Goal: Task Accomplishment & Management: Use online tool/utility

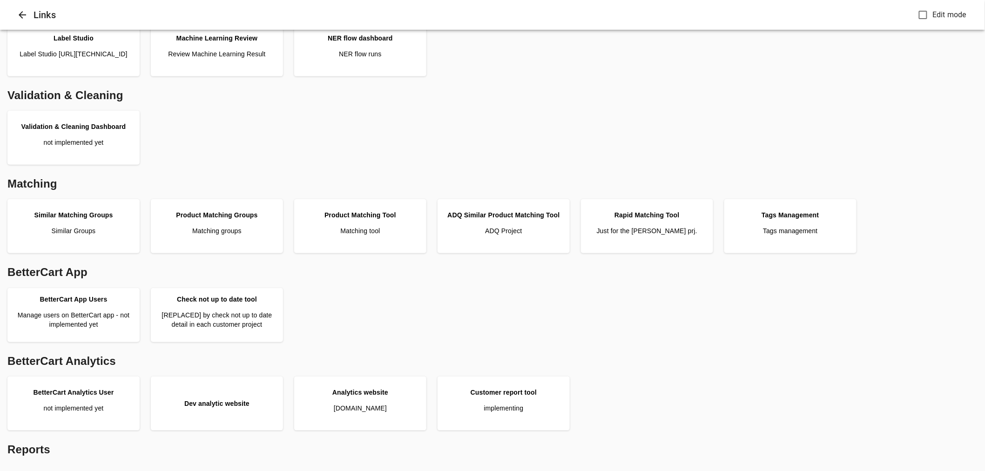
scroll to position [207, 0]
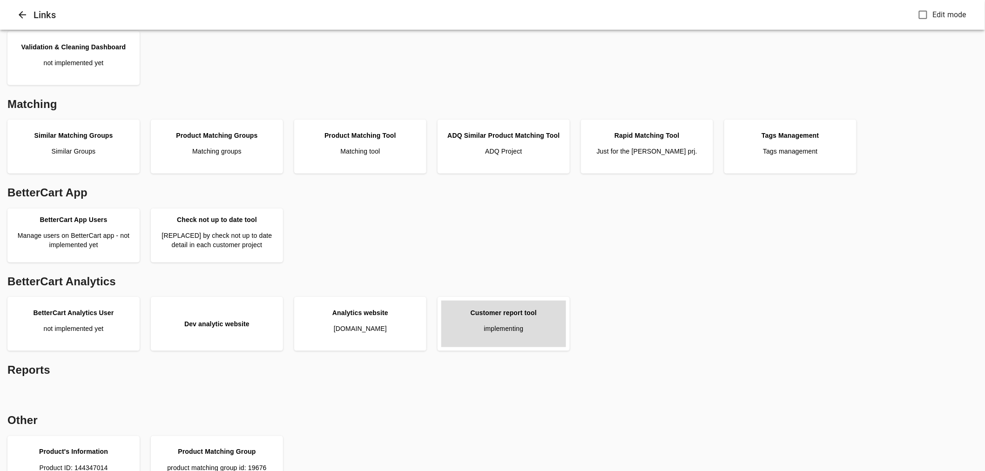
click at [508, 326] on p "implementing" at bounding box center [504, 328] width 40 height 9
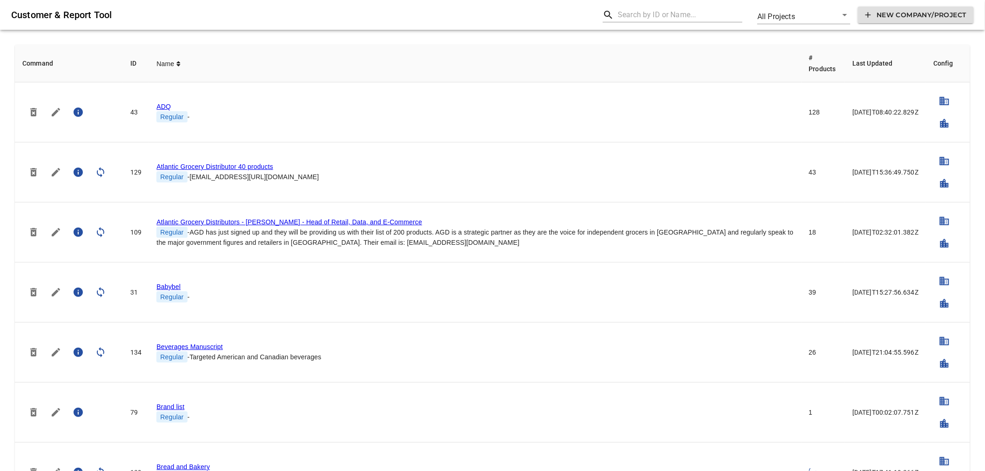
click at [631, 17] on input "text" at bounding box center [680, 14] width 125 height 15
type input "f"
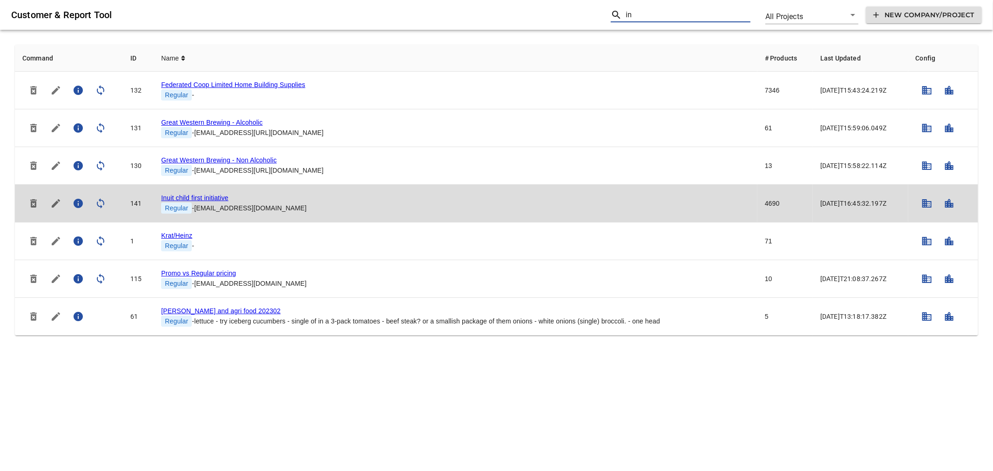
type input "in"
click at [176, 196] on link "Inuit child first initiative" at bounding box center [194, 197] width 67 height 7
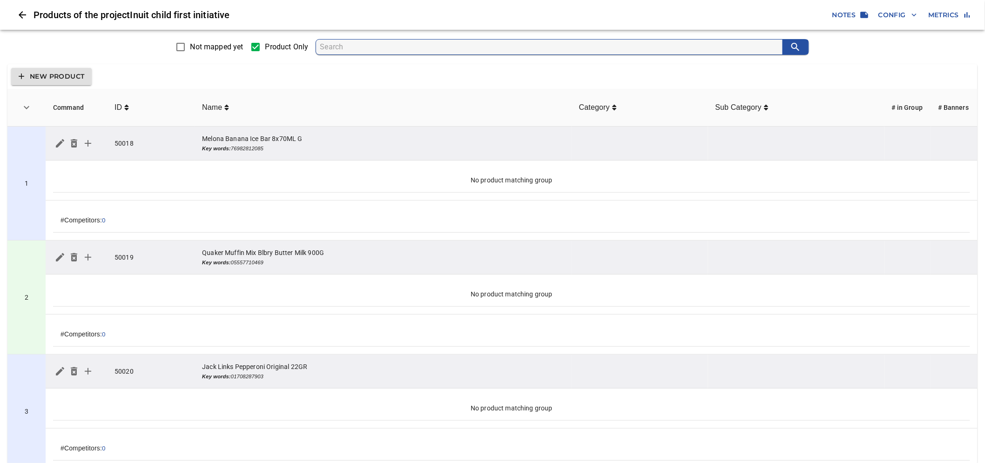
click at [914, 12] on icon "button" at bounding box center [914, 14] width 9 height 9
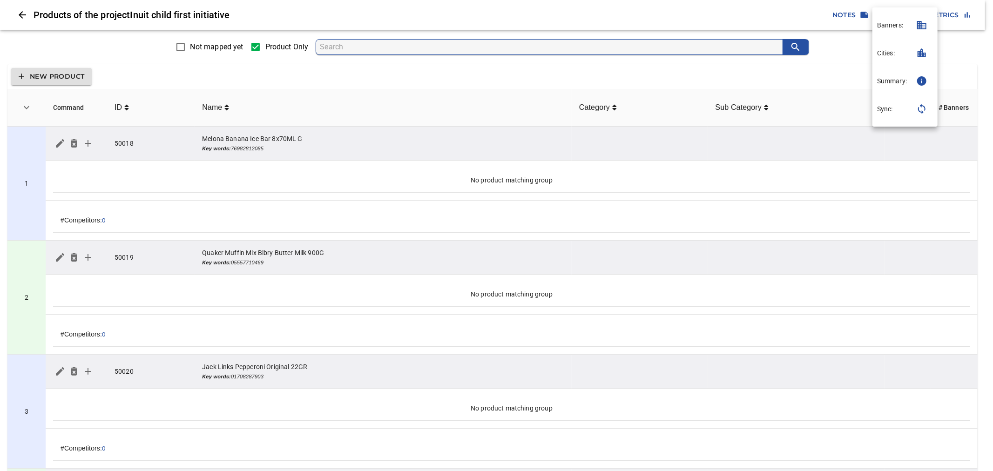
click at [921, 27] on icon "button" at bounding box center [921, 25] width 9 height 8
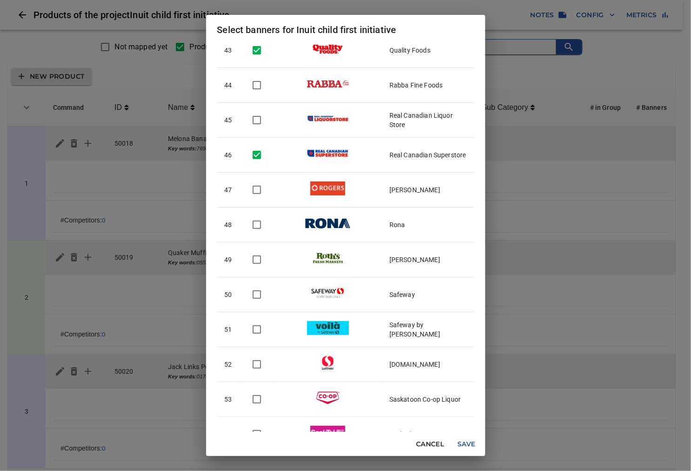
scroll to position [1655, 0]
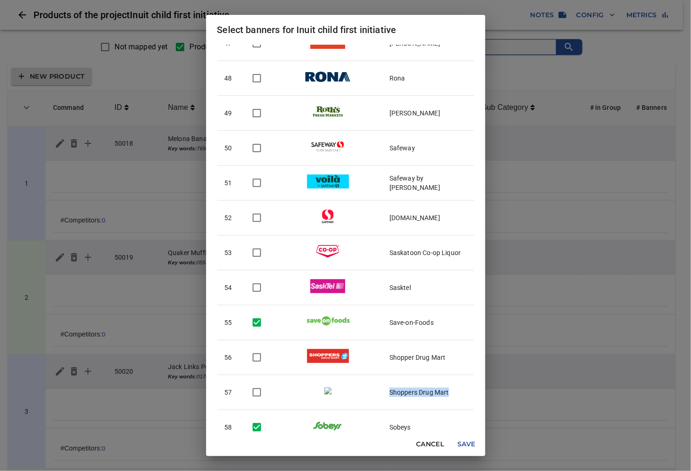
drag, startPoint x: 450, startPoint y: 393, endPoint x: 383, endPoint y: 394, distance: 67.1
click at [383, 394] on td "Shoppers Drug Mart" at bounding box center [428, 392] width 92 height 35
checkbox input "true"
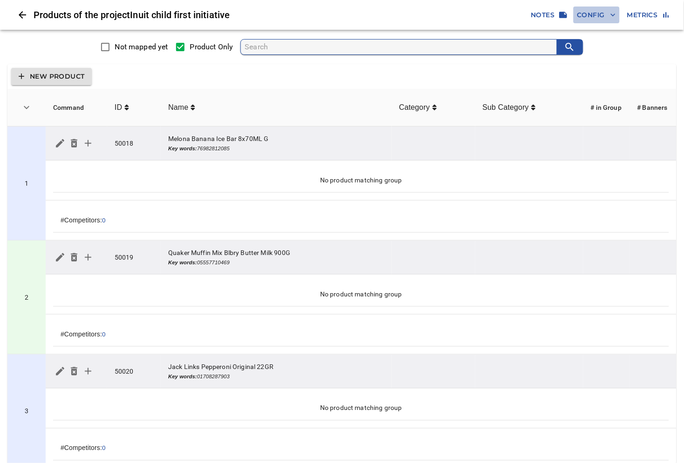
click at [603, 13] on span "Config" at bounding box center [596, 15] width 39 height 12
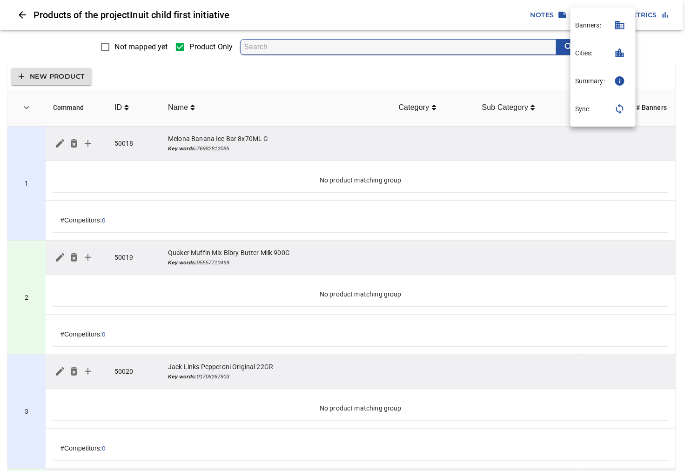
click at [618, 23] on icon "button" at bounding box center [620, 25] width 9 height 8
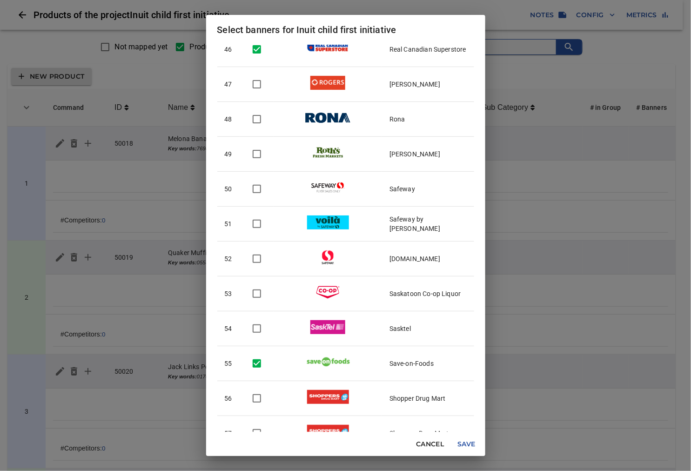
scroll to position [1655, 0]
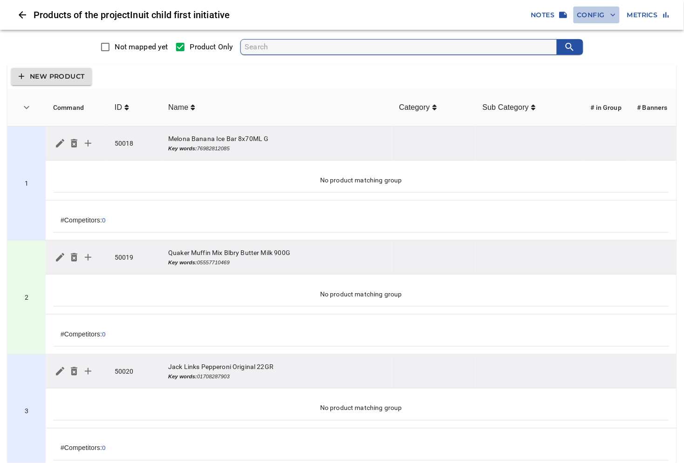
click at [608, 14] on icon "button" at bounding box center [612, 14] width 9 height 9
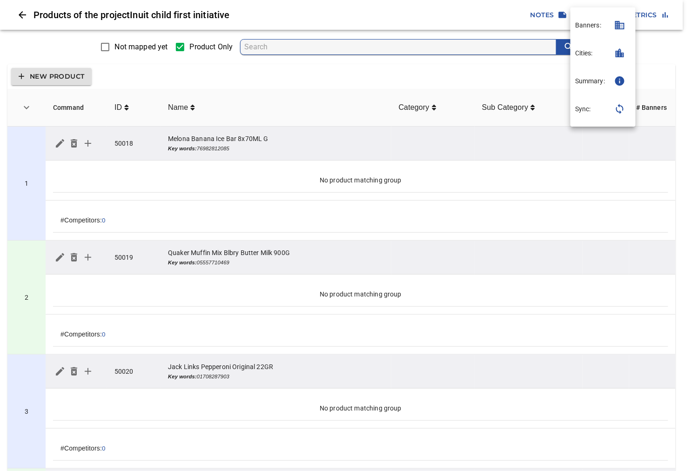
click at [620, 27] on icon "button" at bounding box center [620, 25] width 9 height 8
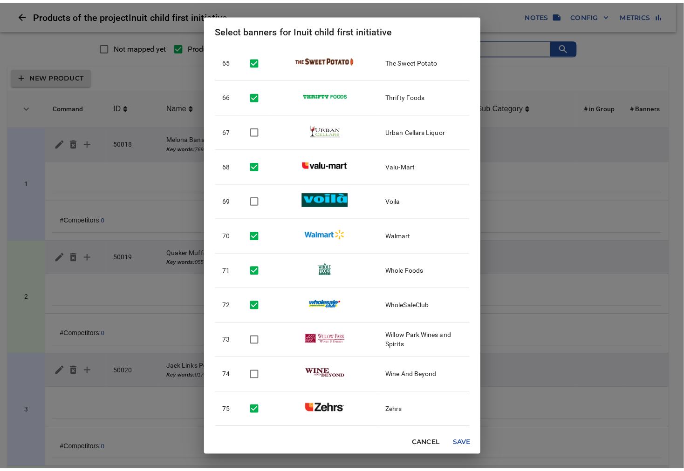
scroll to position [2268, 0]
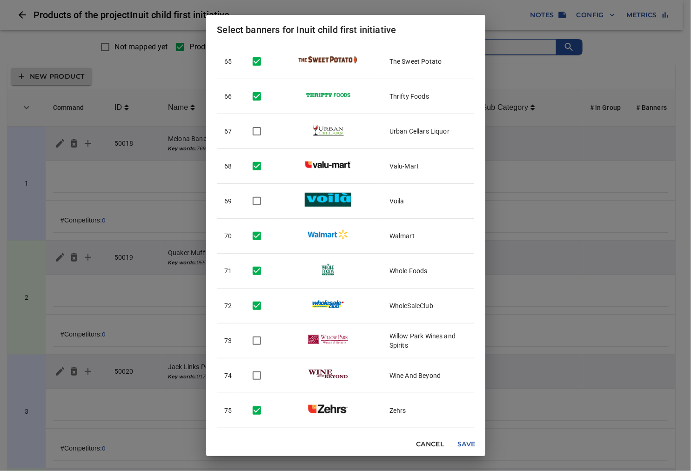
click at [173, 12] on div "Select banners for Inuit child first initiative # Logo Banner 1 Atlantic Supers…" at bounding box center [345, 235] width 691 height 471
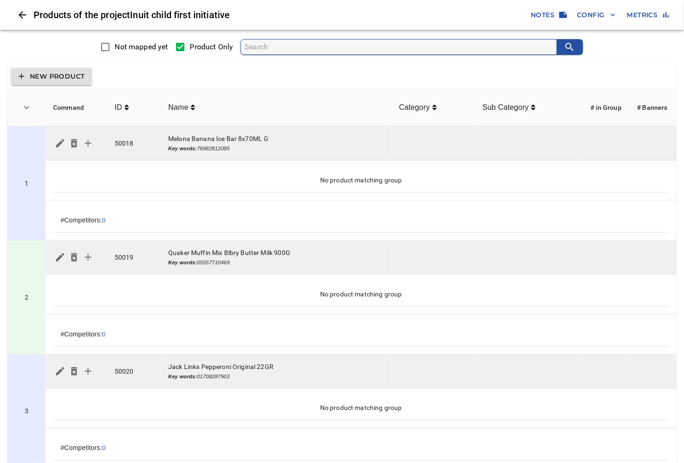
click at [21, 15] on icon "Close" at bounding box center [22, 14] width 7 height 7
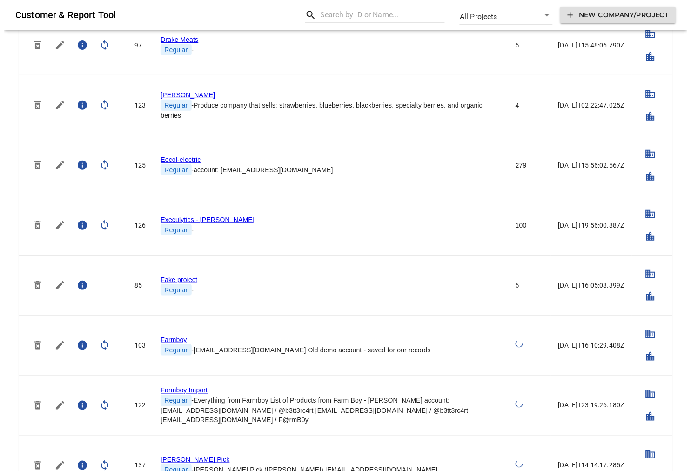
scroll to position [724, 0]
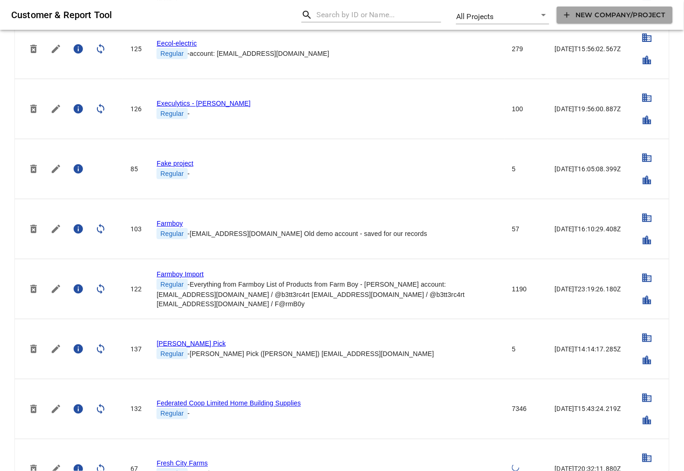
click at [601, 15] on span "New Company/Project" at bounding box center [614, 15] width 101 height 12
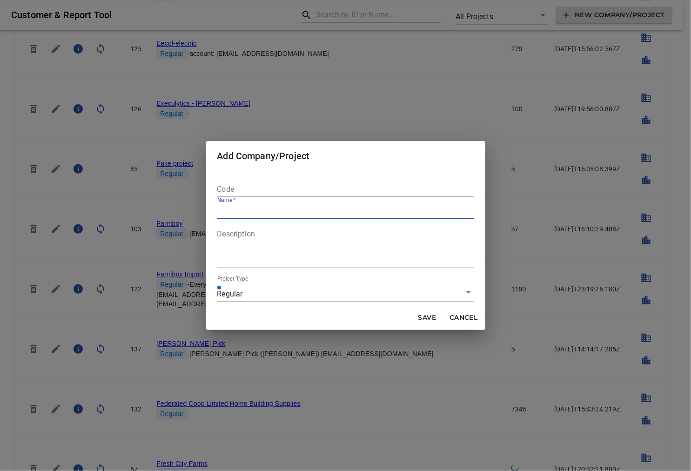
click at [457, 319] on span "Cancel" at bounding box center [464, 318] width 28 height 12
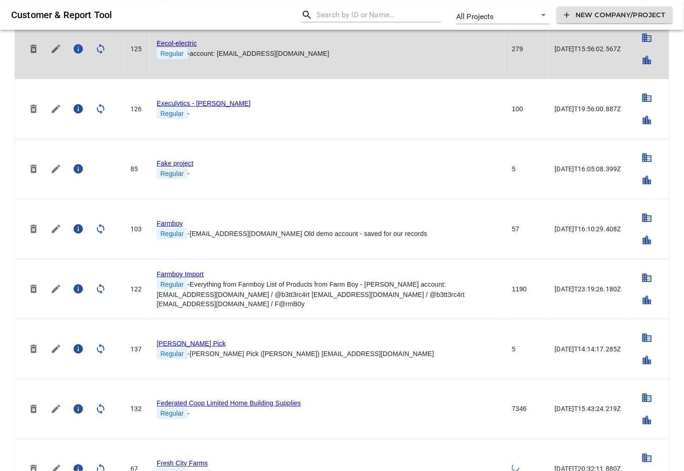
click at [649, 41] on icon "simple table" at bounding box center [646, 38] width 9 height 8
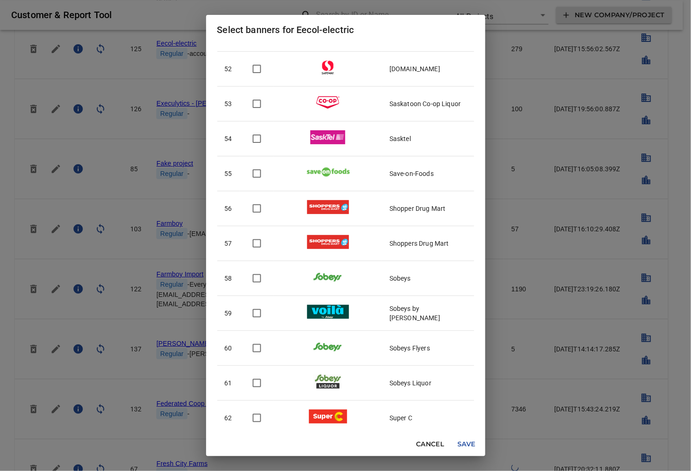
scroll to position [1810, 0]
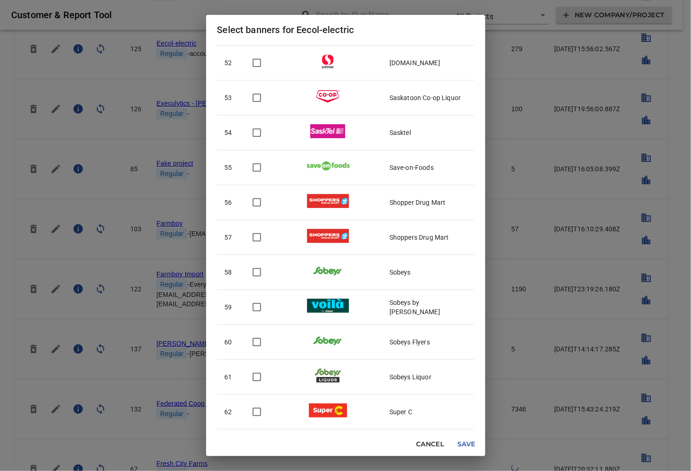
click at [504, 7] on div "Select banners for Eecol-electric # Logo Banner 1 Atlantic Superstore 2 Bell 3 …" at bounding box center [345, 235] width 691 height 471
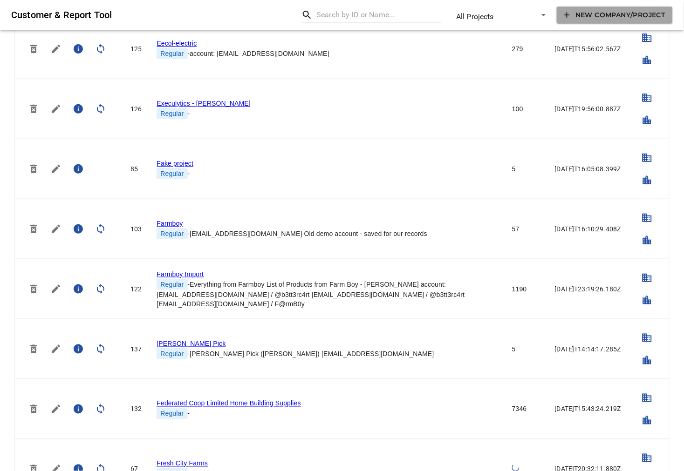
click at [597, 13] on span "New Company/Project" at bounding box center [614, 15] width 101 height 12
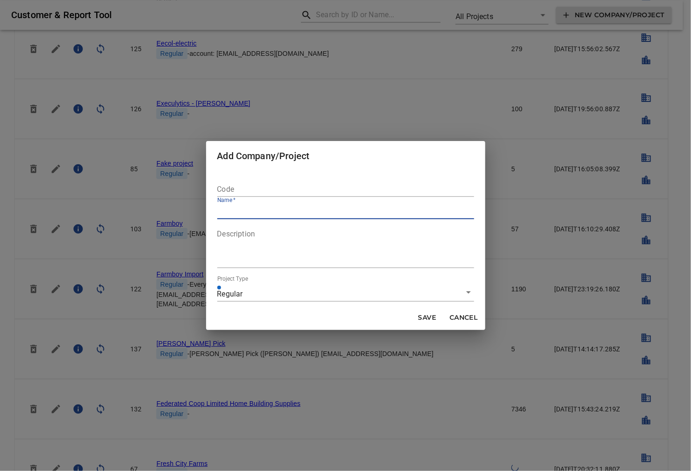
paste input "Rabba"
type input "Rabba"
click at [247, 192] on input "text" at bounding box center [345, 189] width 257 height 15
paste input "Rabba"
type input "Rabba"
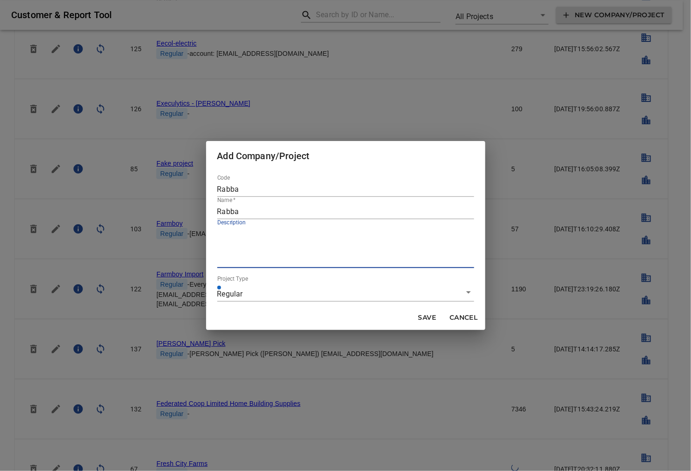
click at [250, 238] on textarea at bounding box center [345, 247] width 257 height 35
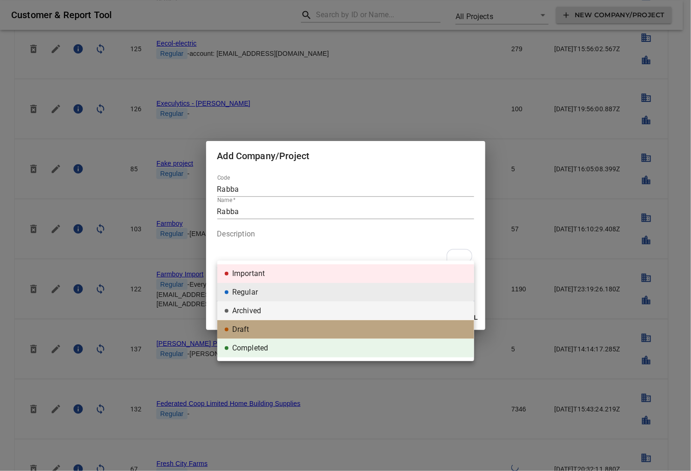
click at [264, 327] on li "Draft" at bounding box center [345, 329] width 257 height 19
type input "draft"
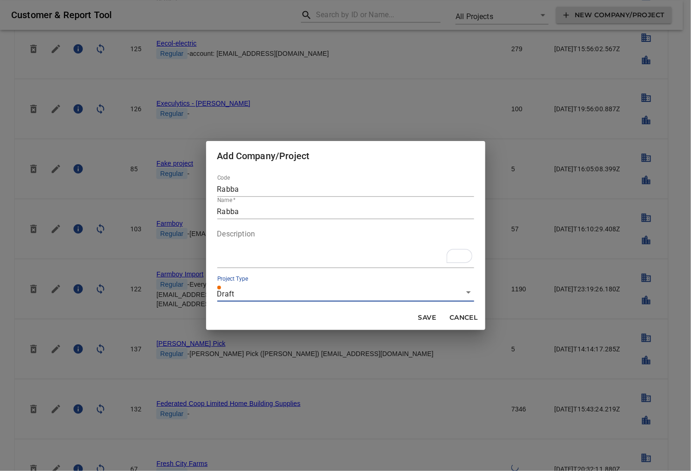
click at [428, 317] on span "Save" at bounding box center [427, 318] width 22 height 12
type input "regular"
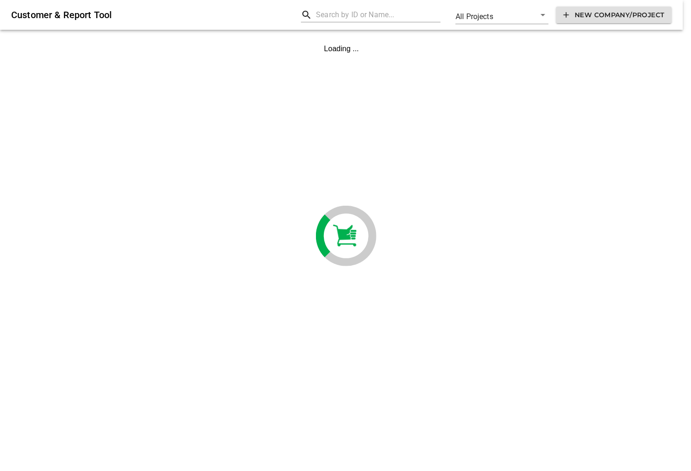
scroll to position [0, 0]
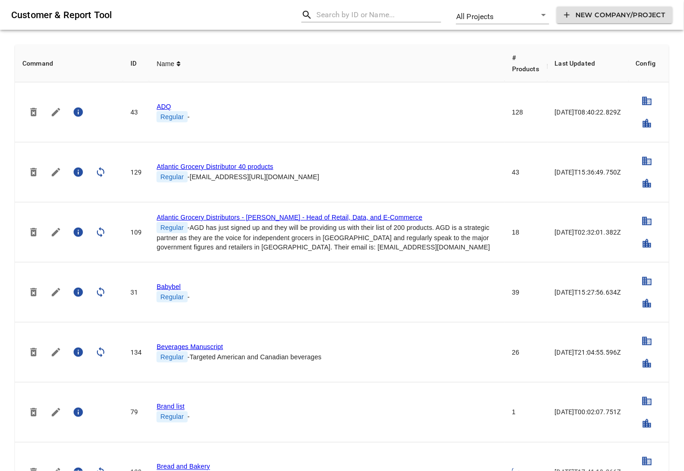
click at [387, 14] on input "text" at bounding box center [378, 14] width 125 height 15
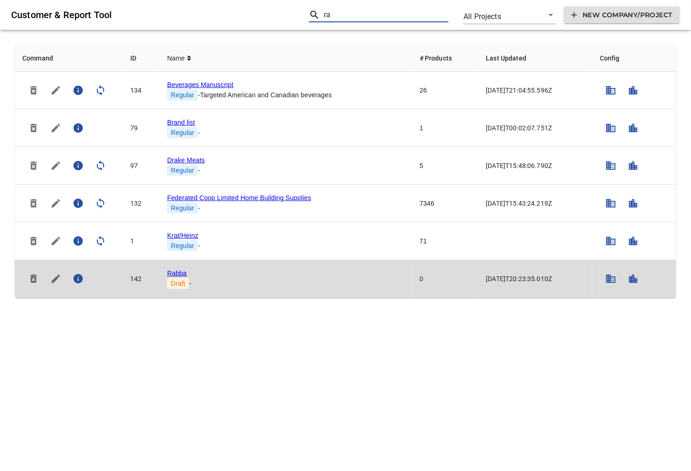
type input "ra"
click at [172, 271] on link "Rabba" at bounding box center [177, 273] width 20 height 7
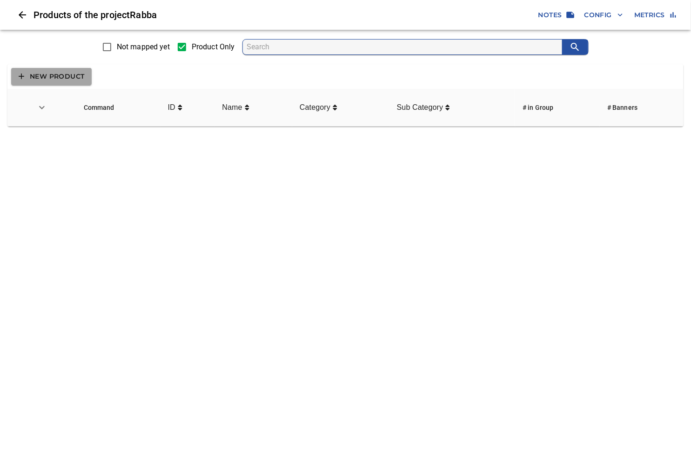
click at [63, 77] on span "New Product" at bounding box center [52, 77] width 66 height 12
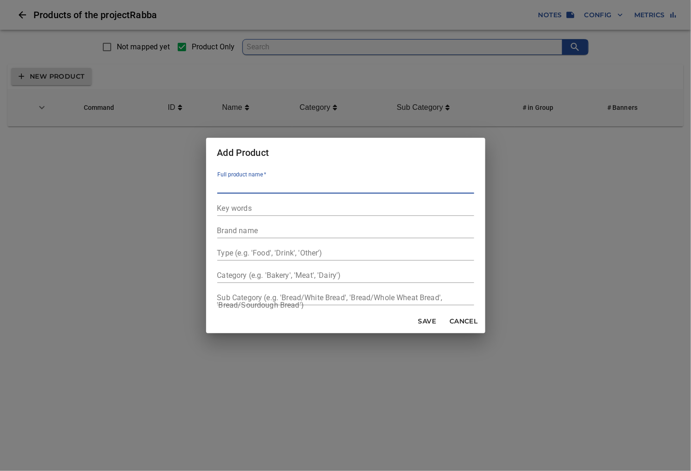
click at [254, 183] on input "text" at bounding box center [345, 186] width 257 height 15
type input "Dairy"
click at [231, 210] on input "text" at bounding box center [345, 208] width 257 height 15
type input "dairy"
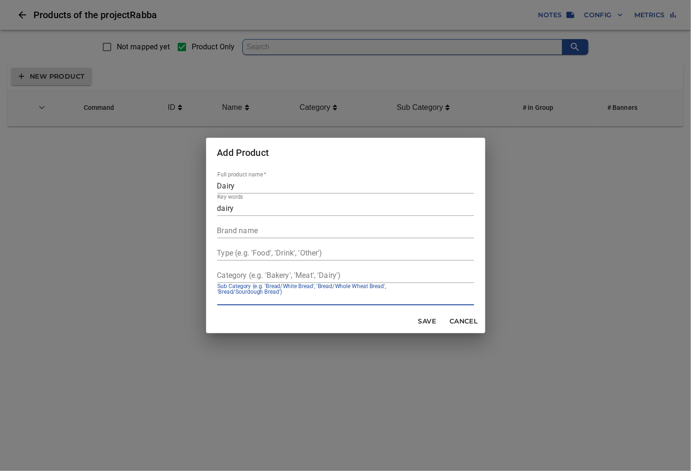
click at [390, 303] on input "text" at bounding box center [345, 298] width 257 height 15
click at [426, 323] on span "Save" at bounding box center [427, 322] width 22 height 12
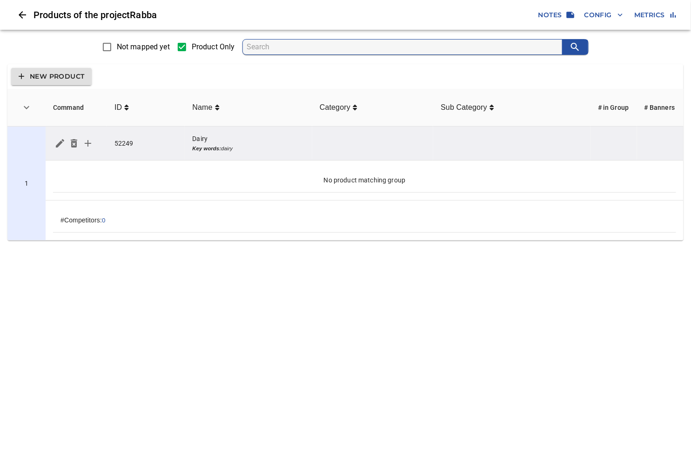
click at [89, 143] on icon "simple table" at bounding box center [87, 143] width 11 height 11
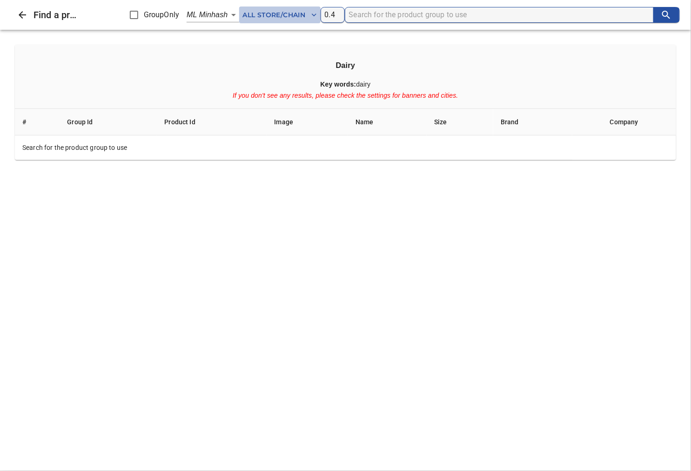
click at [300, 18] on span "All Store/Chain" at bounding box center [280, 15] width 74 height 12
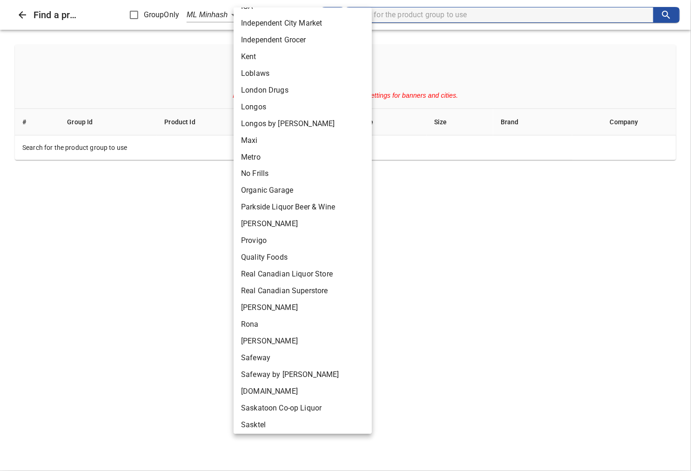
scroll to position [517, 0]
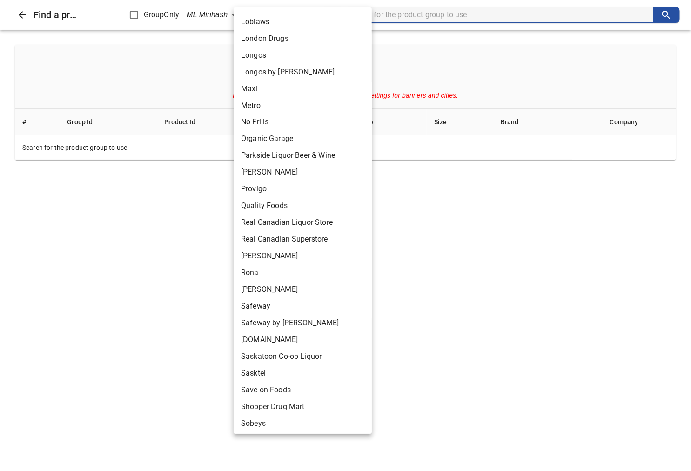
click at [472, 224] on div at bounding box center [345, 235] width 691 height 471
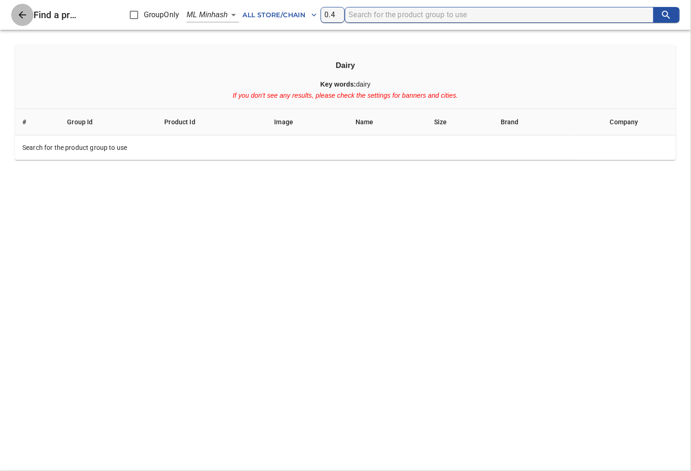
click at [20, 14] on icon "Close" at bounding box center [22, 14] width 7 height 7
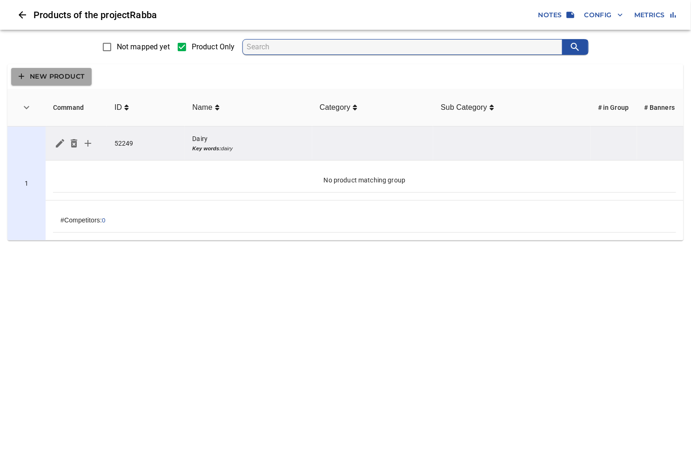
click at [61, 77] on span "New Product" at bounding box center [52, 77] width 66 height 12
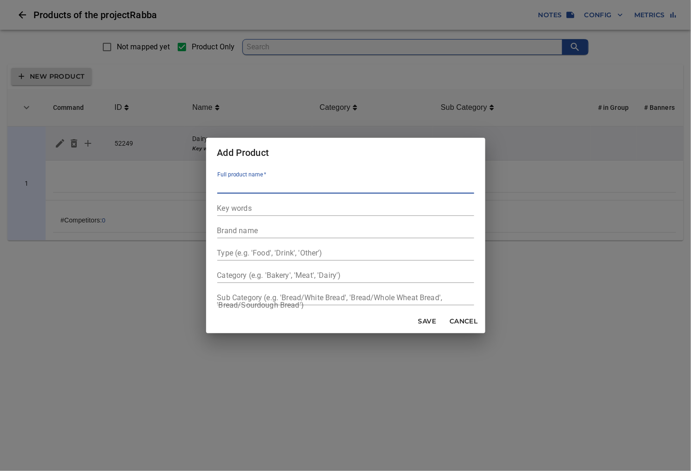
click at [455, 325] on span "Cancel" at bounding box center [464, 322] width 28 height 12
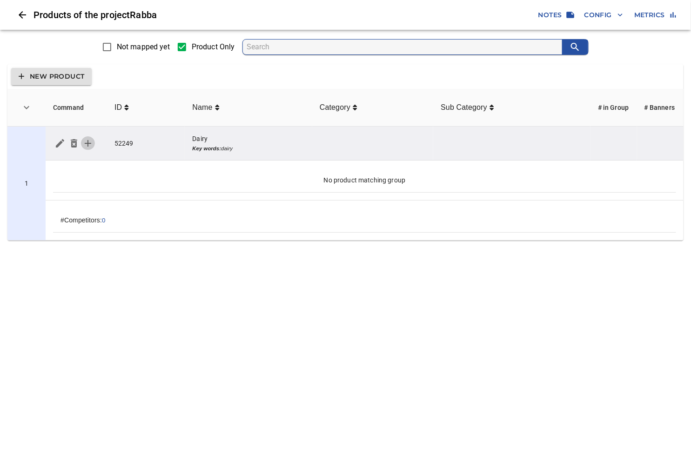
click at [92, 148] on icon "simple table" at bounding box center [87, 143] width 11 height 11
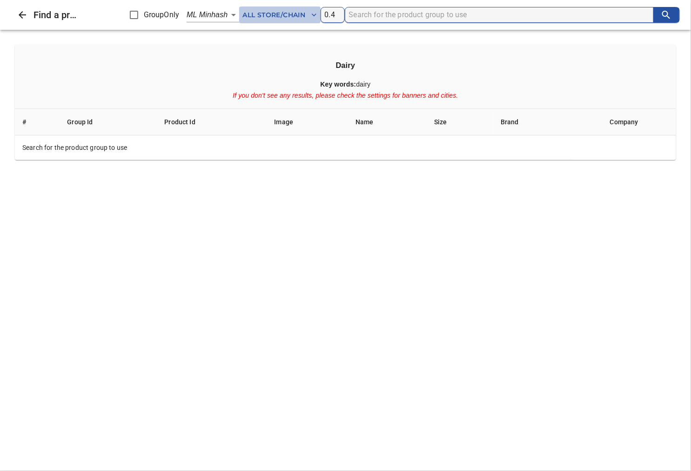
click at [279, 9] on span "All Store/Chain" at bounding box center [280, 15] width 74 height 12
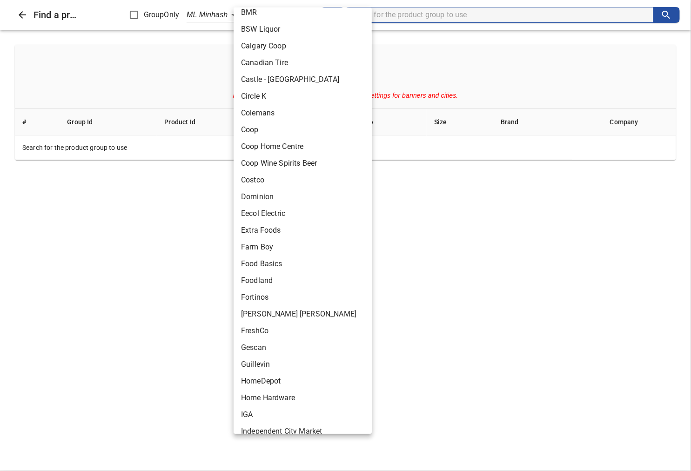
scroll to position [0, 0]
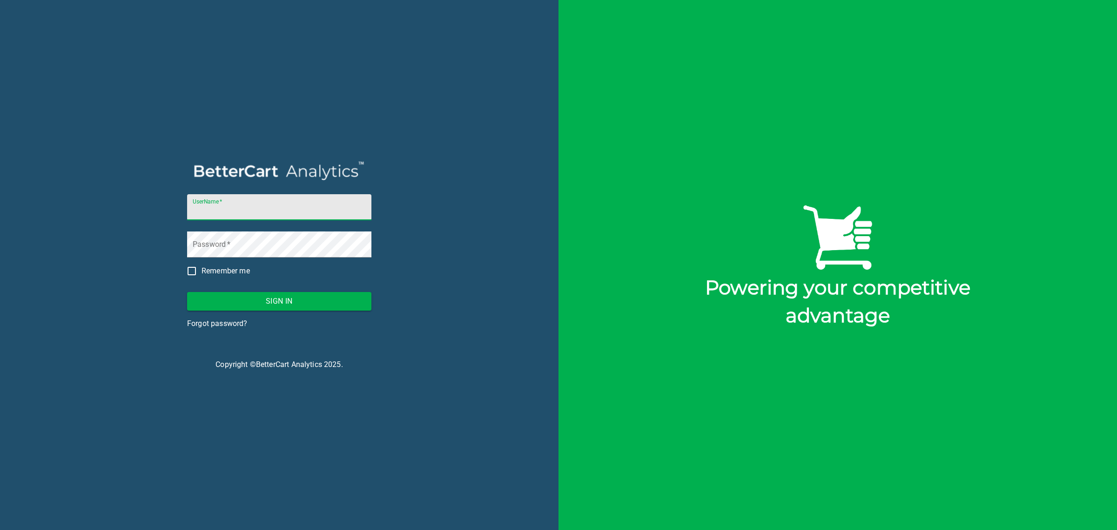
click at [323, 210] on input "UserName   *" at bounding box center [279, 207] width 184 height 26
type input "[EMAIL_ADDRESS][DOMAIN_NAME]"
click at [273, 295] on span "Sign In" at bounding box center [279, 301] width 169 height 13
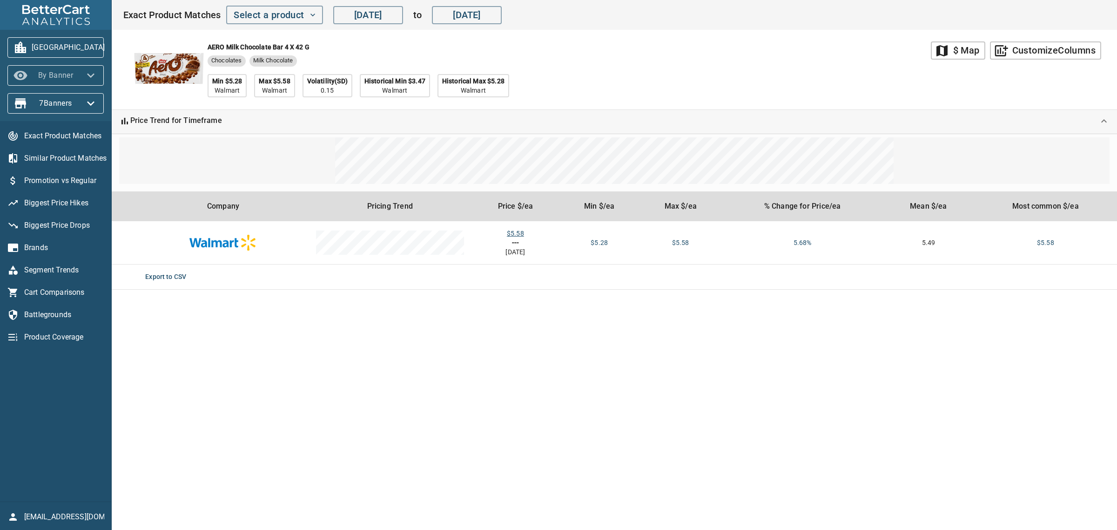
click at [84, 73] on icon "button" at bounding box center [90, 75] width 15 height 15
click at [45, 74] on li "By Banner" at bounding box center [31, 75] width 49 height 17
click at [81, 105] on span "7 Banners" at bounding box center [55, 103] width 81 height 15
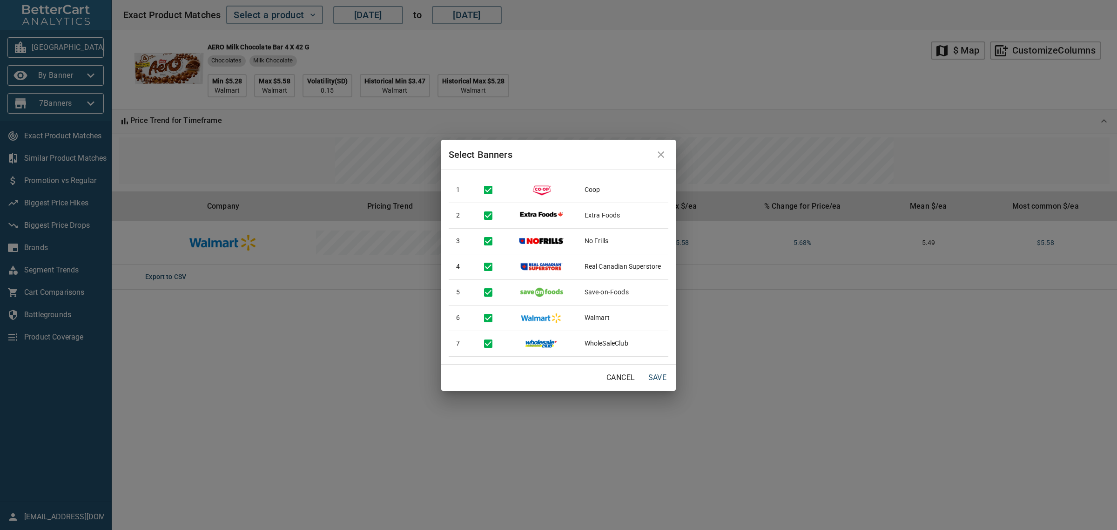
click at [660, 150] on icon "close" at bounding box center [661, 154] width 11 height 11
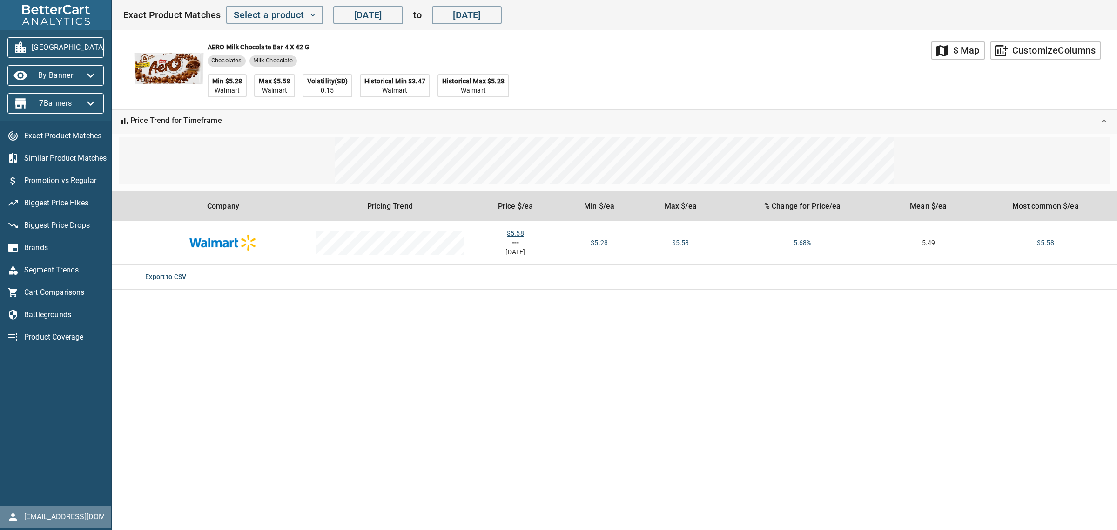
click at [54, 521] on span "inuit@bettercart.ca" at bounding box center [64, 516] width 80 height 11
click at [54, 515] on li "Sign Out" at bounding box center [74, 510] width 134 height 17
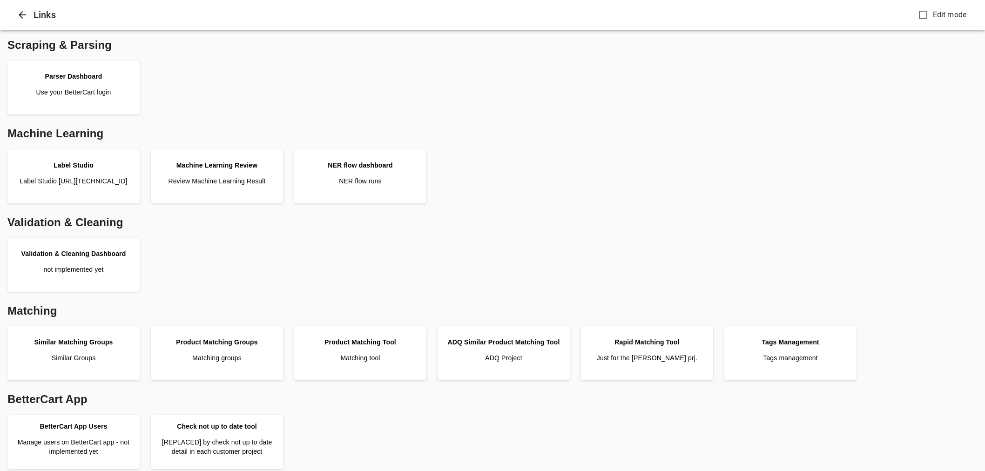
scroll to position [207, 0]
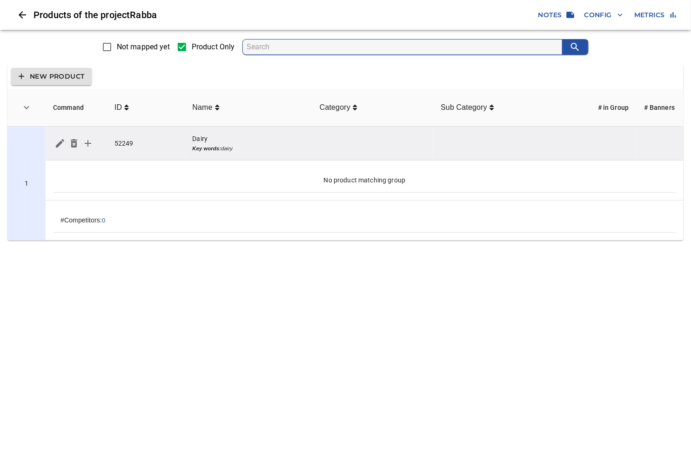
click at [88, 145] on icon "simple table" at bounding box center [88, 143] width 7 height 7
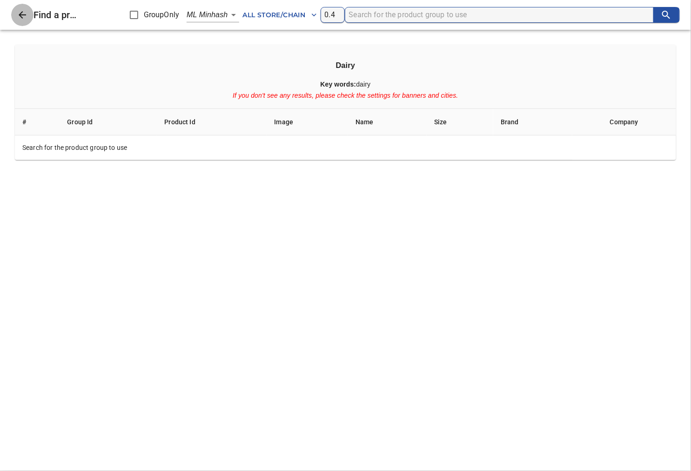
click at [21, 15] on icon "Close" at bounding box center [22, 14] width 11 height 11
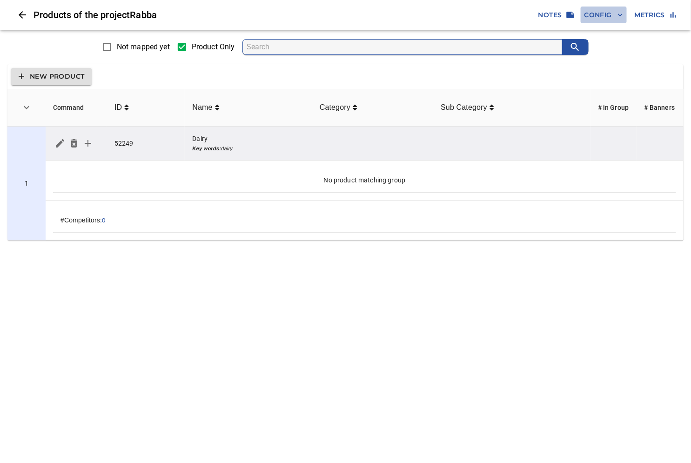
click at [607, 17] on span "Config" at bounding box center [604, 15] width 39 height 12
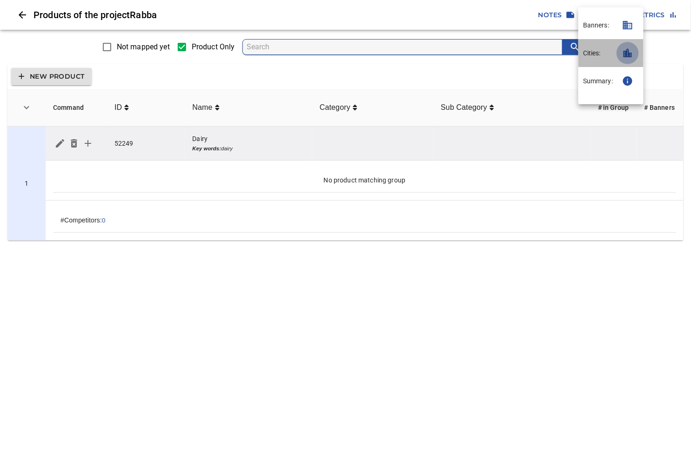
click at [630, 53] on icon "button" at bounding box center [628, 52] width 8 height 9
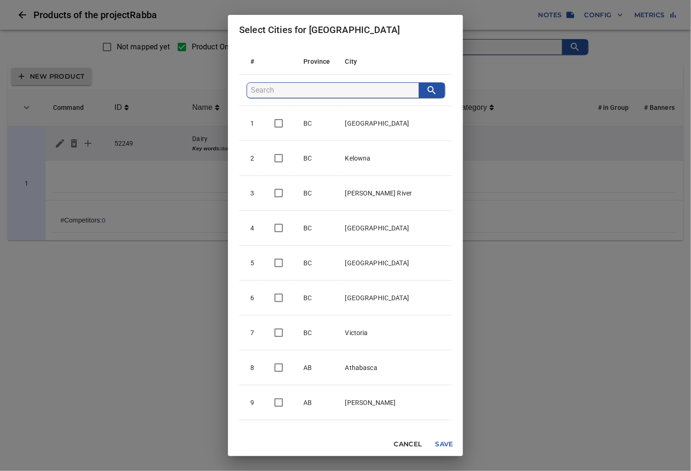
click at [292, 90] on input "search" at bounding box center [335, 90] width 168 height 15
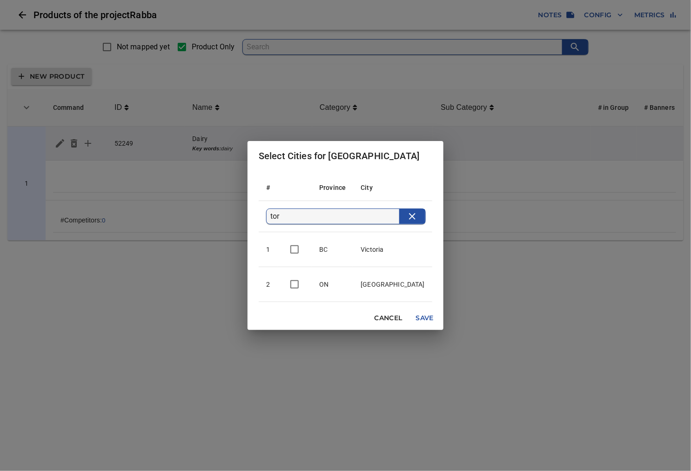
type input "tor"
click at [305, 284] on input "checkbox" at bounding box center [295, 285] width 20 height 20
checkbox input "true"
drag, startPoint x: 312, startPoint y: 219, endPoint x: 283, endPoint y: 216, distance: 29.5
click at [283, 216] on th "tor" at bounding box center [346, 216] width 174 height 31
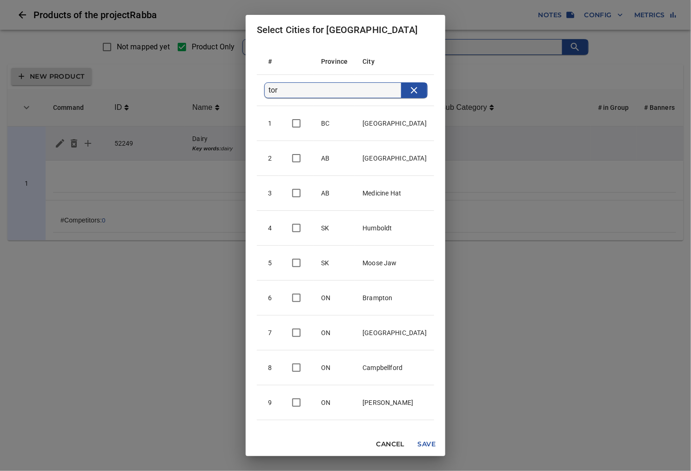
type input "m"
checkbox input "false"
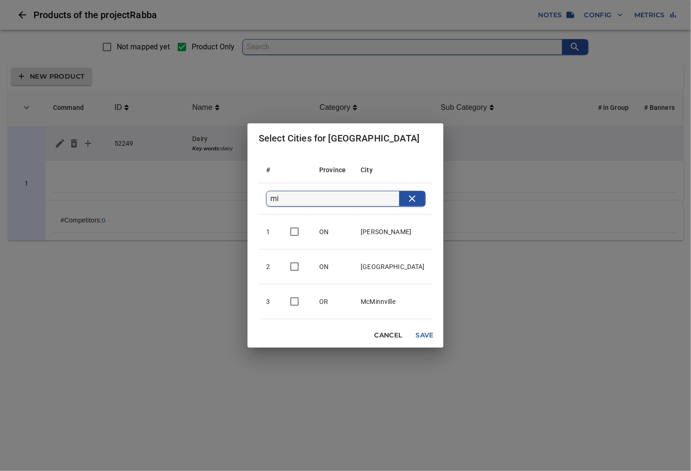
type input "mi"
click at [305, 266] on input "checkbox" at bounding box center [295, 267] width 20 height 20
checkbox input "true"
click at [414, 335] on span "Save" at bounding box center [425, 336] width 22 height 12
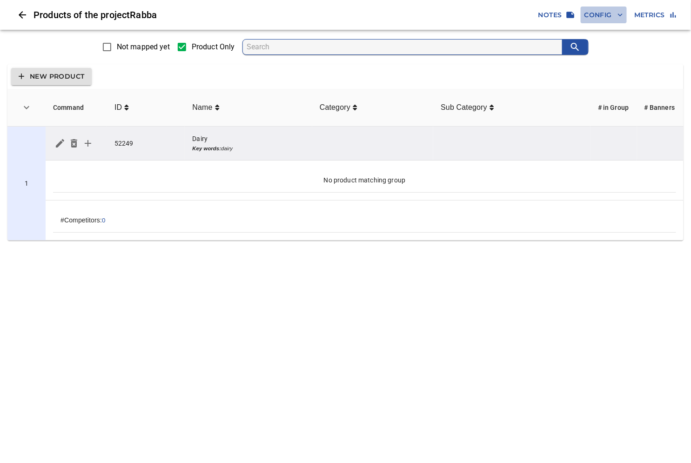
click at [603, 15] on span "Config" at bounding box center [604, 15] width 39 height 12
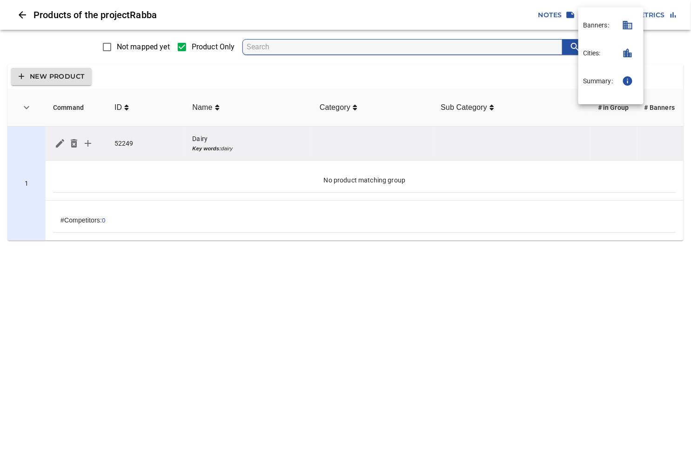
click at [630, 27] on icon "button" at bounding box center [628, 25] width 11 height 11
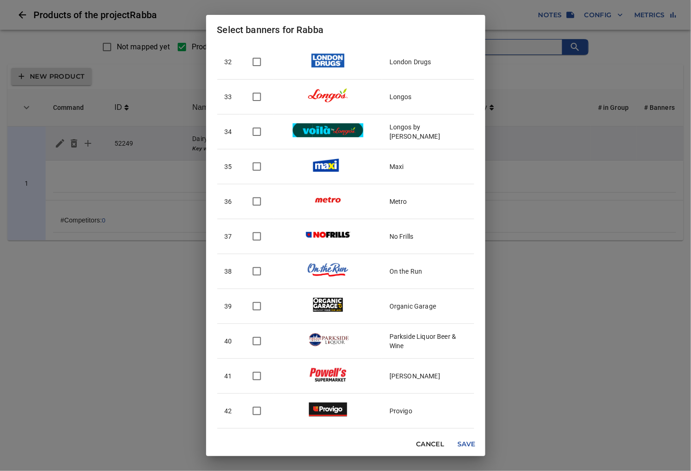
scroll to position [1138, 0]
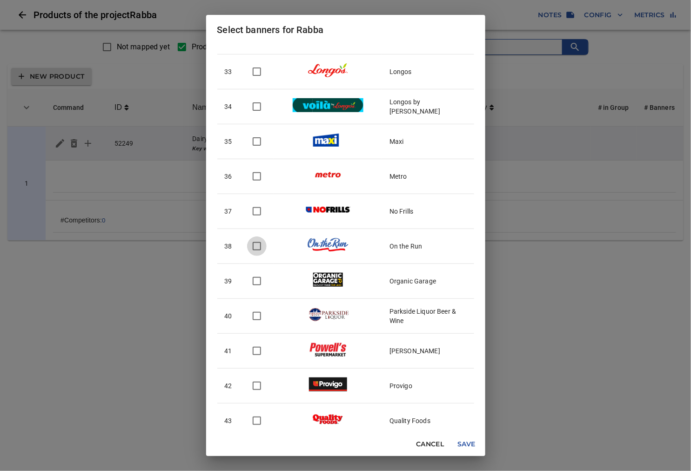
click at [257, 248] on input "checkbox" at bounding box center [257, 247] width 20 height 20
checkbox input "true"
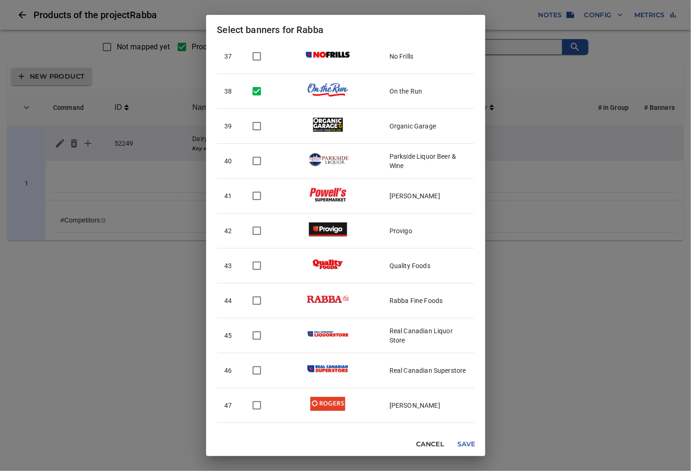
scroll to position [1345, 0]
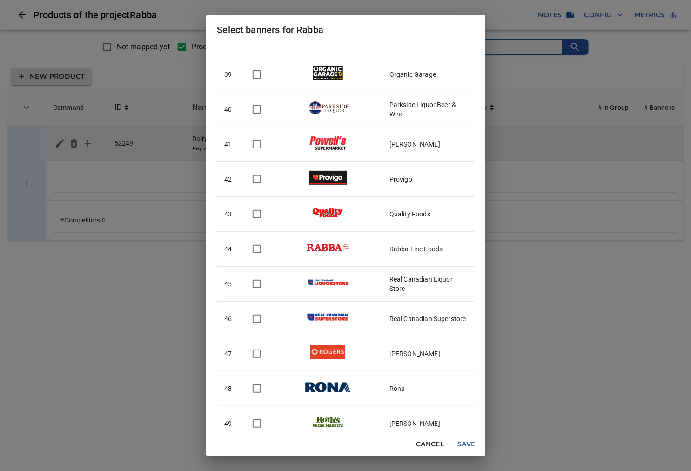
click at [255, 246] on input "checkbox" at bounding box center [257, 249] width 20 height 20
checkbox input "true"
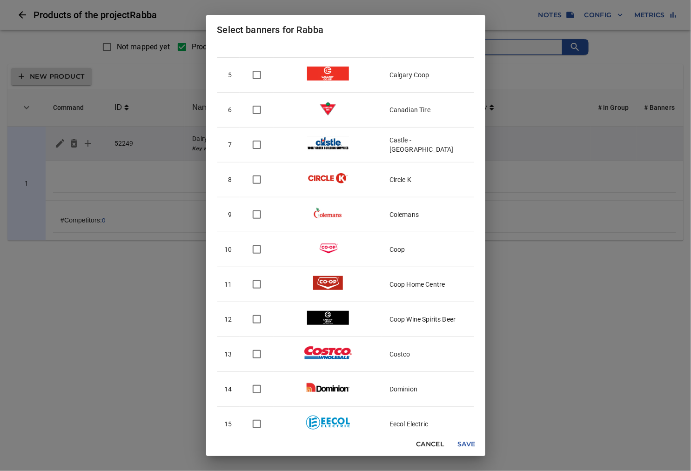
scroll to position [155, 0]
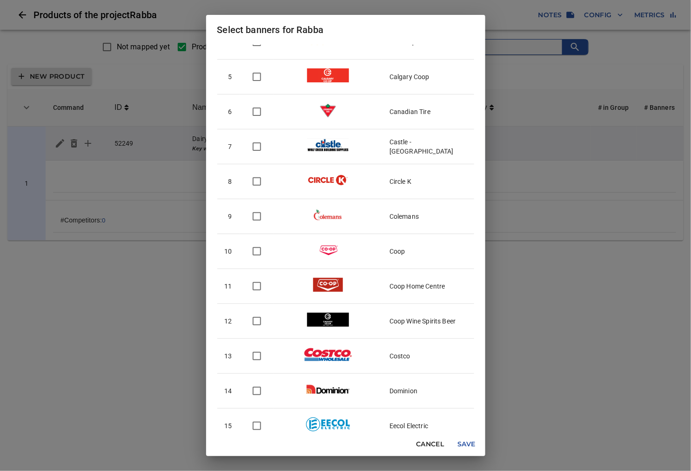
click at [258, 184] on input "checkbox" at bounding box center [257, 182] width 20 height 20
checkbox input "true"
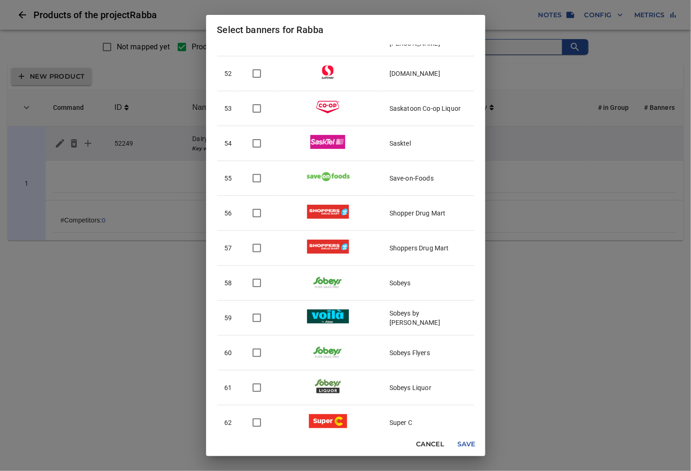
scroll to position [1810, 0]
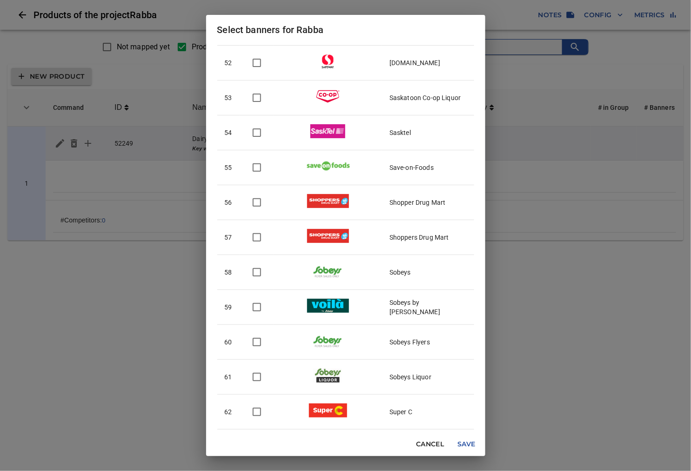
click at [261, 243] on input "checkbox" at bounding box center [257, 238] width 20 height 20
checkbox input "true"
click at [253, 204] on input "checkbox" at bounding box center [257, 203] width 20 height 20
checkbox input "true"
click at [259, 170] on input "checkbox" at bounding box center [257, 168] width 20 height 20
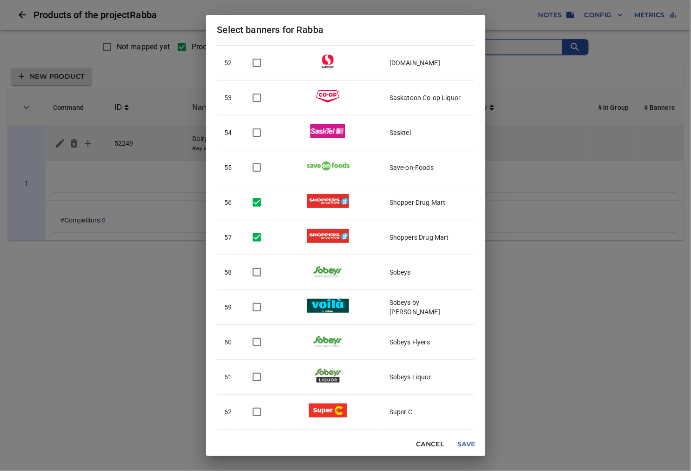
checkbox input "true"
click at [259, 276] on input "checkbox" at bounding box center [257, 273] width 20 height 20
checkbox input "true"
drag, startPoint x: 258, startPoint y: 342, endPoint x: 249, endPoint y: 307, distance: 35.7
click at [258, 341] on input "checkbox" at bounding box center [257, 342] width 20 height 20
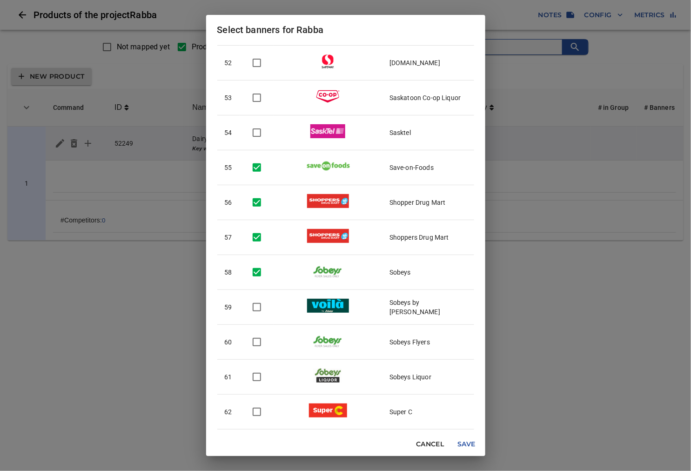
checkbox input "true"
click at [257, 307] on input "checkbox" at bounding box center [257, 308] width 20 height 20
checkbox input "true"
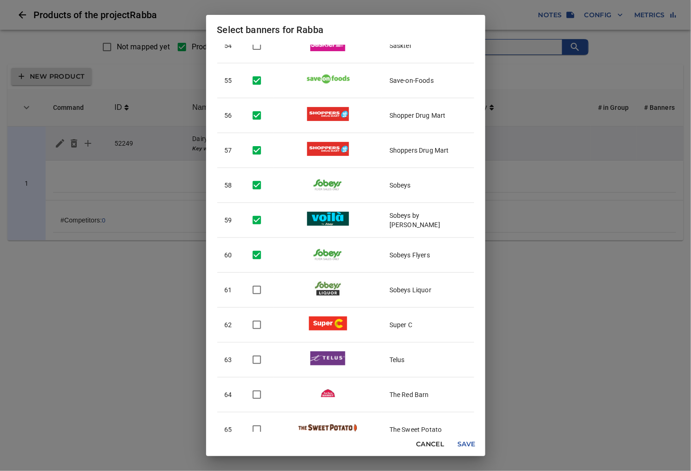
scroll to position [1914, 0]
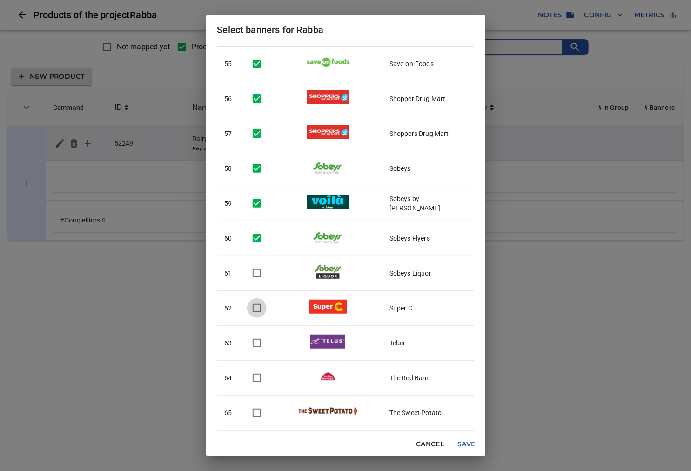
click at [259, 314] on input "checkbox" at bounding box center [257, 308] width 20 height 20
checkbox input "true"
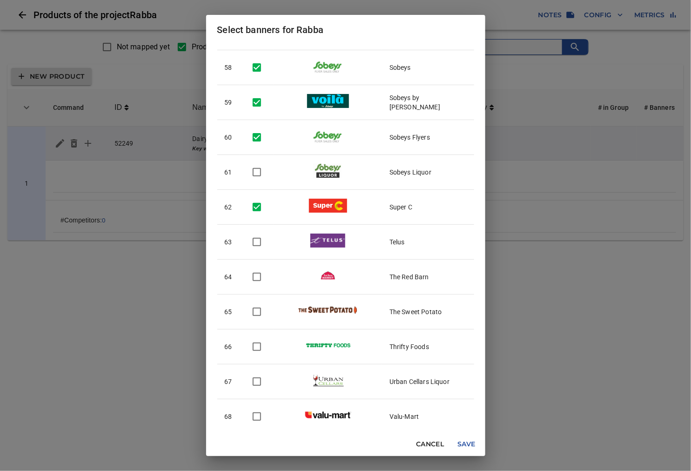
scroll to position [2018, 0]
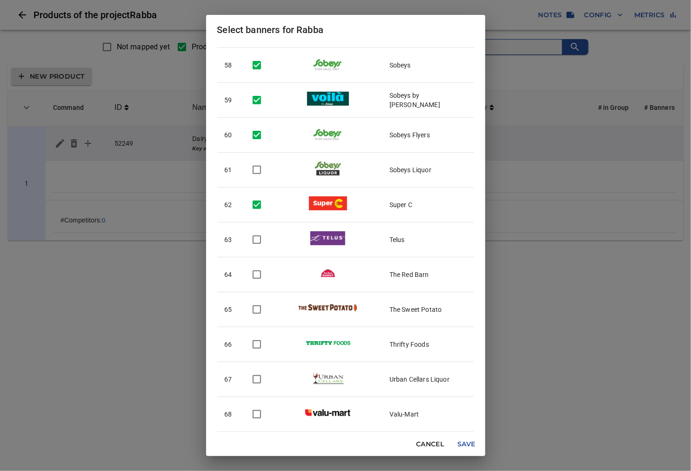
click at [257, 280] on input "checkbox" at bounding box center [257, 275] width 20 height 20
checkbox input "true"
click at [256, 312] on input "checkbox" at bounding box center [257, 310] width 20 height 20
checkbox input "true"
click at [258, 348] on input "checkbox" at bounding box center [257, 345] width 20 height 20
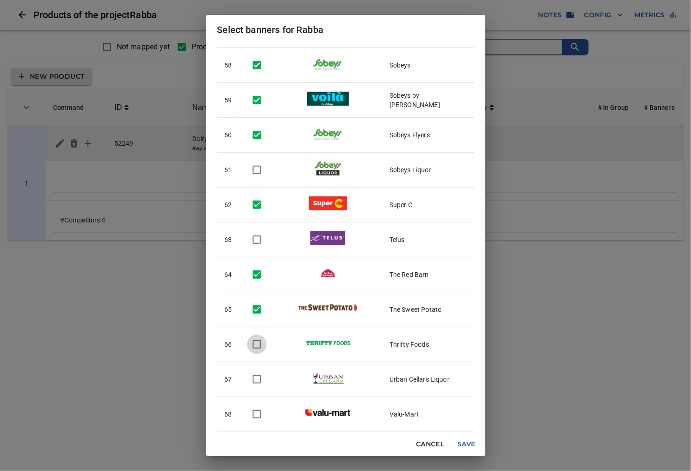
checkbox input "true"
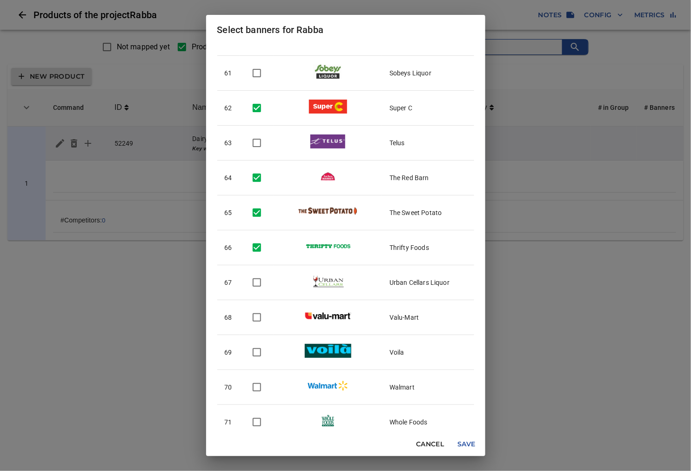
scroll to position [2121, 0]
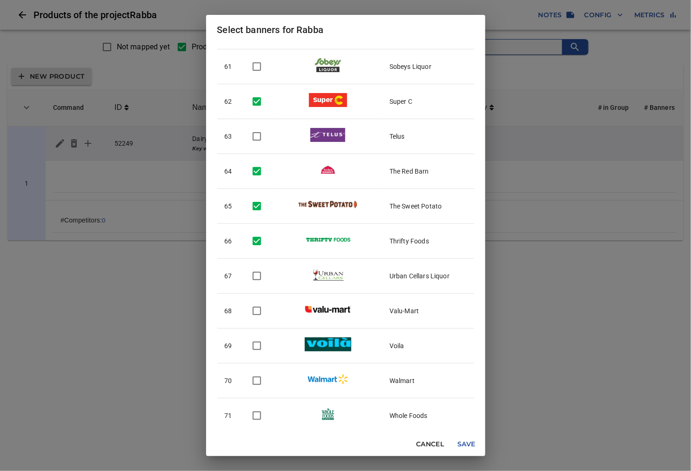
click at [256, 317] on input "checkbox" at bounding box center [257, 311] width 20 height 20
checkbox input "true"
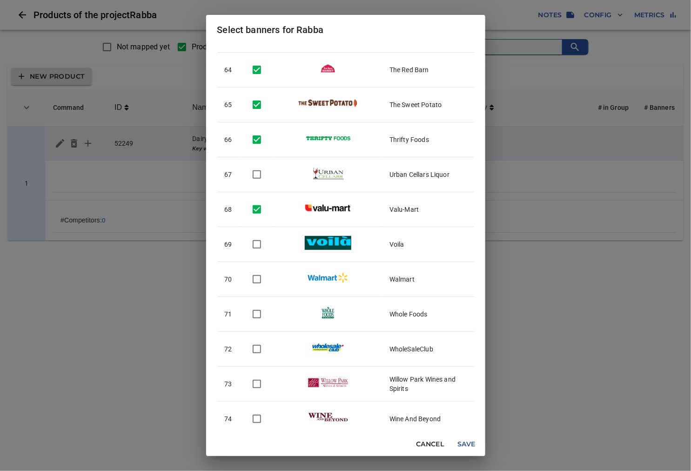
scroll to position [2224, 0]
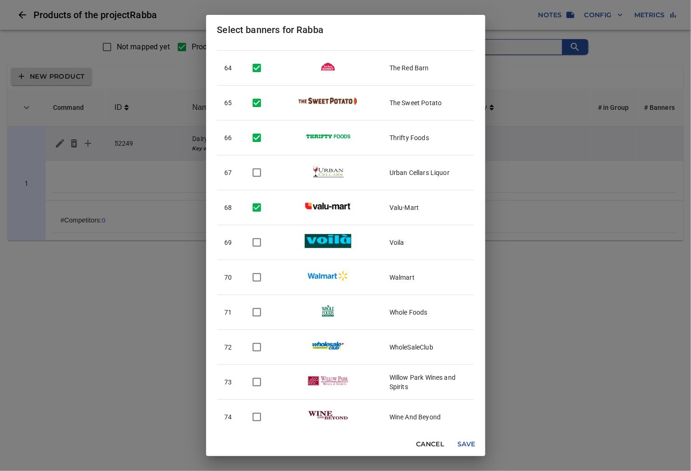
click at [256, 241] on input "checkbox" at bounding box center [257, 243] width 20 height 20
checkbox input "true"
click at [252, 275] on input "checkbox" at bounding box center [257, 278] width 20 height 20
checkbox input "true"
click at [262, 320] on input "checkbox" at bounding box center [257, 313] width 20 height 20
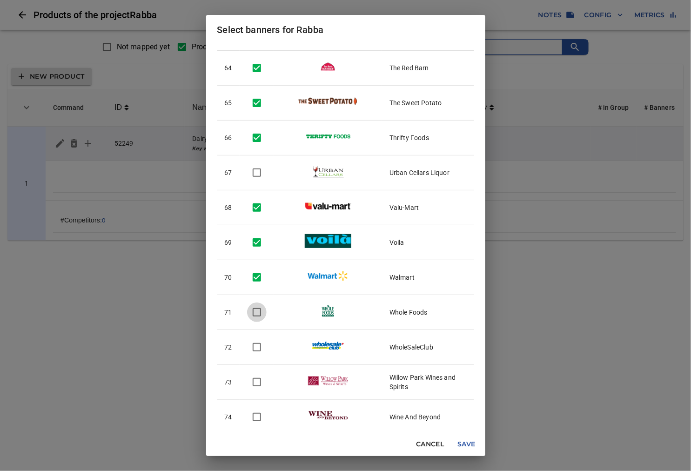
checkbox input "true"
click at [258, 347] on input "checkbox" at bounding box center [257, 348] width 20 height 20
checkbox input "true"
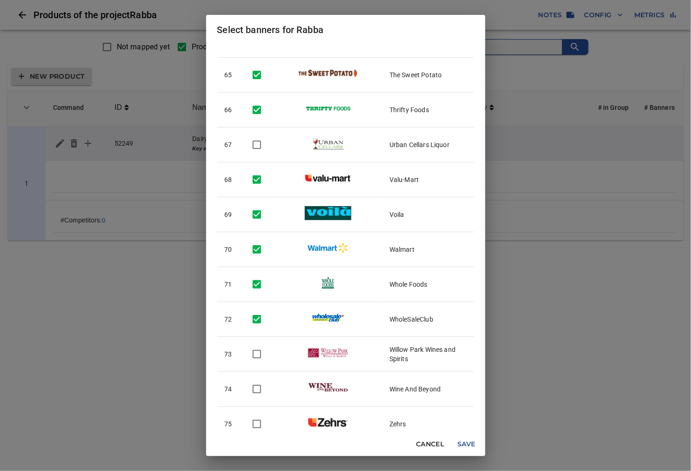
scroll to position [2268, 0]
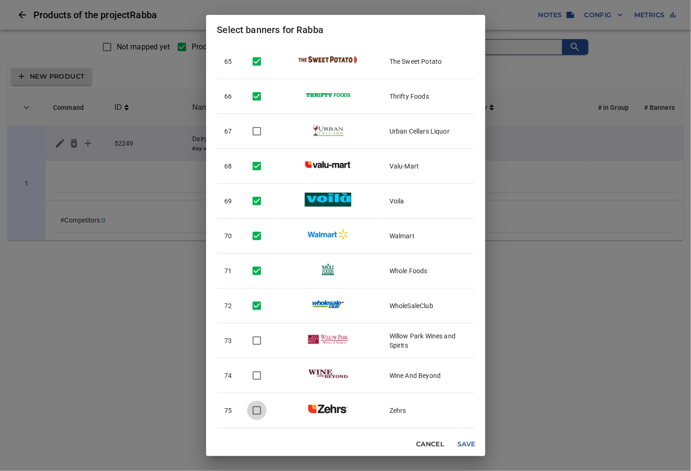
click at [257, 411] on input "checkbox" at bounding box center [257, 411] width 20 height 20
checkbox input "true"
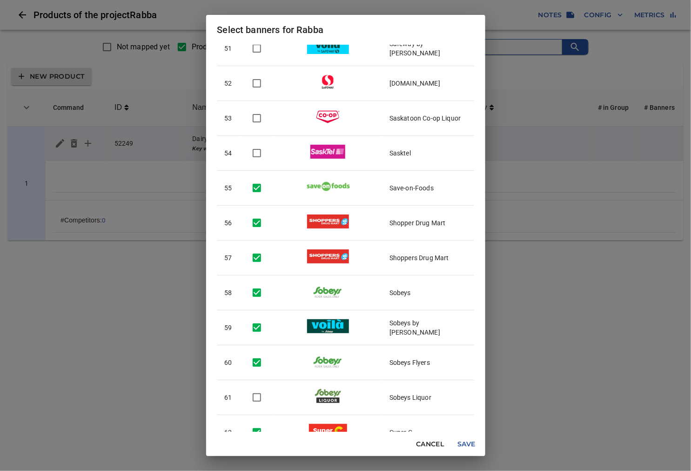
scroll to position [1751, 0]
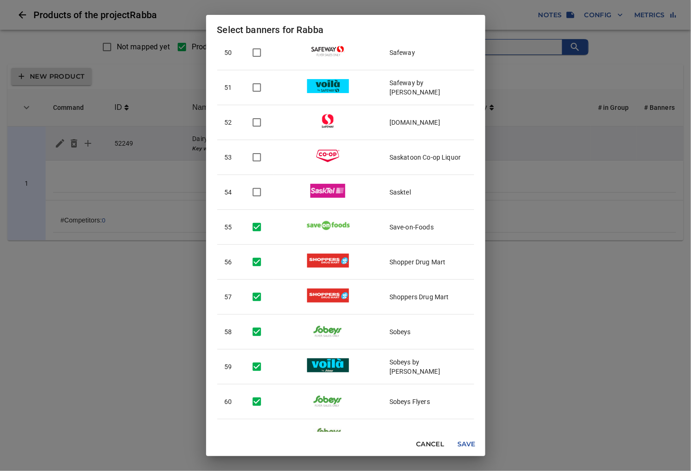
click at [258, 132] on input "checkbox" at bounding box center [257, 123] width 20 height 20
click at [259, 129] on input "checkbox" at bounding box center [257, 123] width 20 height 20
checkbox input "false"
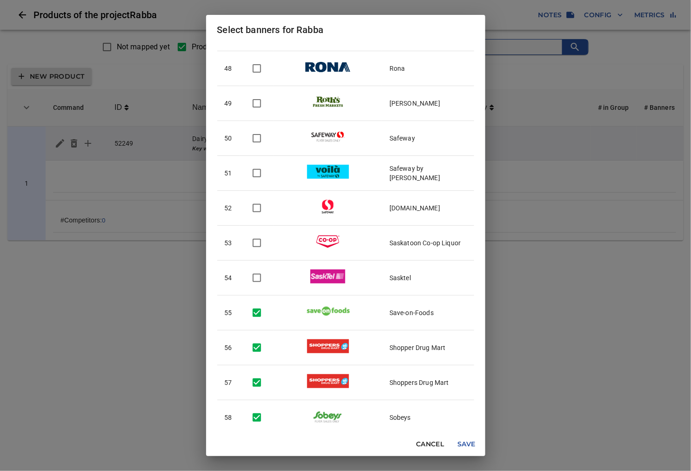
scroll to position [1647, 0]
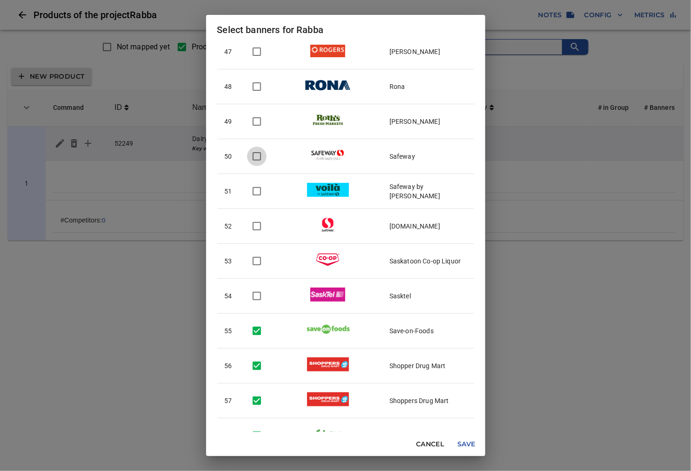
click at [259, 160] on input "checkbox" at bounding box center [257, 157] width 20 height 20
checkbox input "true"
click at [261, 127] on input "checkbox" at bounding box center [257, 122] width 20 height 20
checkbox input "true"
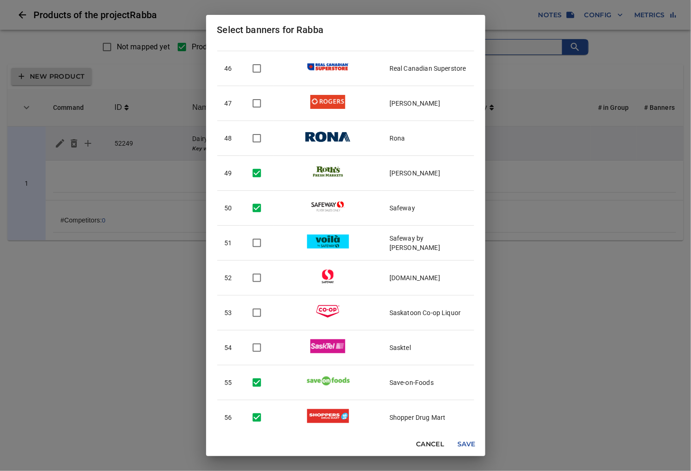
scroll to position [1492, 0]
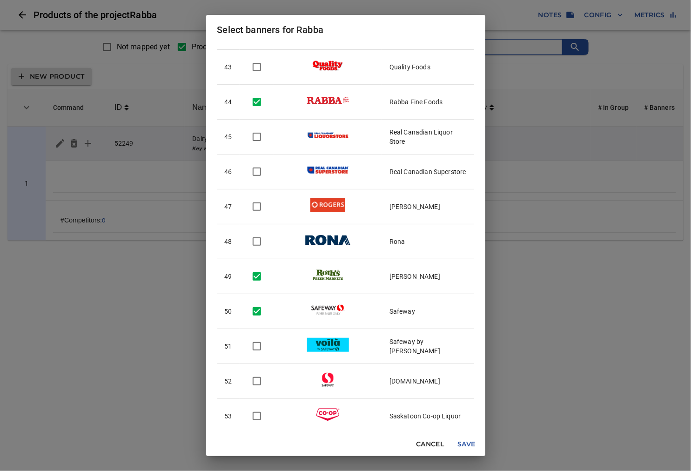
click at [255, 175] on input "checkbox" at bounding box center [257, 172] width 20 height 20
checkbox input "true"
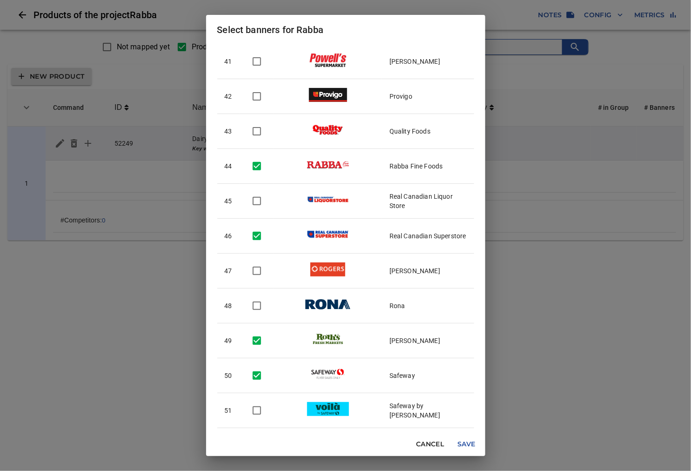
scroll to position [1388, 0]
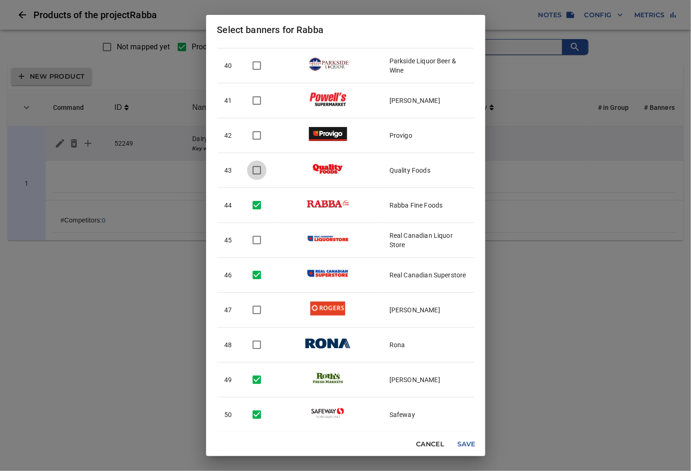
click at [256, 175] on input "checkbox" at bounding box center [257, 171] width 20 height 20
checkbox input "true"
click at [257, 147] on td at bounding box center [257, 135] width 34 height 35
checkbox input "true"
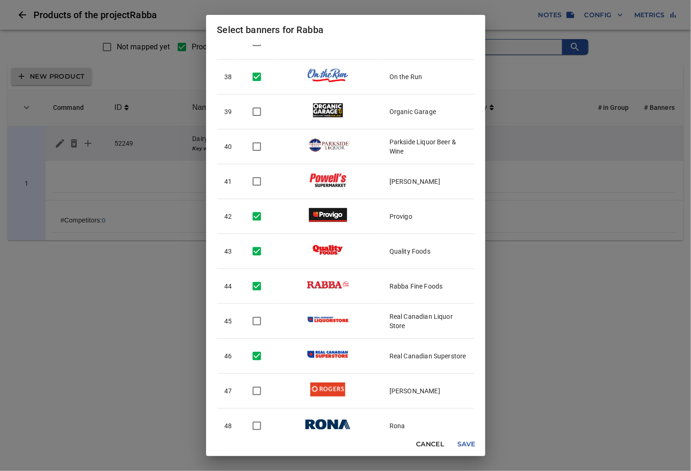
scroll to position [1285, 0]
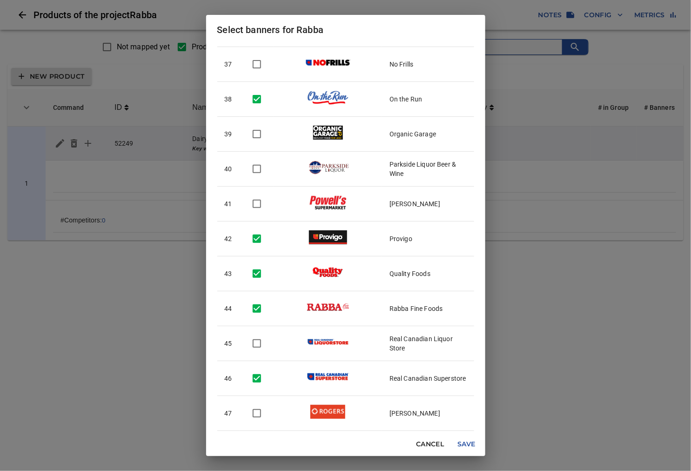
click at [261, 208] on input "checkbox" at bounding box center [257, 204] width 20 height 20
checkbox input "true"
click at [257, 137] on input "checkbox" at bounding box center [257, 134] width 20 height 20
checkbox input "true"
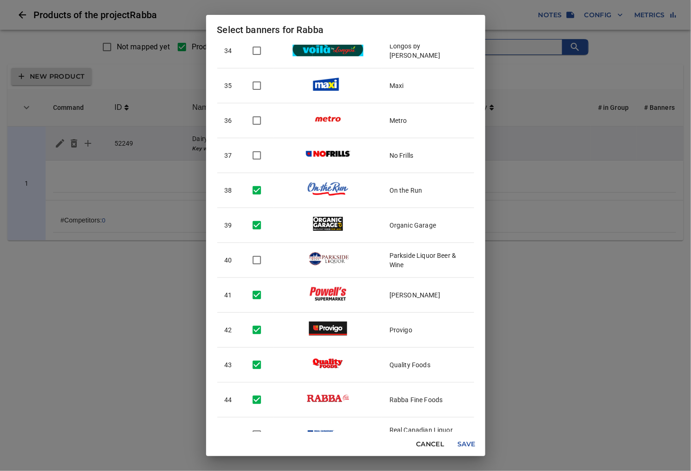
scroll to position [1181, 0]
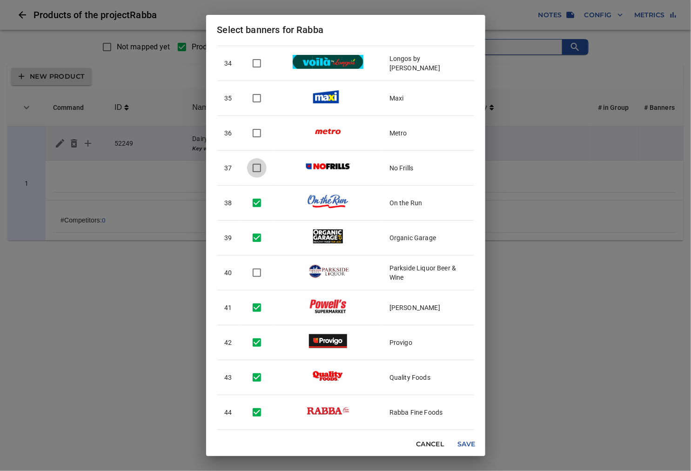
click at [259, 171] on input "checkbox" at bounding box center [257, 168] width 20 height 20
checkbox input "true"
click at [257, 138] on input "checkbox" at bounding box center [257, 133] width 20 height 20
checkbox input "true"
click at [256, 102] on input "checkbox" at bounding box center [257, 98] width 20 height 20
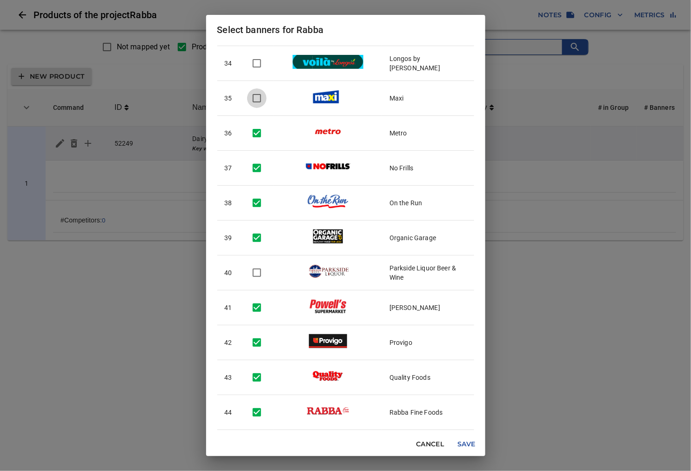
checkbox input "true"
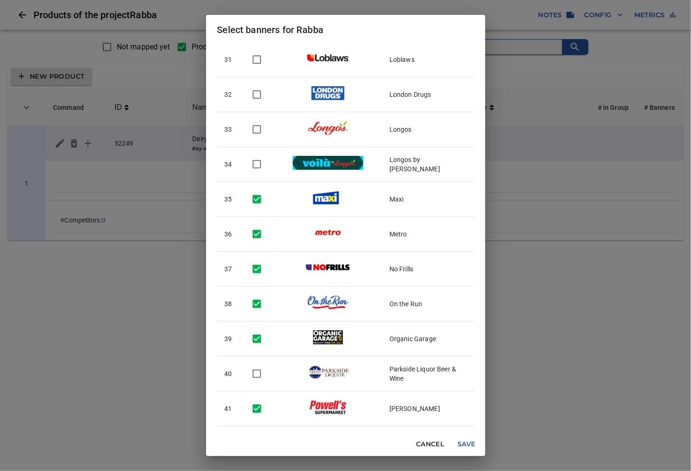
scroll to position [1078, 0]
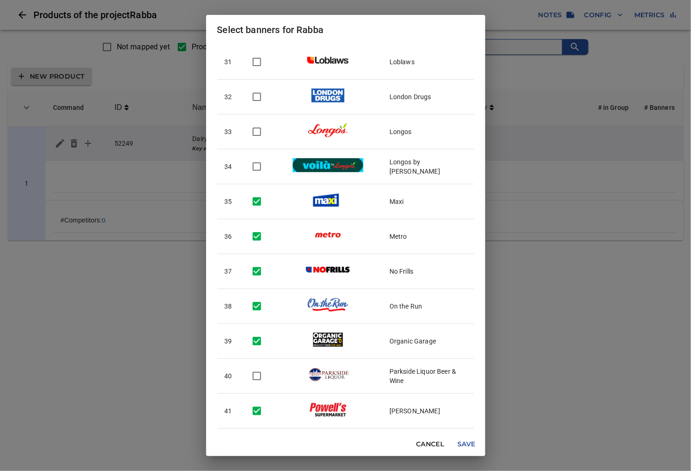
click at [257, 164] on input "checkbox" at bounding box center [257, 167] width 20 height 20
checkbox input "true"
click at [257, 141] on input "checkbox" at bounding box center [257, 132] width 20 height 20
checkbox input "true"
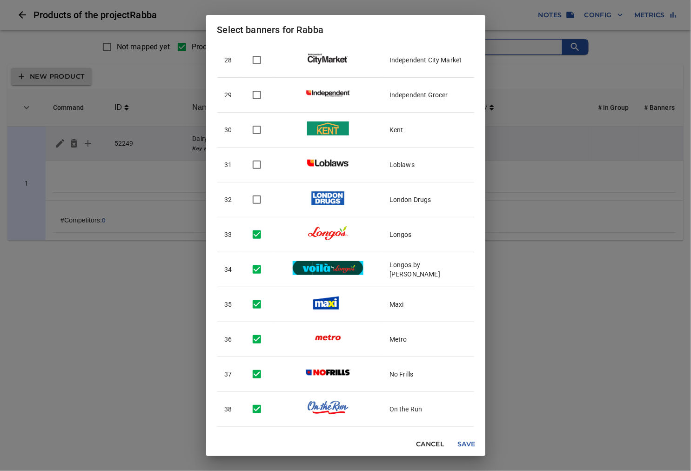
scroll to position [975, 0]
click at [261, 169] on input "checkbox" at bounding box center [257, 166] width 20 height 20
checkbox input "true"
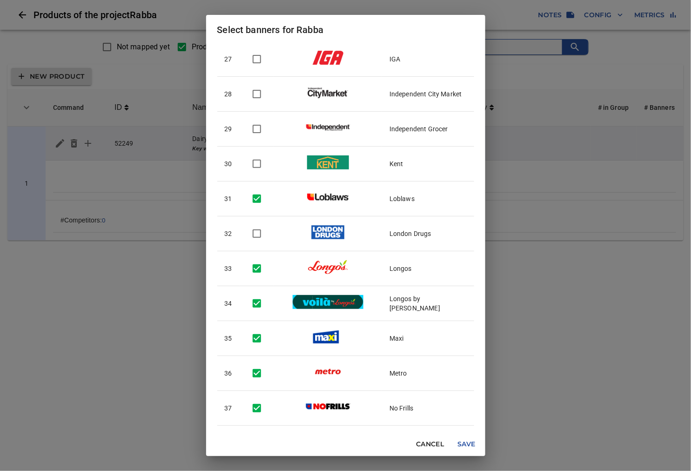
scroll to position [923, 0]
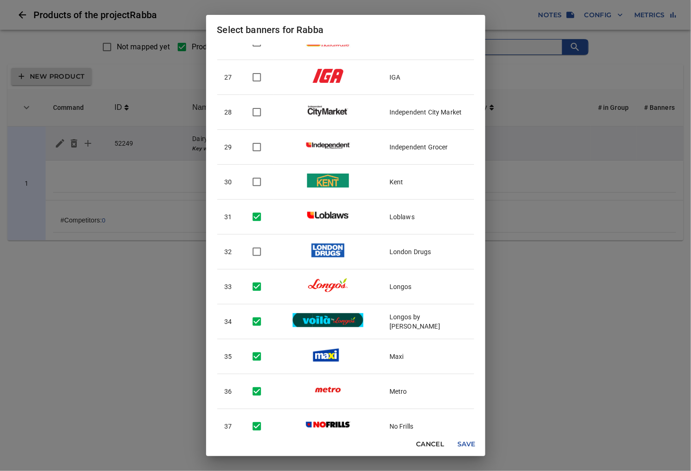
click at [258, 146] on input "checkbox" at bounding box center [257, 147] width 20 height 20
checkbox input "true"
click at [257, 118] on input "checkbox" at bounding box center [257, 112] width 20 height 20
checkbox input "true"
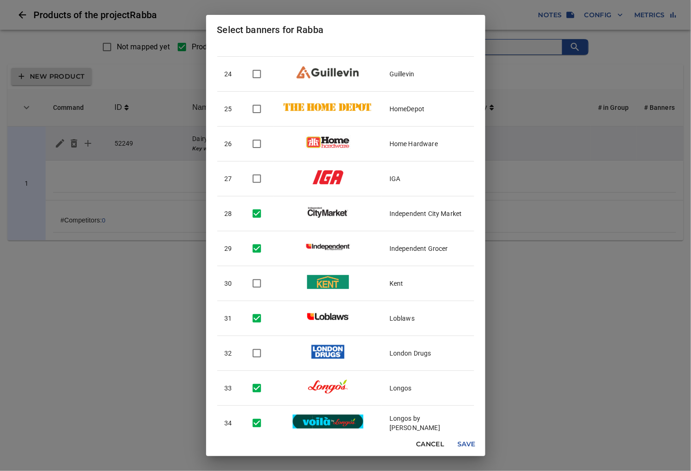
scroll to position [819, 0]
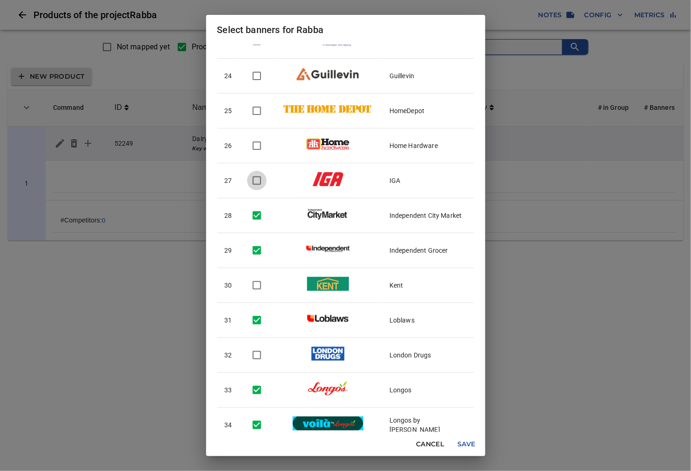
click at [261, 183] on input "checkbox" at bounding box center [257, 181] width 20 height 20
checkbox input "true"
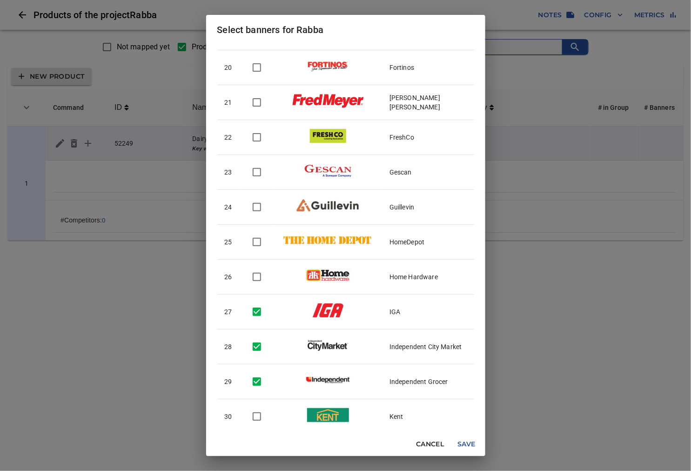
scroll to position [664, 0]
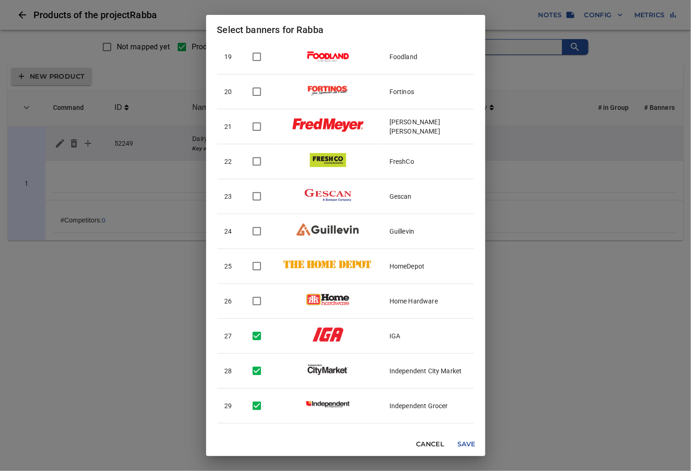
click at [262, 162] on input "checkbox" at bounding box center [257, 162] width 20 height 20
checkbox input "true"
click at [247, 131] on input "checkbox" at bounding box center [257, 127] width 20 height 20
checkbox input "true"
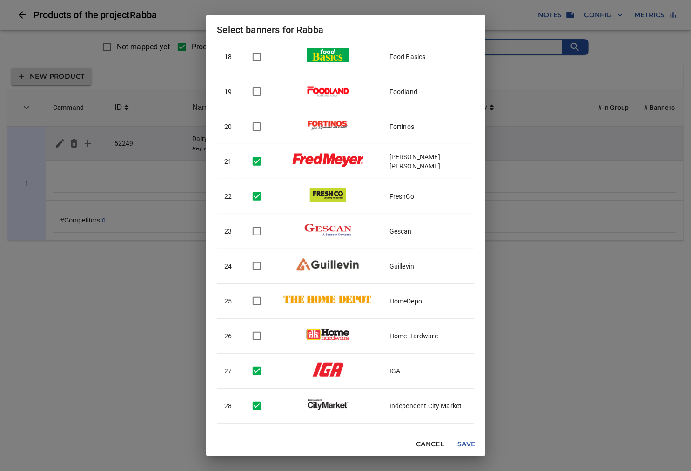
scroll to position [612, 0]
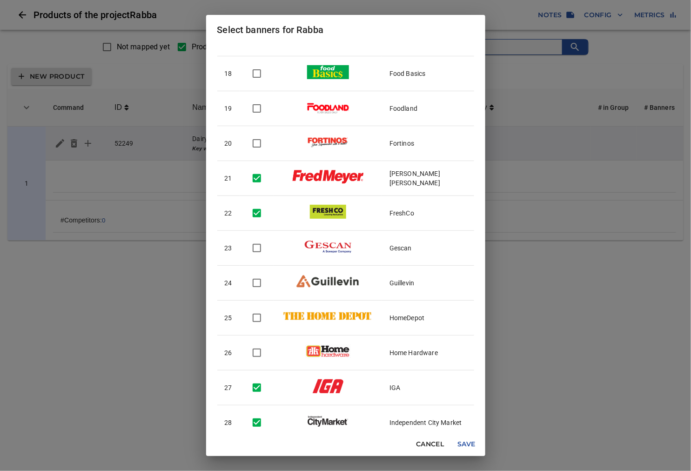
click at [261, 145] on input "checkbox" at bounding box center [257, 144] width 20 height 20
checkbox input "true"
click at [257, 119] on td at bounding box center [257, 108] width 34 height 35
checkbox input "true"
click at [260, 75] on input "checkbox" at bounding box center [257, 74] width 20 height 20
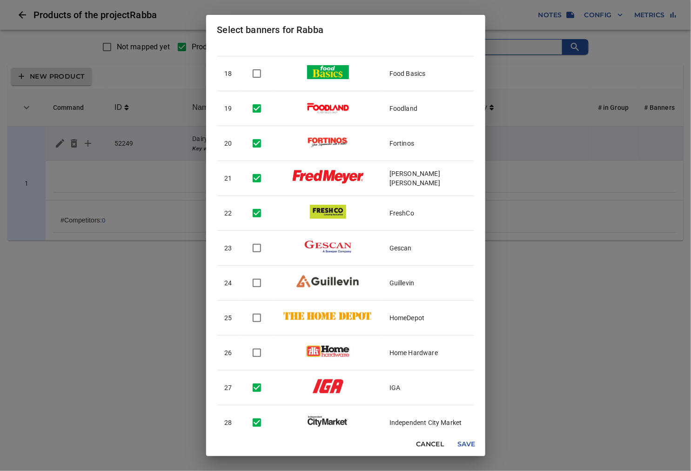
checkbox input "true"
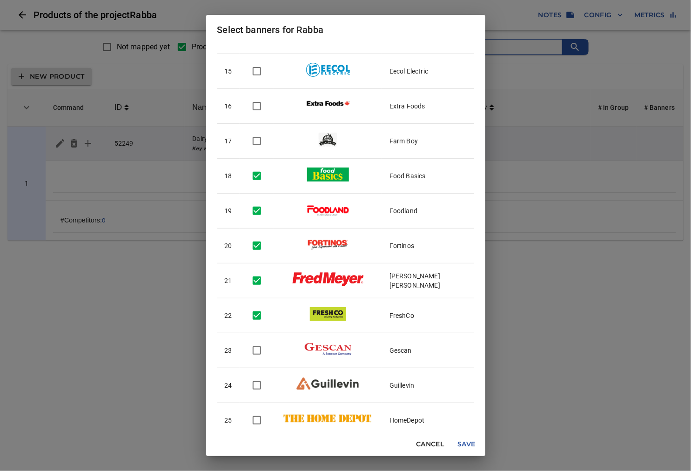
scroll to position [509, 0]
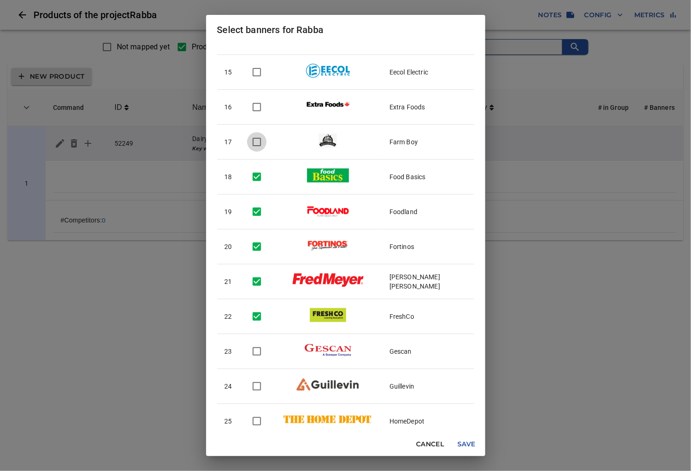
click at [261, 146] on input "checkbox" at bounding box center [257, 142] width 20 height 20
checkbox input "true"
click at [255, 112] on input "checkbox" at bounding box center [257, 107] width 20 height 20
checkbox input "true"
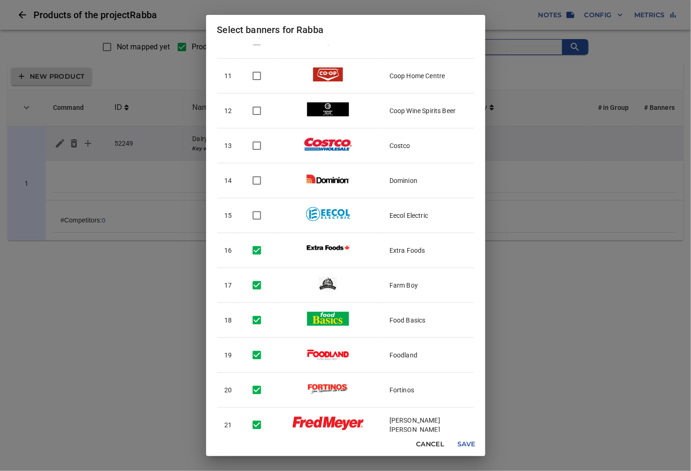
scroll to position [354, 0]
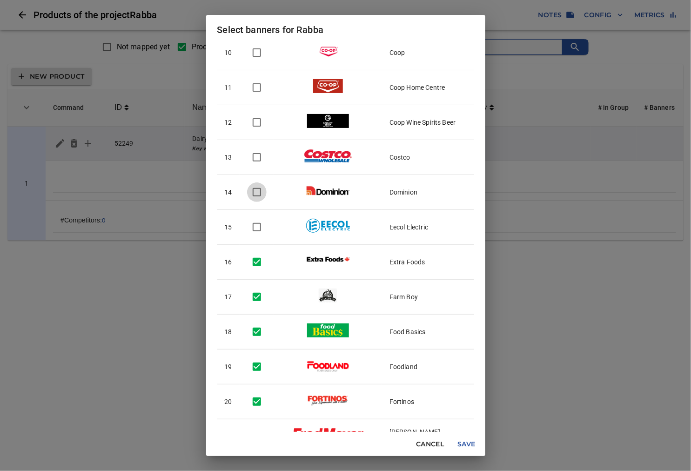
click at [258, 189] on input "checkbox" at bounding box center [257, 193] width 20 height 20
checkbox input "true"
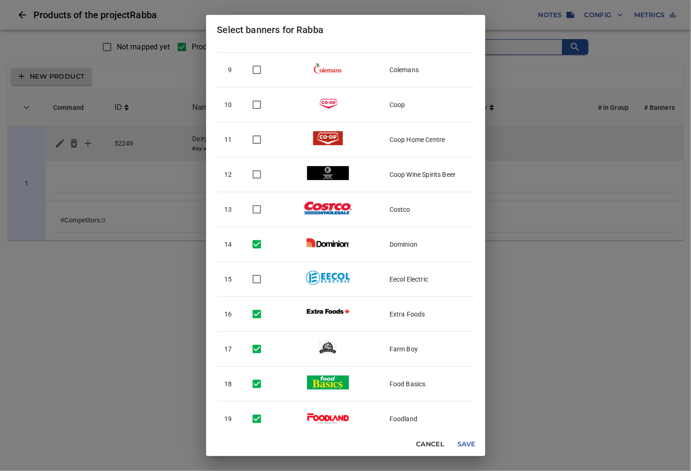
scroll to position [250, 0]
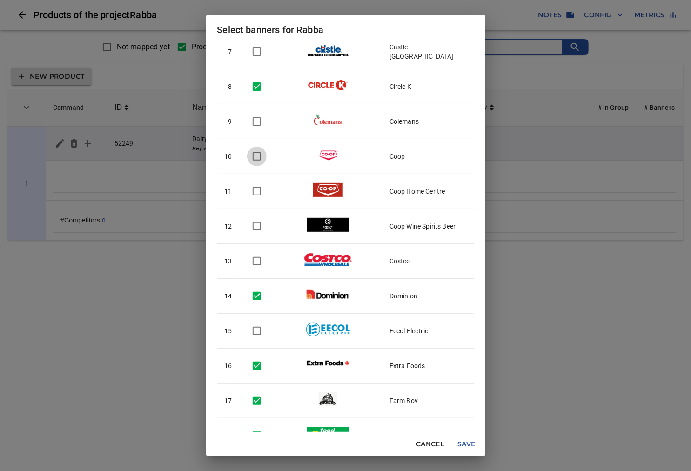
click at [257, 156] on input "checkbox" at bounding box center [257, 157] width 20 height 20
checkbox input "true"
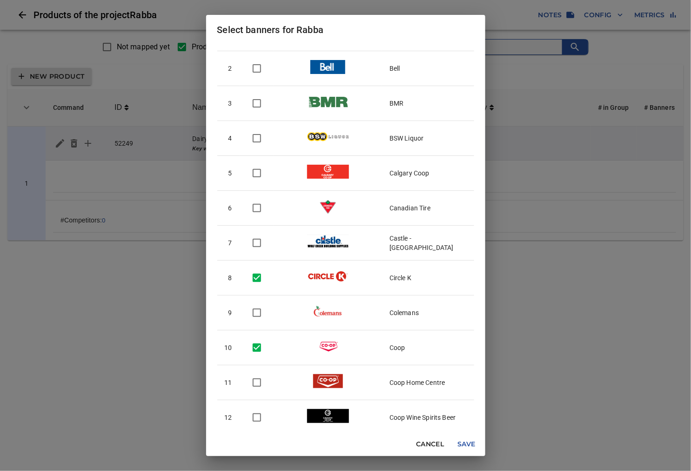
scroll to position [43, 0]
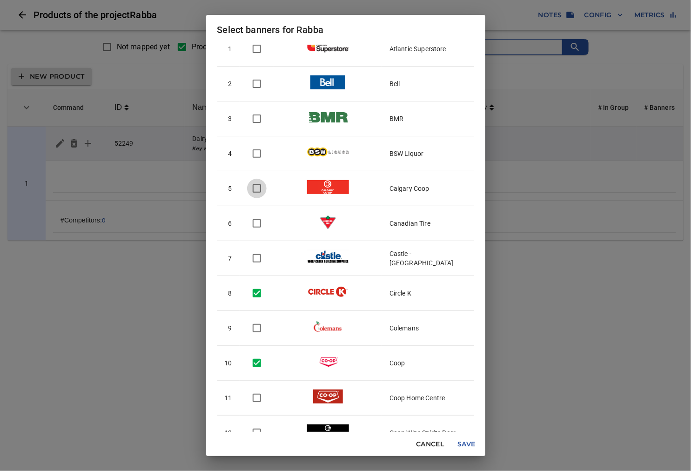
click at [262, 189] on input "checkbox" at bounding box center [257, 189] width 20 height 20
checkbox input "true"
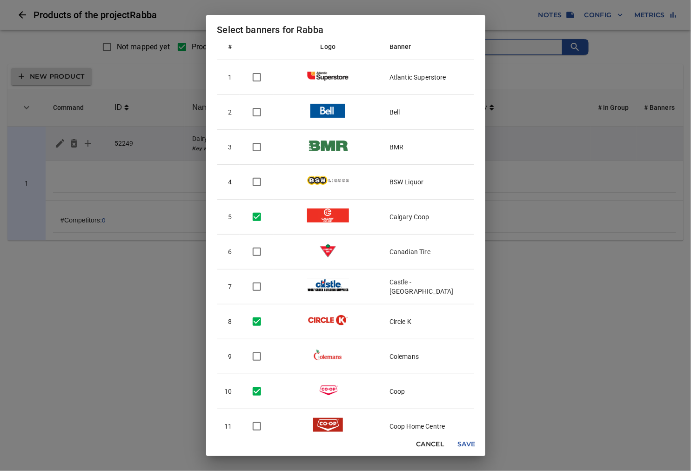
scroll to position [0, 0]
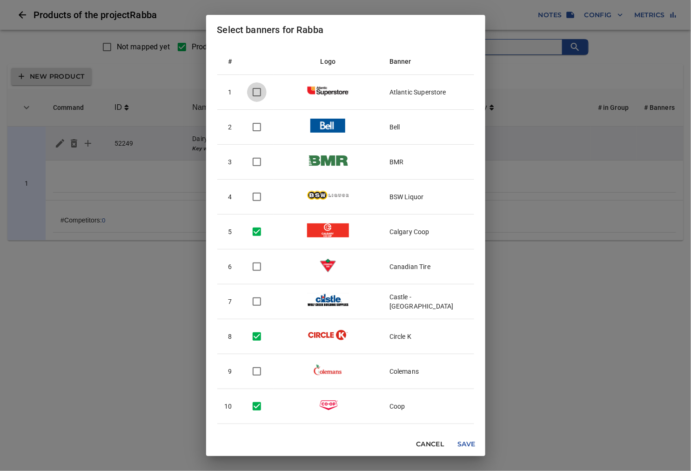
click at [260, 92] on input "checkbox" at bounding box center [257, 92] width 20 height 20
checkbox input "true"
click at [461, 444] on span "Save" at bounding box center [467, 445] width 22 height 12
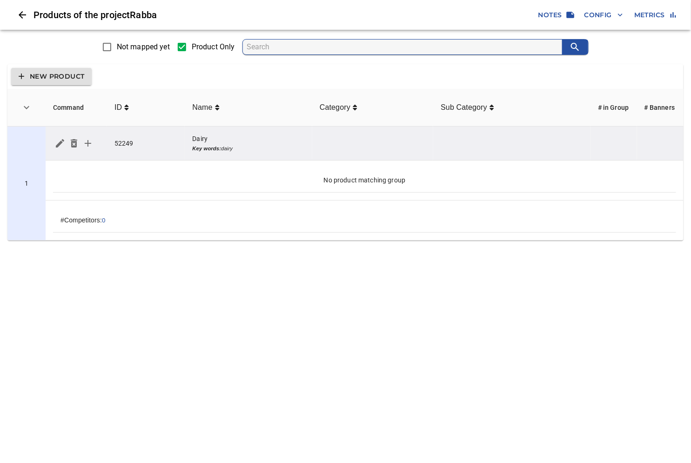
click at [86, 136] on button "simple table" at bounding box center [88, 143] width 14 height 14
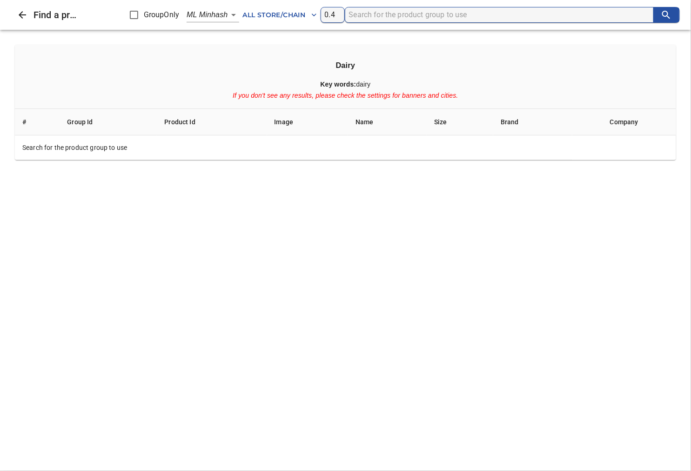
click at [275, 17] on span "All Store/Chain" at bounding box center [280, 15] width 74 height 12
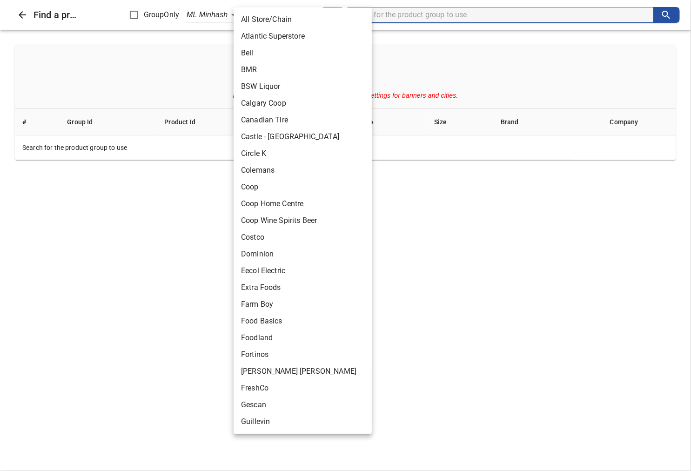
click at [286, 6] on div at bounding box center [345, 235] width 691 height 471
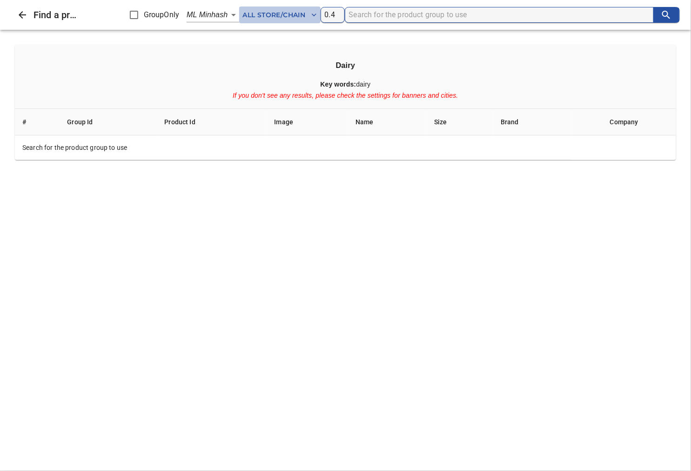
click at [284, 14] on span "All Store/Chain" at bounding box center [280, 15] width 74 height 12
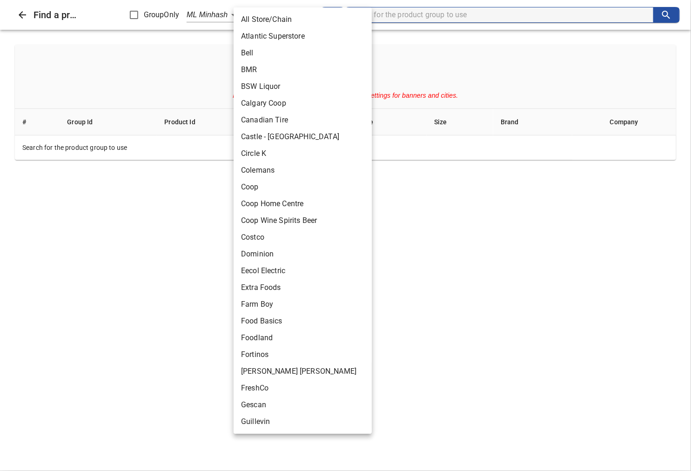
click at [264, 154] on li "Circle K" at bounding box center [307, 153] width 146 height 17
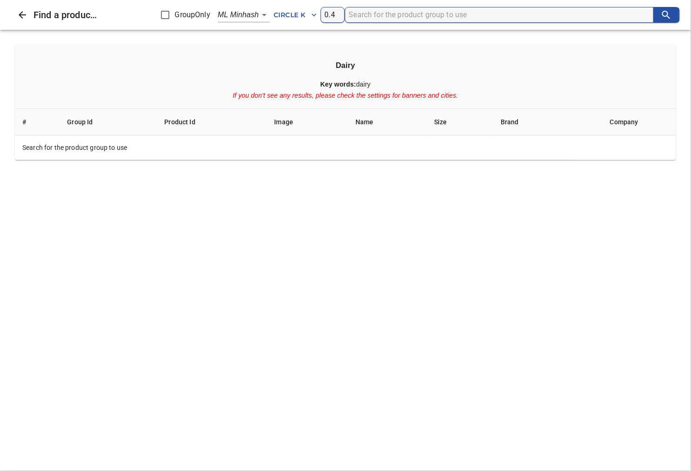
click at [398, 19] on input "search" at bounding box center [501, 14] width 305 height 15
drag, startPoint x: 373, startPoint y: 15, endPoint x: 350, endPoint y: 13, distance: 23.4
click at [350, 13] on input "milk" at bounding box center [501, 14] width 305 height 15
type input "banana"
click at [262, 16] on body "tspan{white-space:pre} Products of the project Rabba Notes Config Metrics Not m…" at bounding box center [345, 124] width 691 height 248
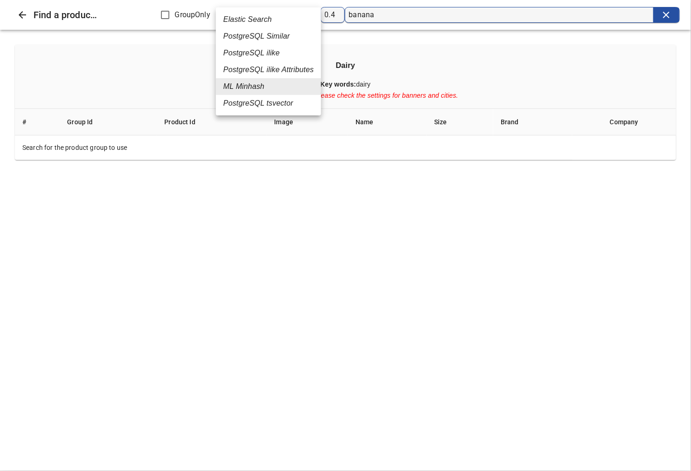
click at [263, 35] on em "PostgreSQL Similar" at bounding box center [256, 36] width 67 height 11
type input "2"
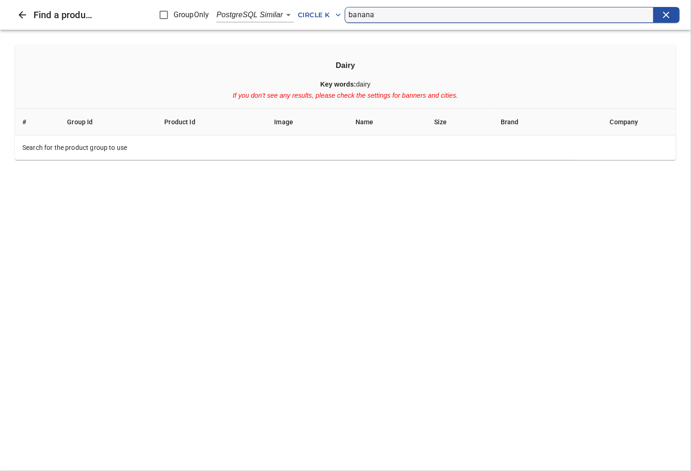
drag, startPoint x: 379, startPoint y: 15, endPoint x: 344, endPoint y: 14, distance: 34.9
click at [344, 14] on div "Find a product on BetterCart GroupOnly PostgreSQL Similar 2 Circle K banana" at bounding box center [345, 15] width 691 height 30
type input "milk"
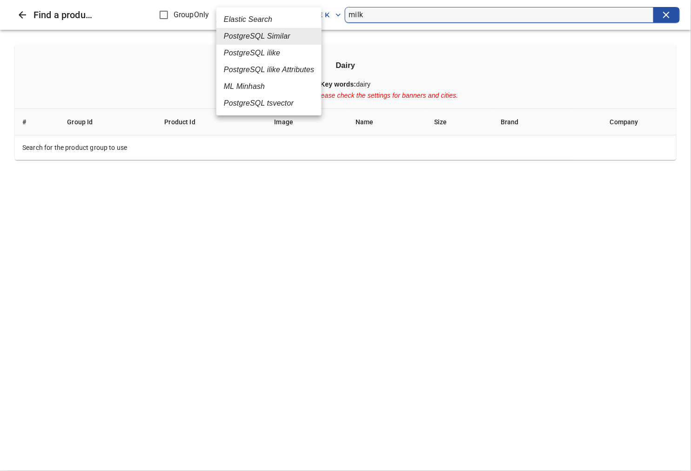
click at [291, 14] on body "tspan{white-space:pre} Products of the project Rabba Notes Config Metrics Not m…" at bounding box center [345, 124] width 691 height 248
click at [269, 54] on em "PostgreSQL ilike" at bounding box center [252, 52] width 56 height 11
type input "4"
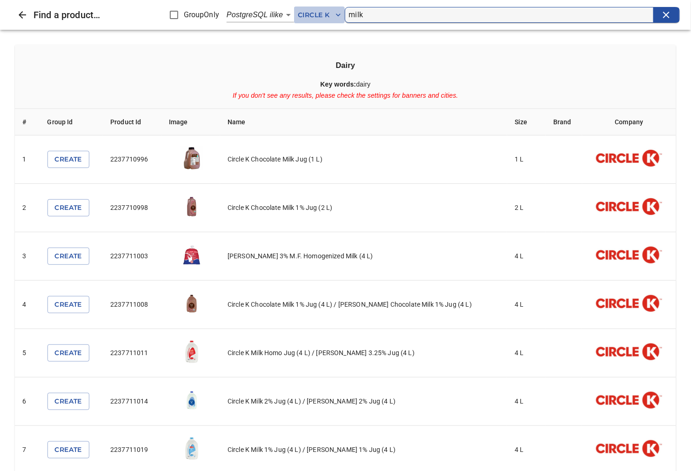
click at [334, 17] on icon "button" at bounding box center [338, 14] width 9 height 9
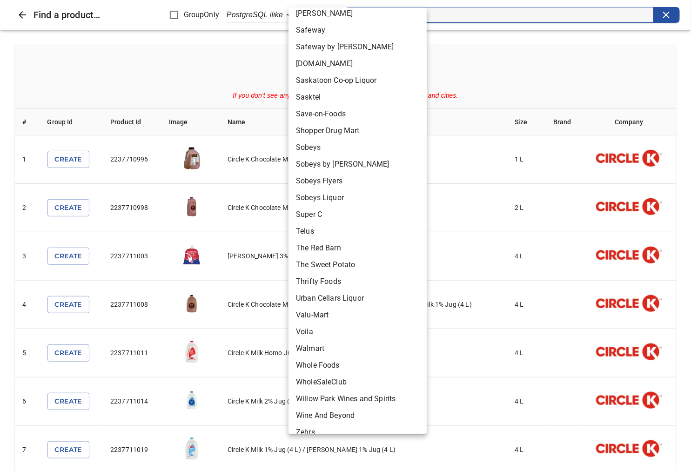
scroll to position [804, 0]
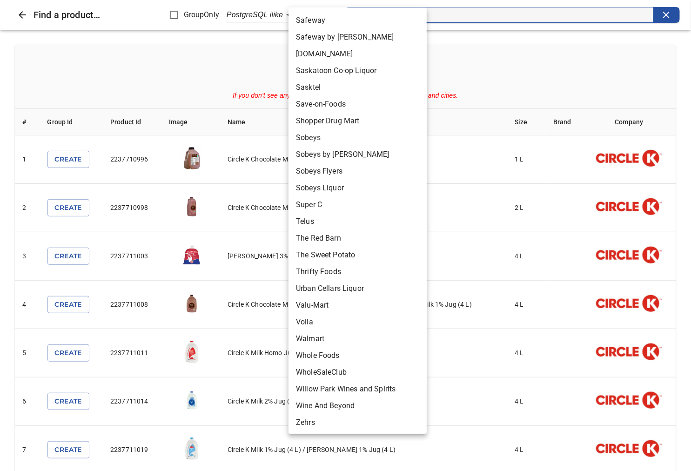
click at [224, 381] on div at bounding box center [345, 235] width 691 height 471
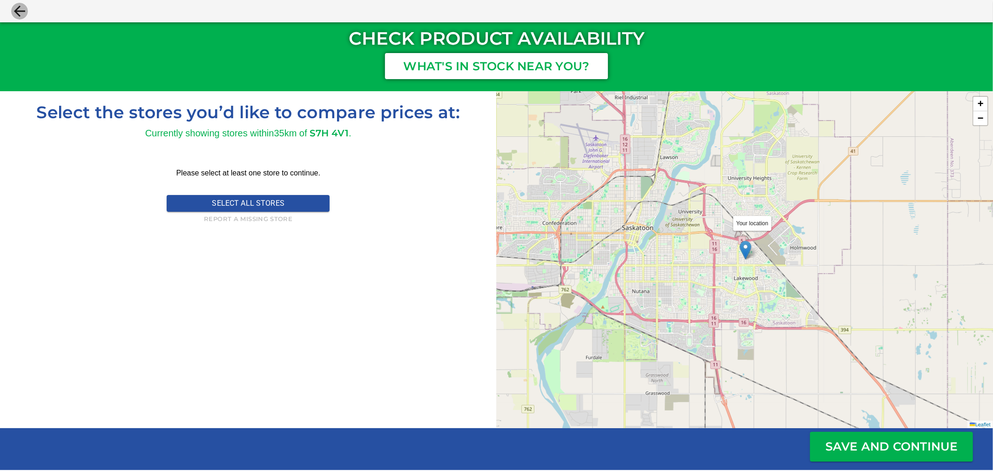
click at [15, 9] on icon "close" at bounding box center [19, 11] width 17 height 17
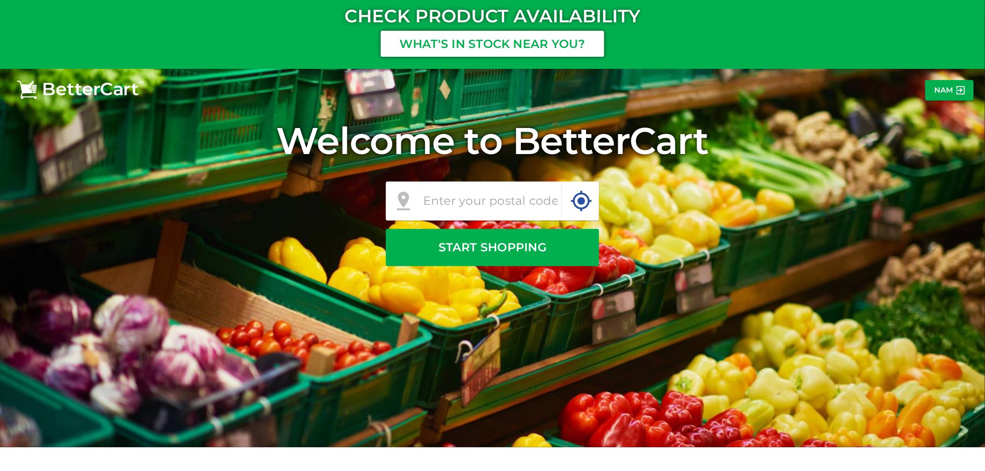
click at [691, 86] on p "Nam" at bounding box center [944, 90] width 19 height 11
click at [691, 90] on p "Sign Up / Log In" at bounding box center [932, 90] width 66 height 11
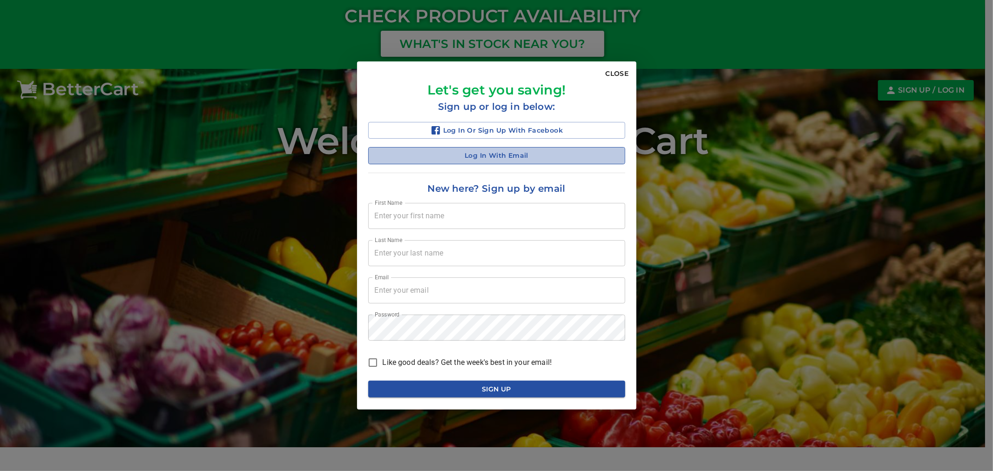
click at [505, 156] on span "Log in with Email" at bounding box center [497, 156] width 242 height 12
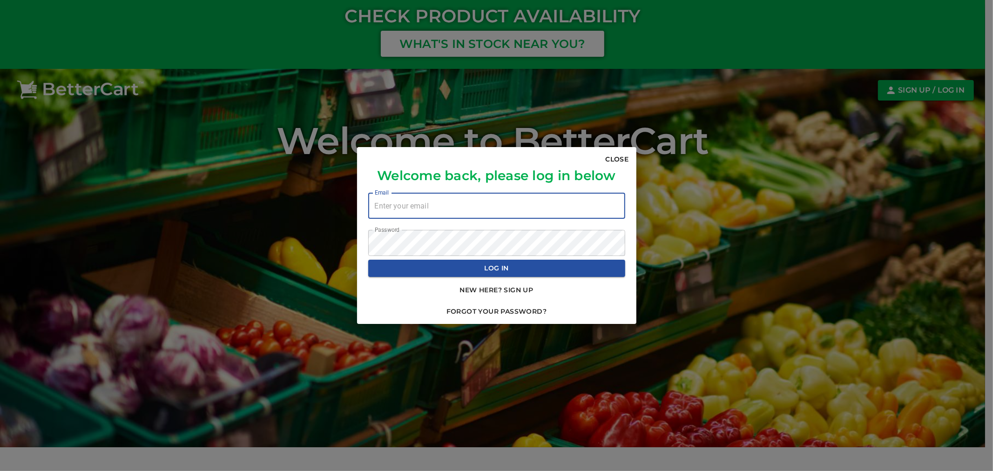
click at [412, 205] on input "email" at bounding box center [496, 206] width 257 height 26
type input "[EMAIL_ADDRESS][DOMAIN_NAME]"
click at [513, 272] on span "Log In" at bounding box center [497, 269] width 242 height 12
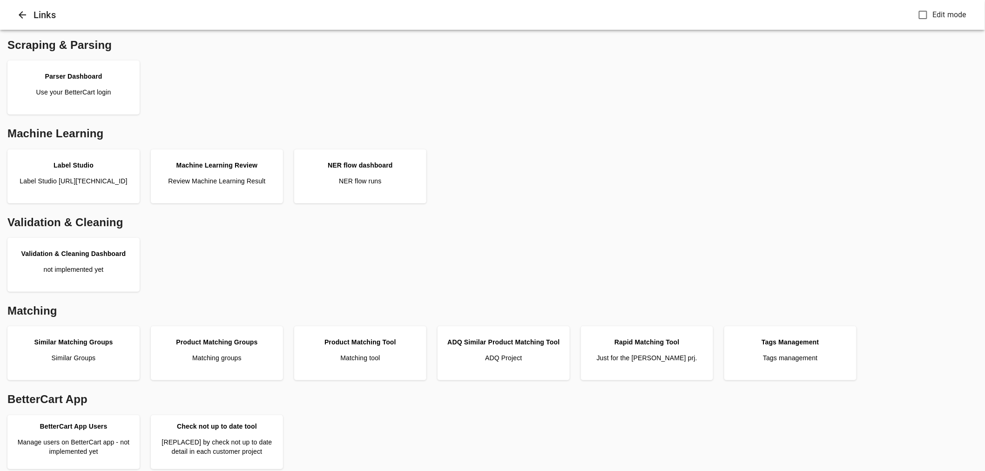
scroll to position [207, 0]
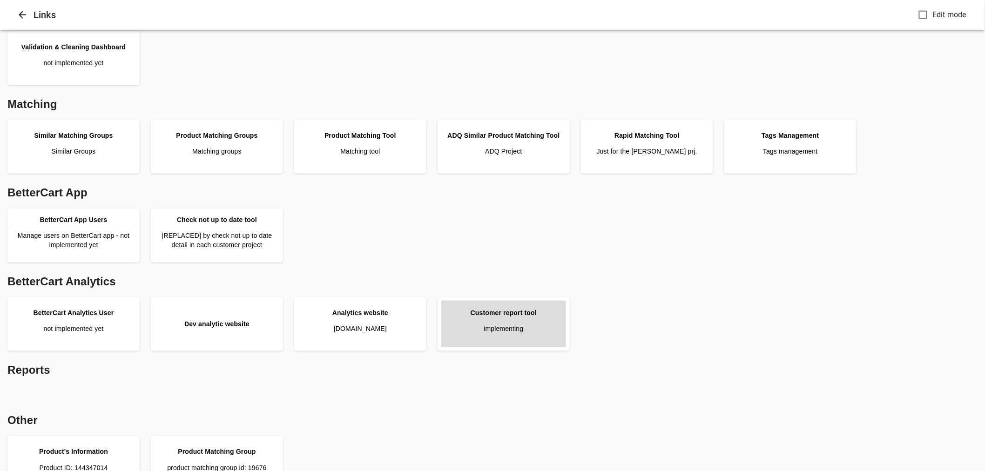
click at [515, 334] on link "Customer report tool implementing" at bounding box center [503, 324] width 125 height 47
drag, startPoint x: 518, startPoint y: 318, endPoint x: 563, endPoint y: 301, distance: 48.0
click at [518, 318] on link "Customer report tool implementing" at bounding box center [503, 324] width 125 height 47
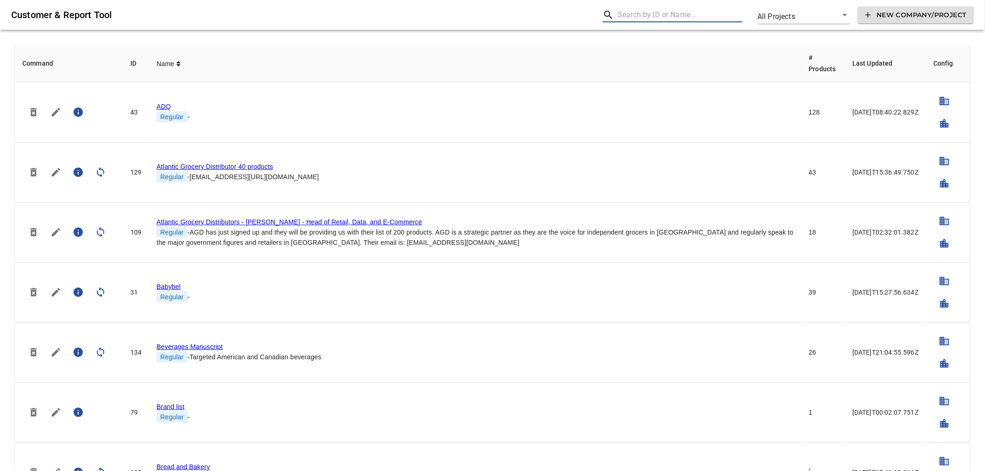
click at [633, 17] on input "text" at bounding box center [680, 14] width 125 height 15
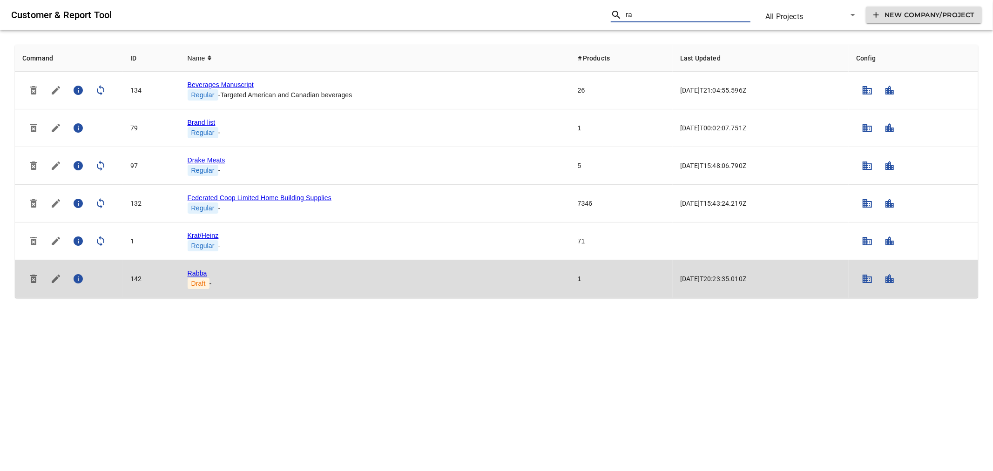
type input "ra"
click at [195, 272] on link "Rabba" at bounding box center [198, 273] width 20 height 7
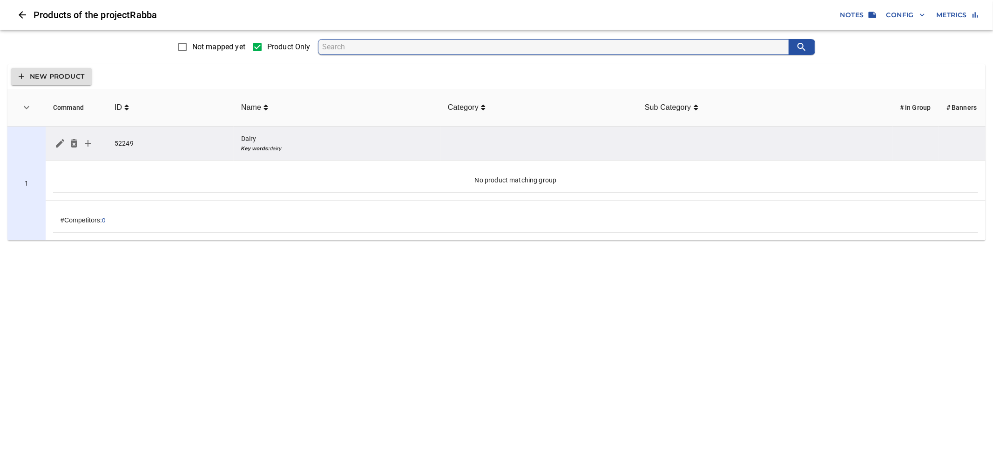
click at [915, 13] on span "Config" at bounding box center [906, 15] width 39 height 12
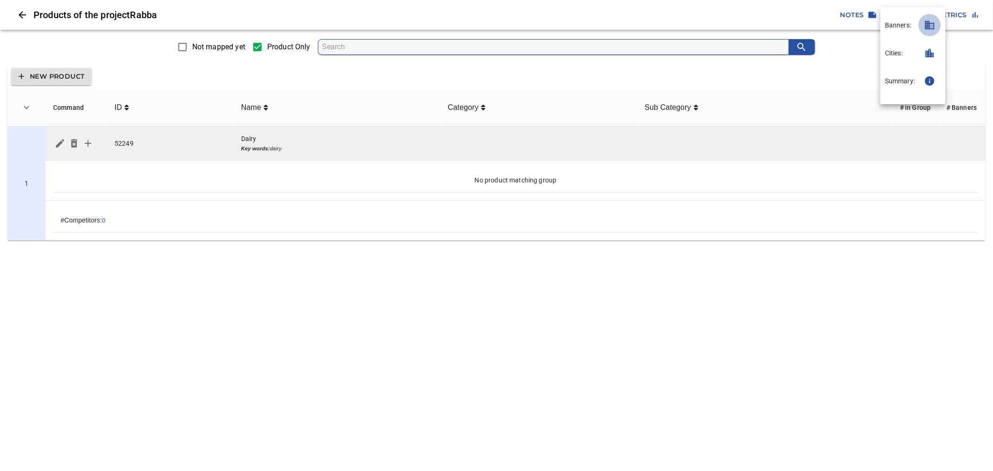
click at [931, 26] on icon "button" at bounding box center [929, 25] width 11 height 11
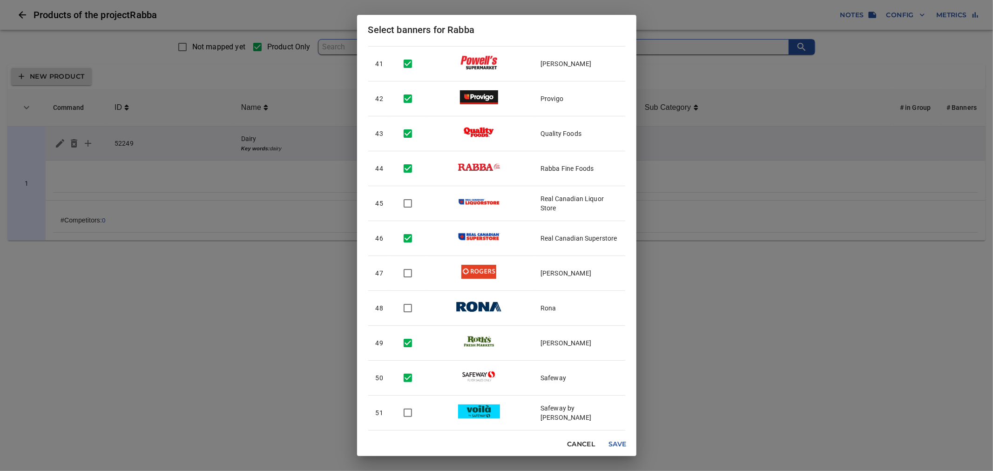
scroll to position [1449, 0]
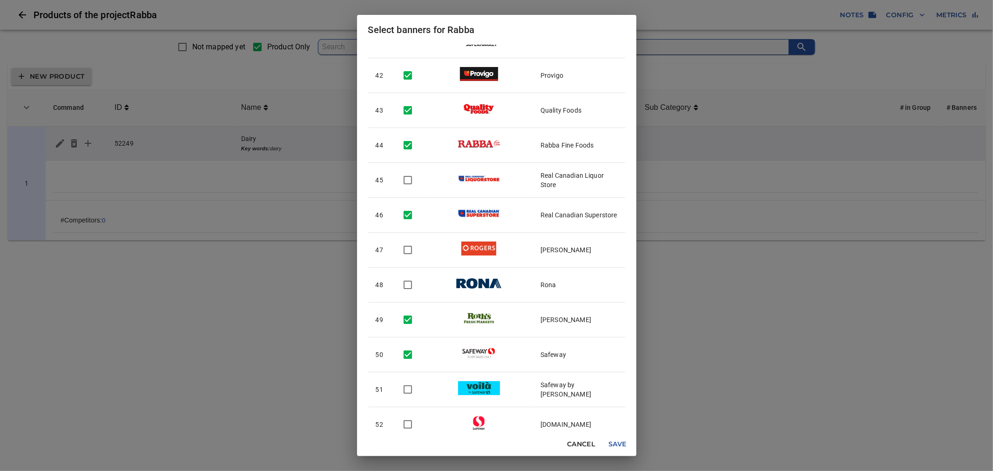
click at [614, 441] on span "Save" at bounding box center [618, 445] width 22 height 12
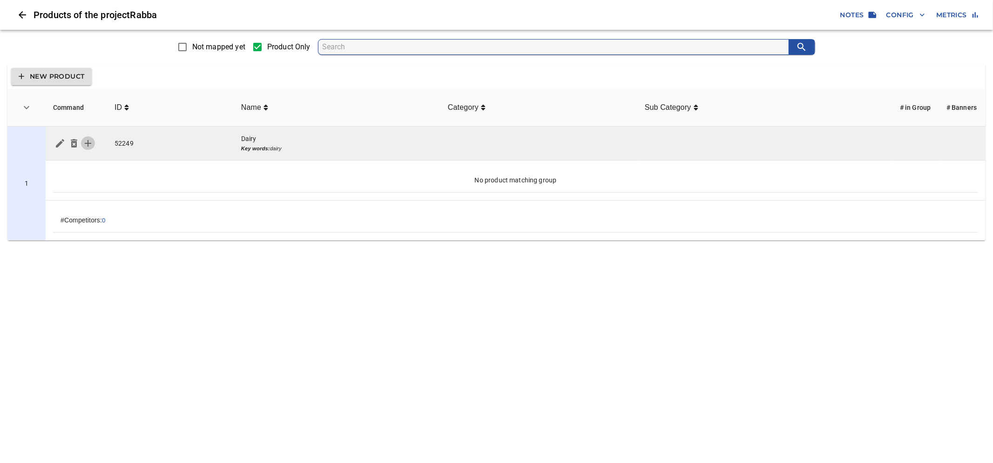
click at [89, 142] on icon "simple table" at bounding box center [87, 143] width 11 height 11
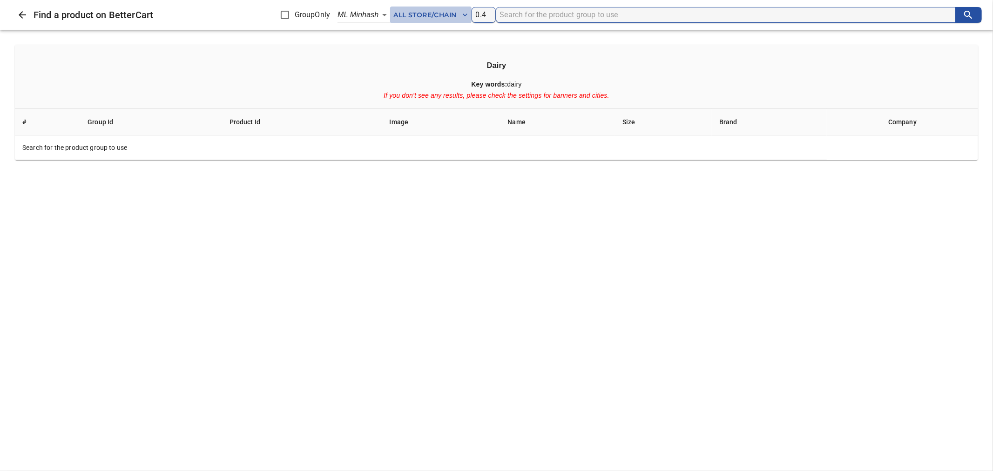
click at [445, 13] on span "All Store/Chain" at bounding box center [431, 15] width 74 height 12
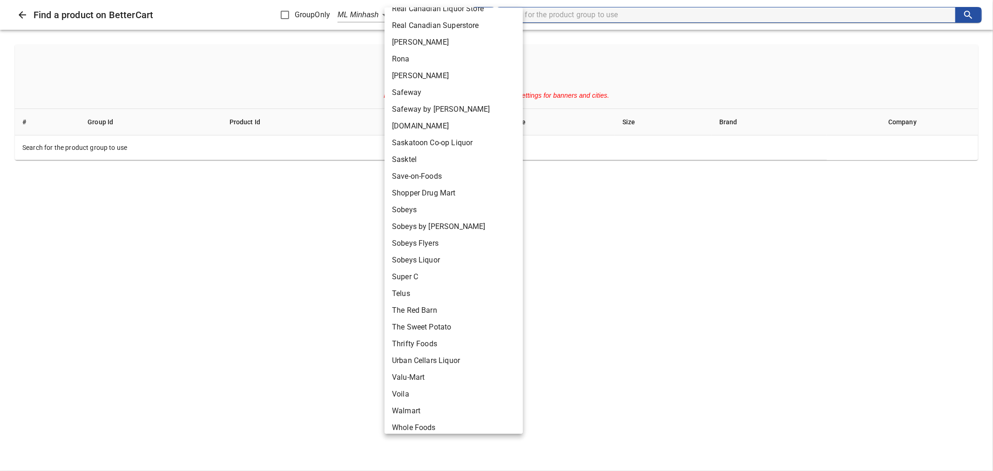
scroll to position [597, 0]
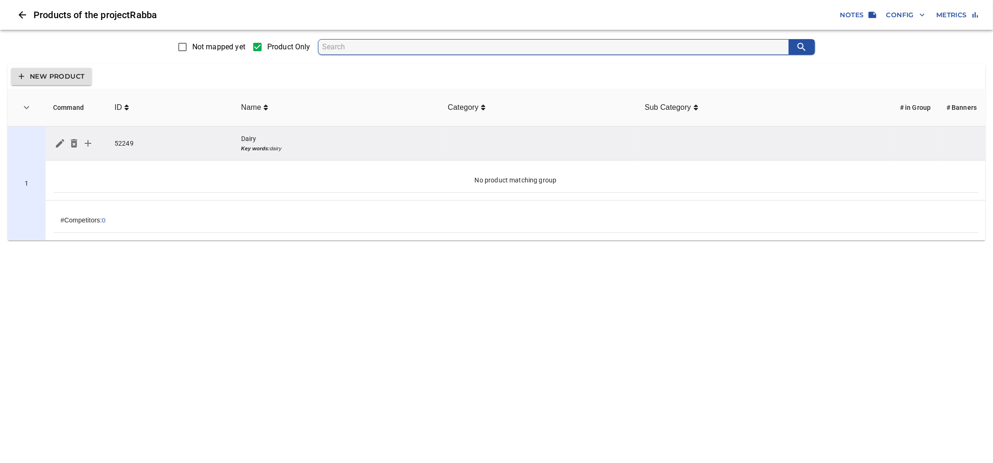
click at [86, 142] on icon "simple table" at bounding box center [87, 143] width 11 height 11
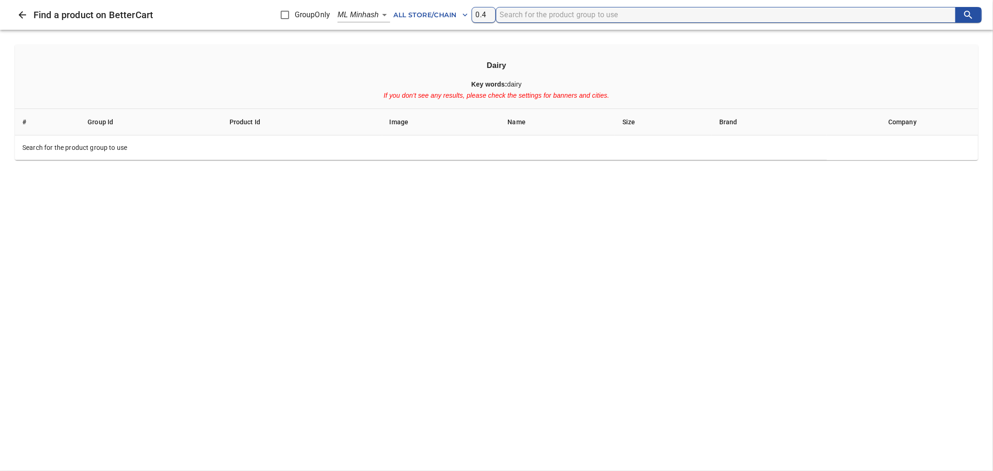
click at [432, 14] on span "All Store/Chain" at bounding box center [431, 15] width 74 height 12
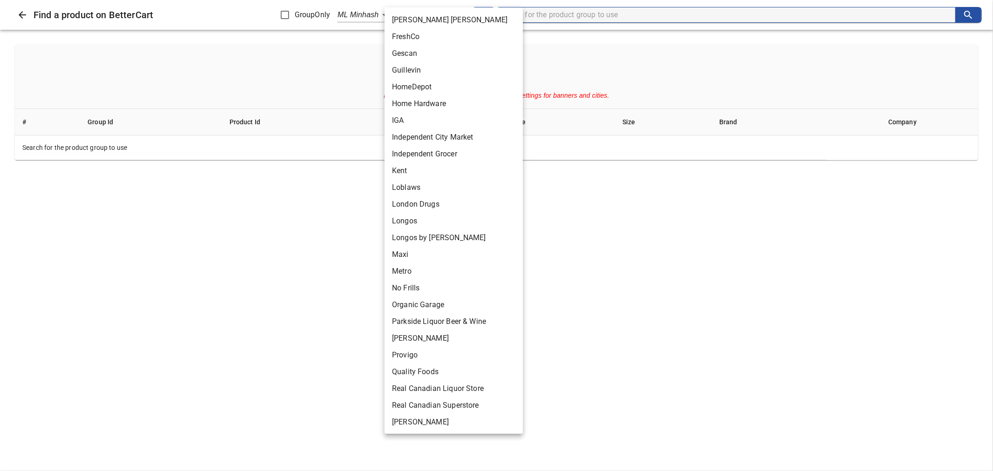
scroll to position [466, 0]
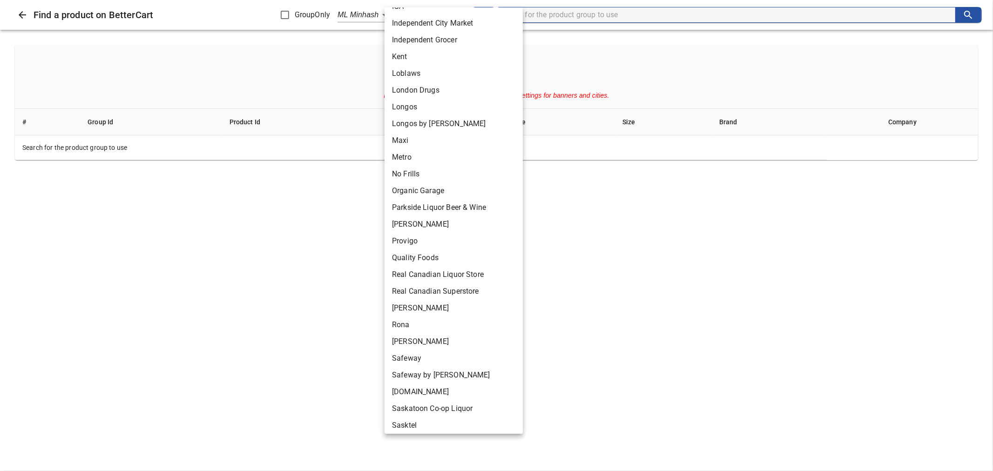
click at [607, 59] on div at bounding box center [496, 235] width 993 height 471
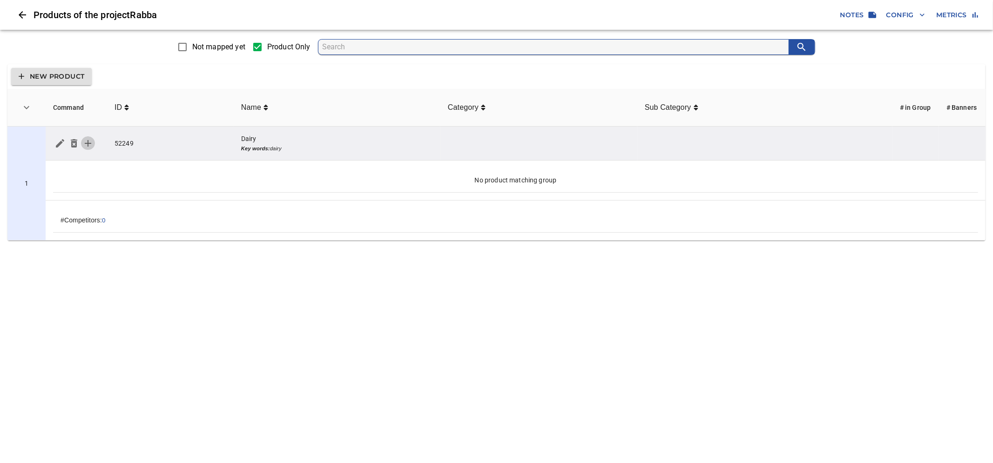
click at [92, 143] on icon "simple table" at bounding box center [87, 143] width 11 height 11
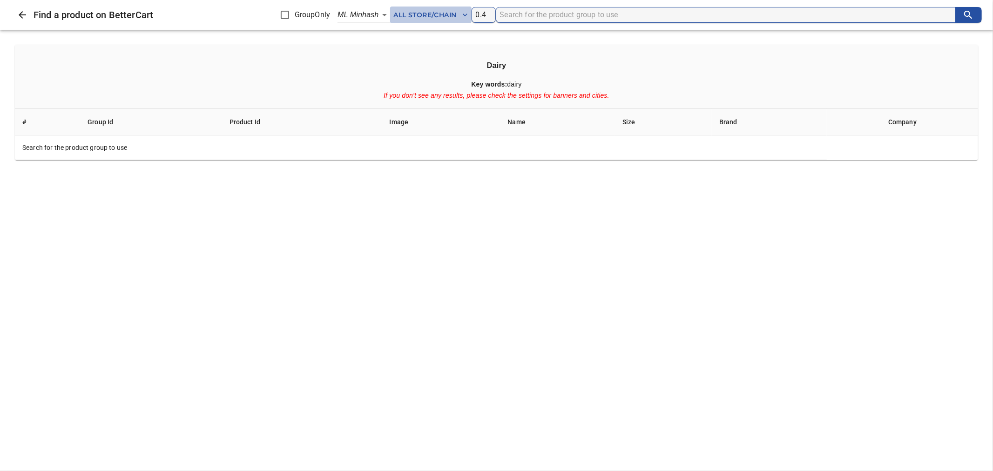
click at [446, 10] on span "All Store/Chain" at bounding box center [431, 15] width 74 height 12
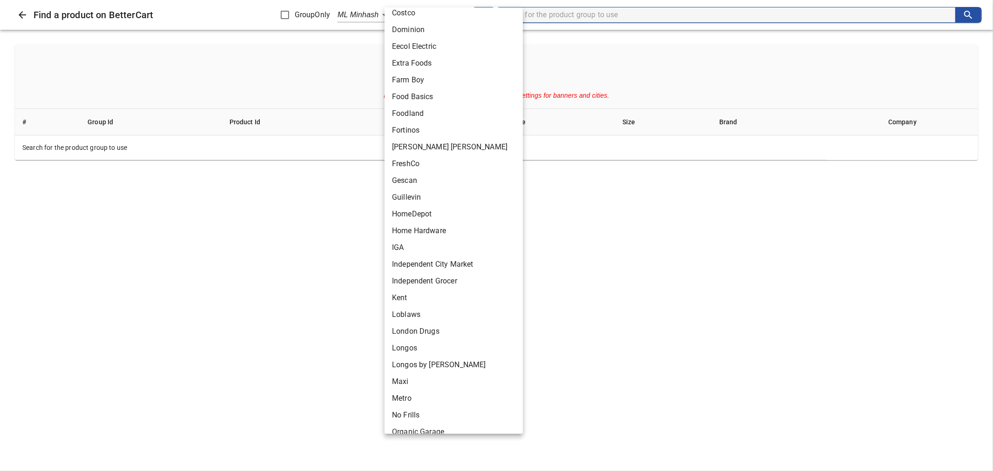
scroll to position [207, 0]
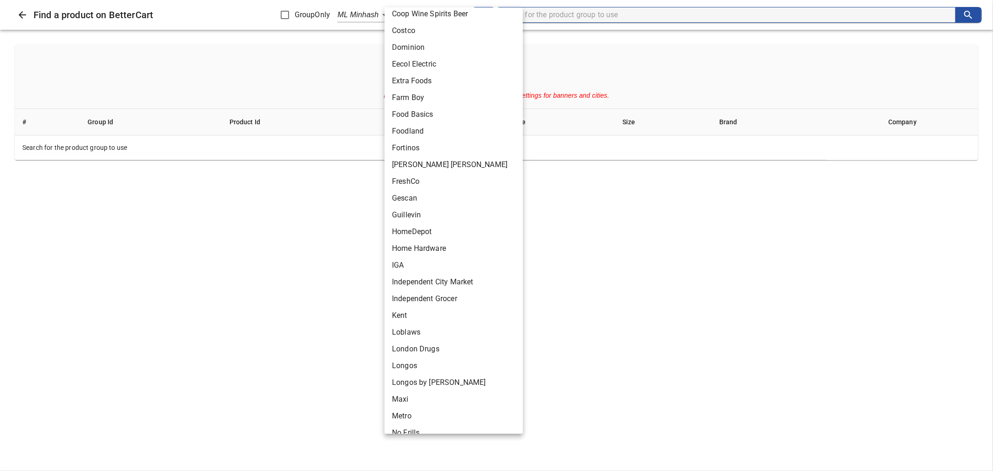
click at [18, 15] on div at bounding box center [496, 235] width 993 height 471
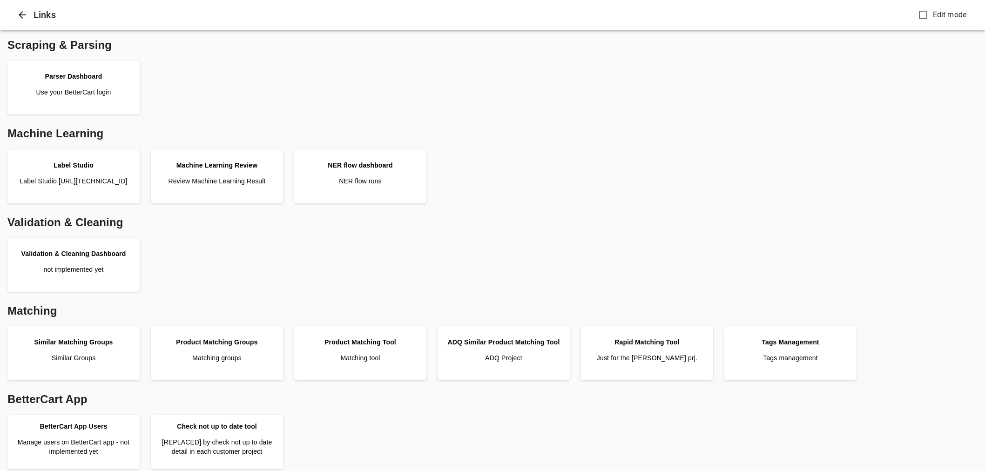
scroll to position [207, 0]
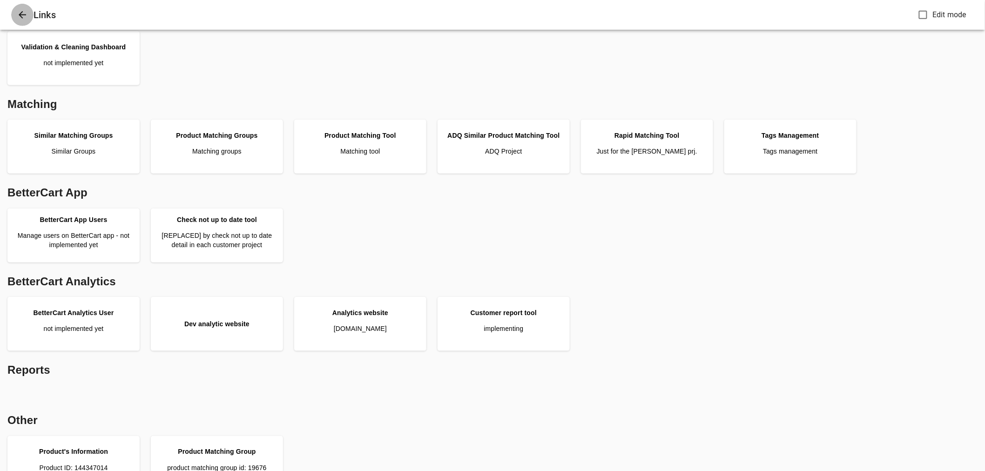
click at [17, 9] on icon "Close" at bounding box center [22, 14] width 11 height 11
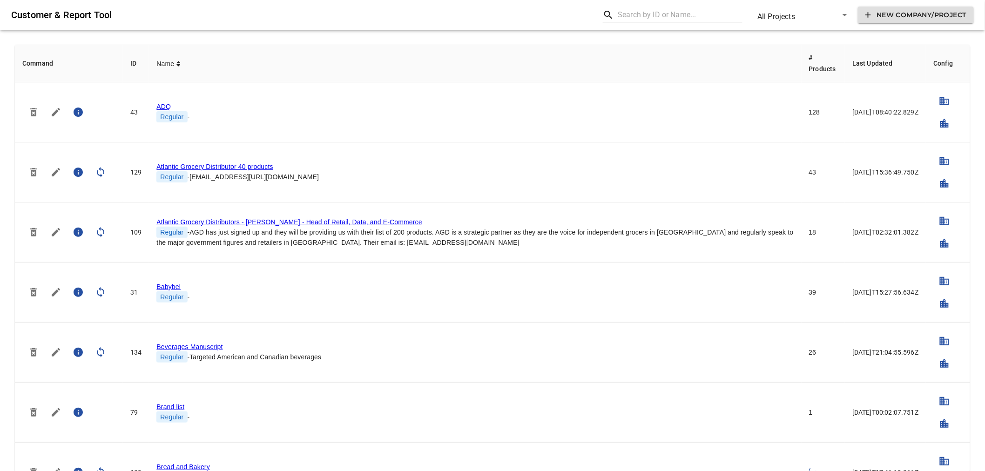
click at [632, 12] on input "text" at bounding box center [680, 14] width 125 height 15
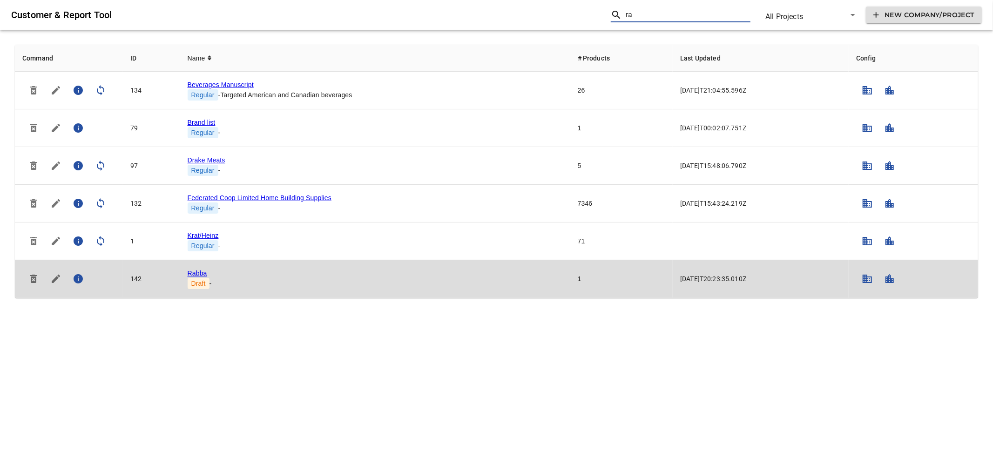
type input "ra"
click at [199, 270] on link "Rabba" at bounding box center [198, 273] width 20 height 7
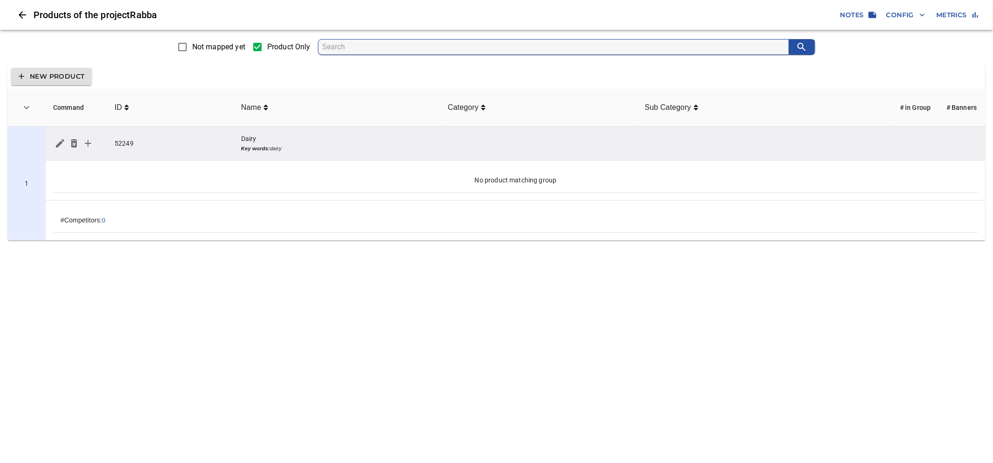
click at [88, 143] on icon "simple table" at bounding box center [87, 143] width 11 height 11
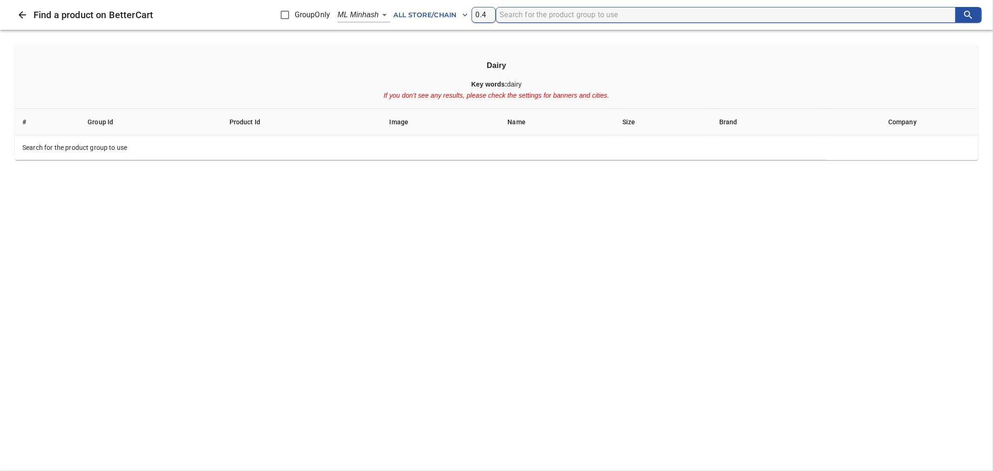
click at [448, 11] on span "All Store/Chain" at bounding box center [431, 15] width 74 height 12
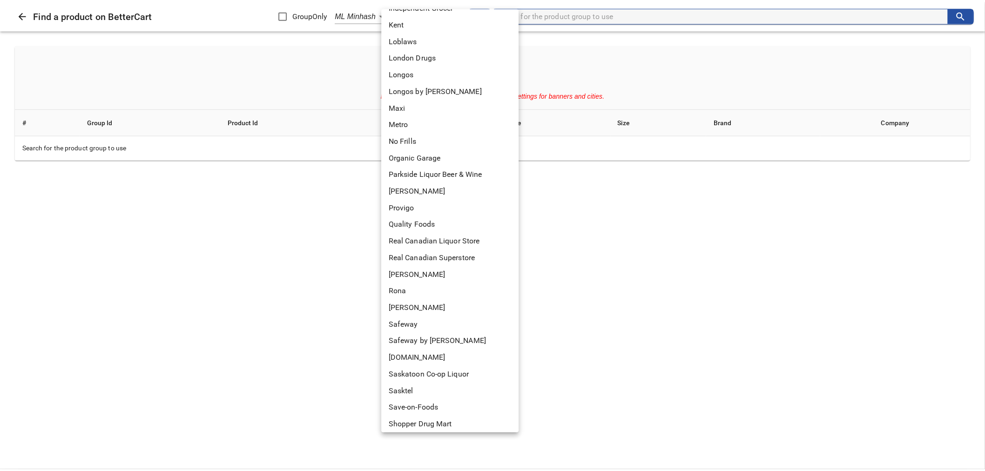
scroll to position [517, 0]
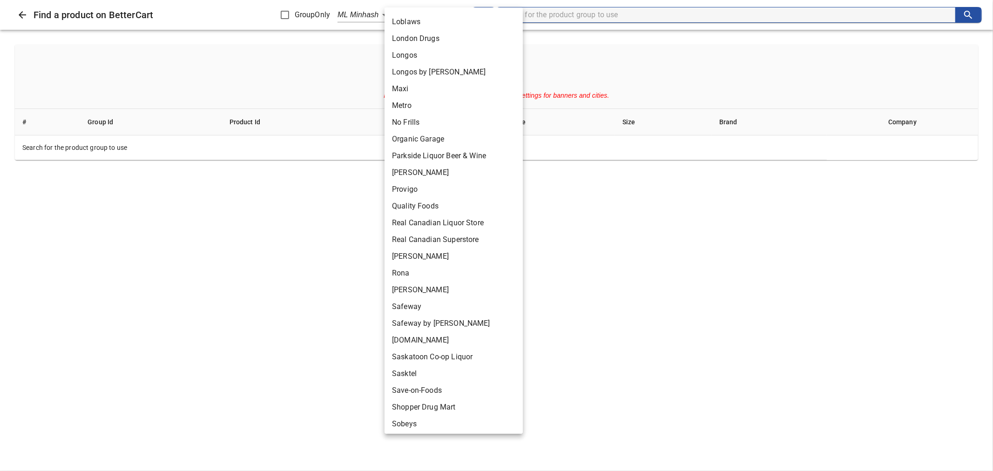
click at [16, 15] on div at bounding box center [496, 235] width 993 height 471
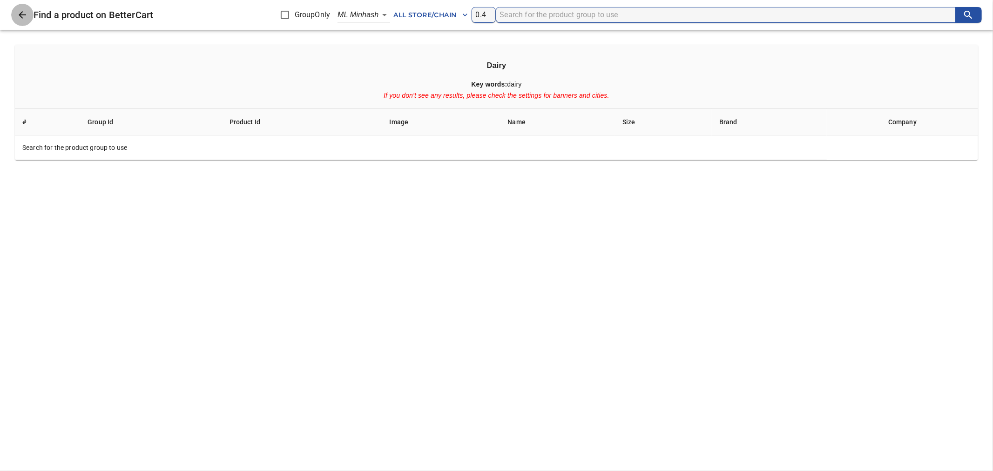
click at [20, 14] on icon "Close" at bounding box center [22, 14] width 7 height 7
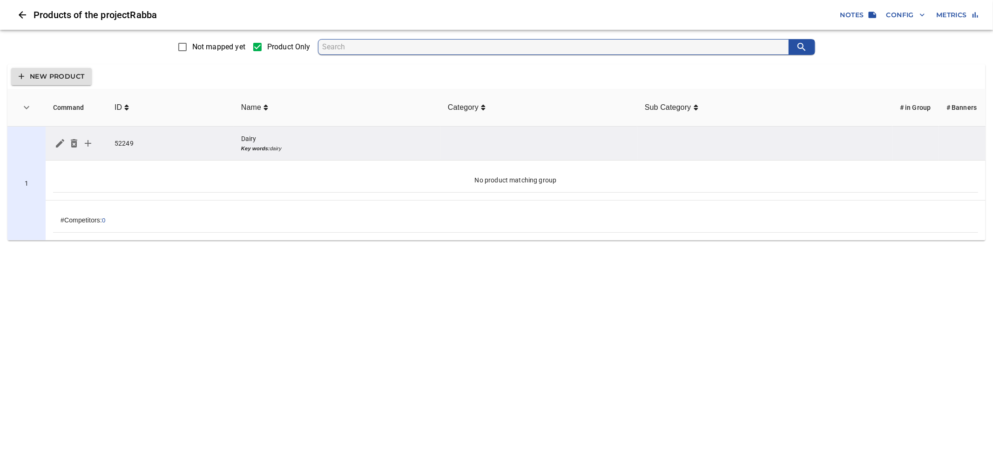
click at [29, 20] on button "Close" at bounding box center [22, 15] width 22 height 22
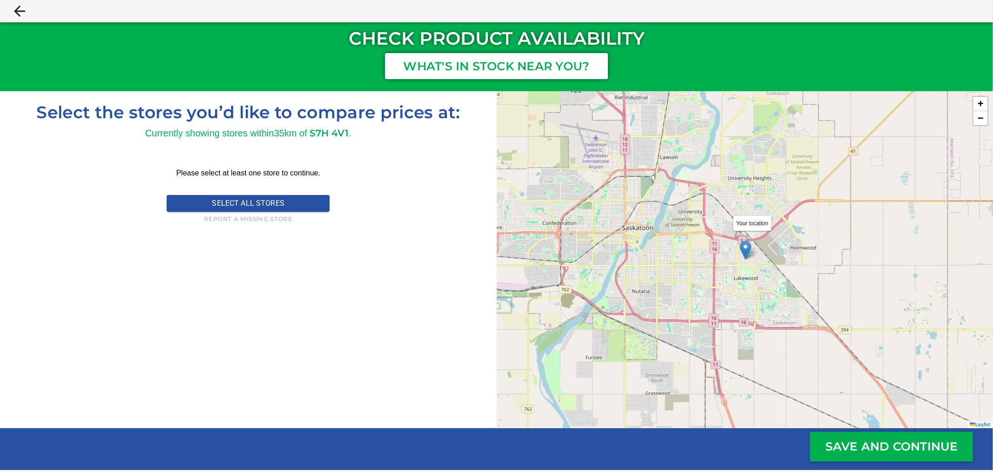
click at [17, 13] on icon "close" at bounding box center [19, 11] width 11 height 11
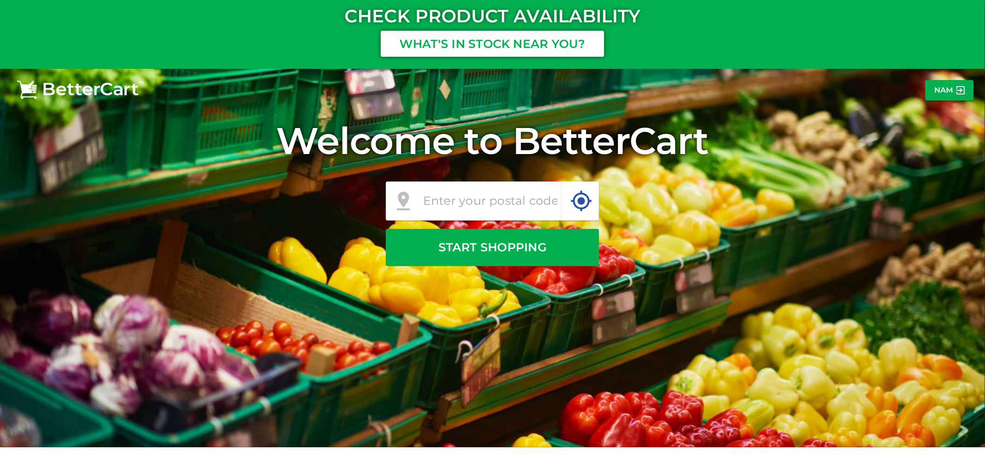
click at [946, 91] on p "Nam" at bounding box center [944, 90] width 19 height 11
click at [915, 89] on p "Sign Up / Log In" at bounding box center [932, 90] width 66 height 11
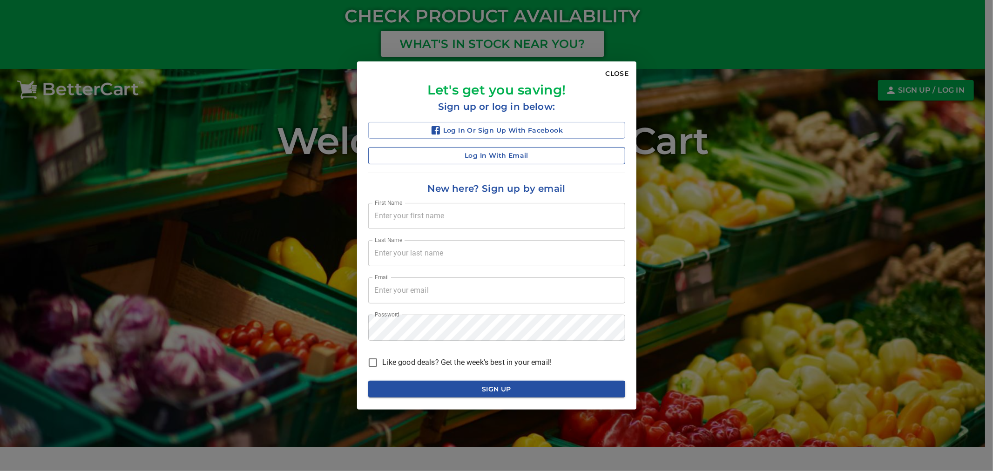
click at [489, 152] on span "Log in with Email" at bounding box center [497, 156] width 242 height 12
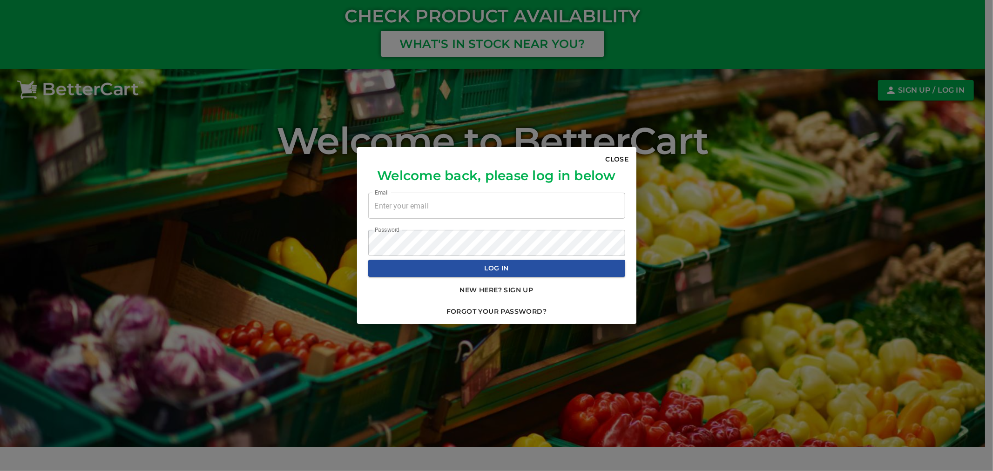
click at [470, 209] on input "email" at bounding box center [496, 206] width 257 height 26
type input "[EMAIL_ADDRESS][DOMAIN_NAME]"
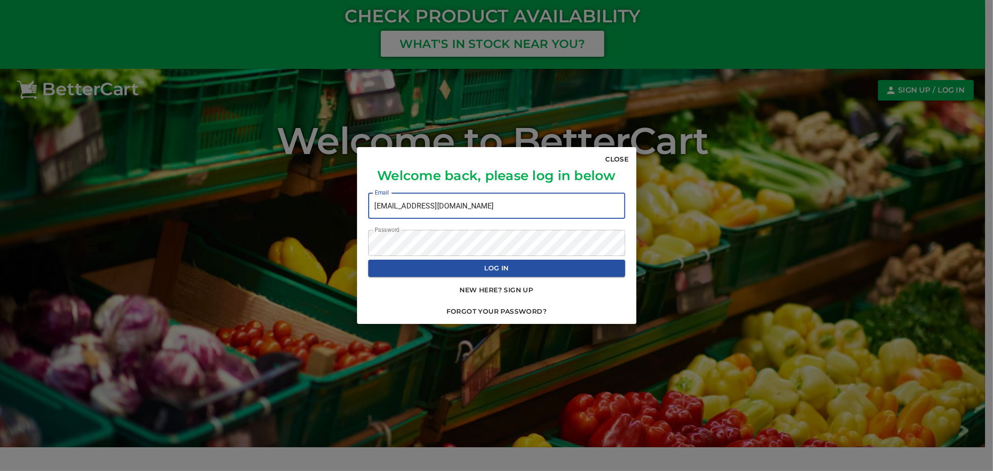
click at [552, 272] on span "Log In" at bounding box center [497, 269] width 242 height 12
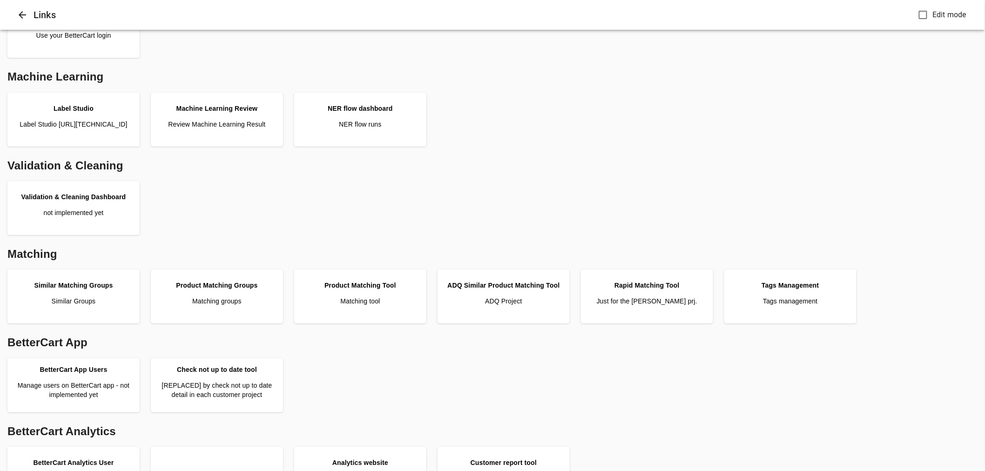
scroll to position [155, 0]
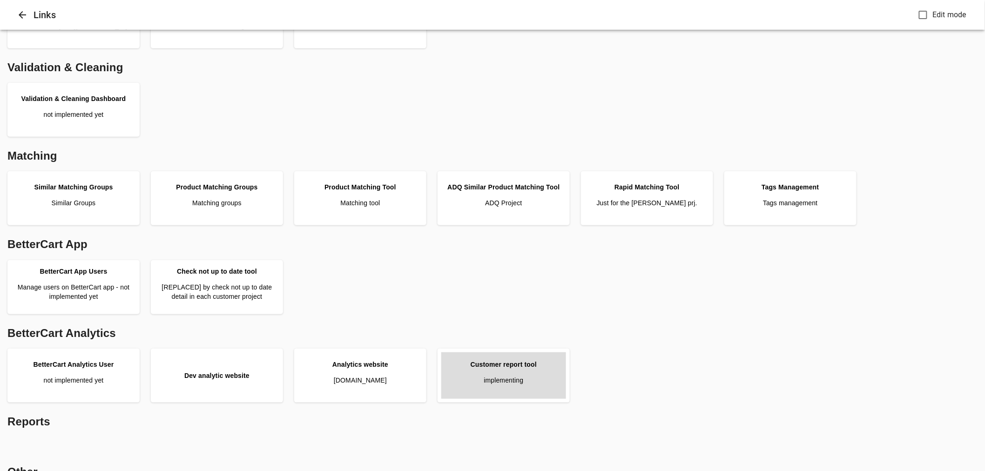
click at [508, 366] on div "Customer report tool" at bounding box center [504, 364] width 66 height 9
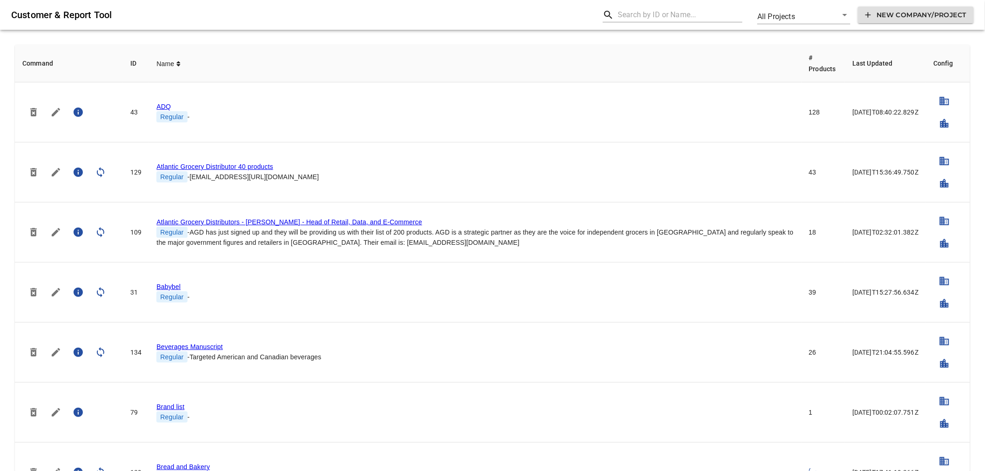
click at [621, 10] on input "text" at bounding box center [680, 14] width 125 height 15
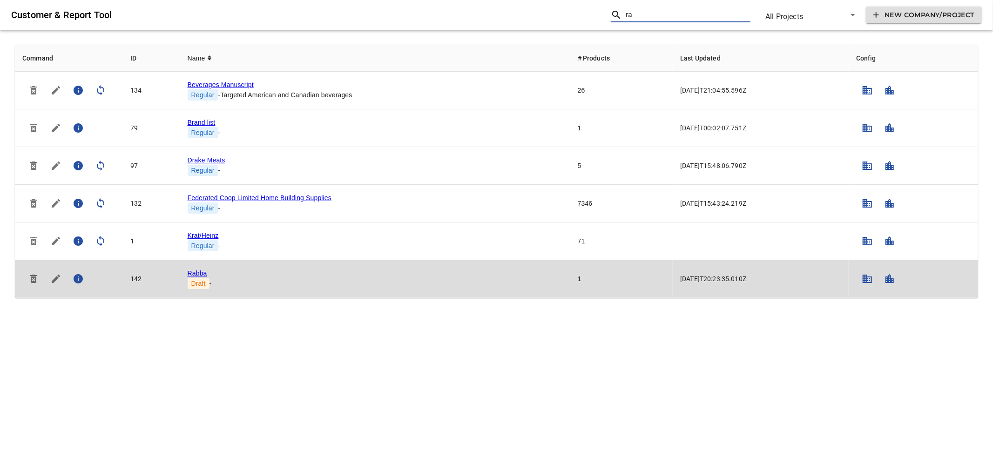
type input "ra"
click at [194, 272] on link "Rabba" at bounding box center [198, 273] width 20 height 7
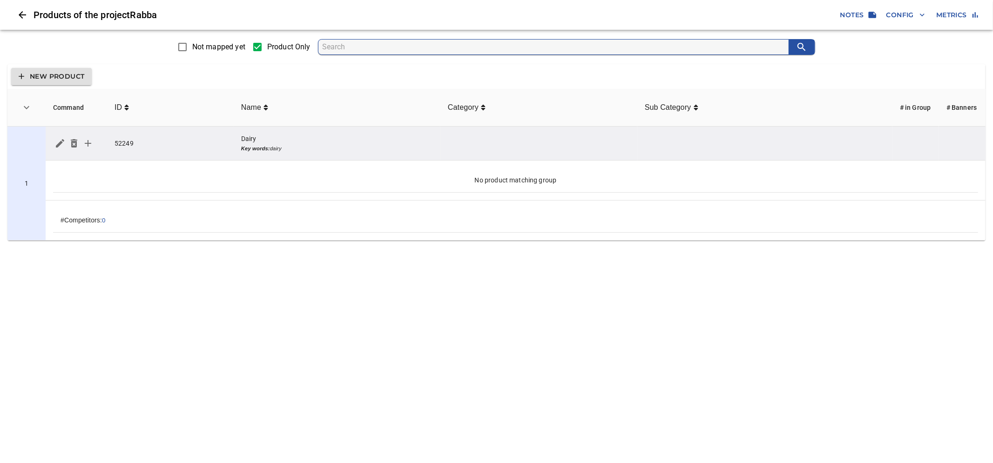
click at [87, 143] on icon "simple table" at bounding box center [88, 143] width 7 height 7
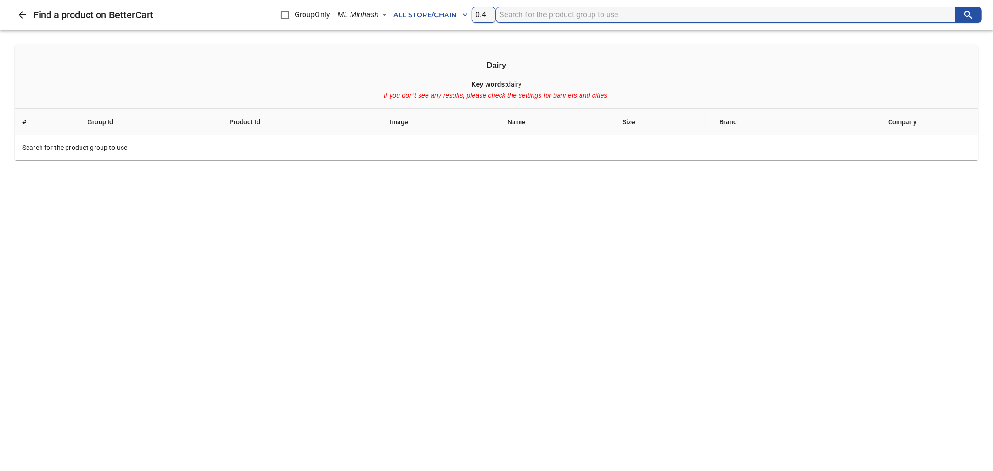
click at [456, 14] on span "All Store/Chain" at bounding box center [431, 15] width 74 height 12
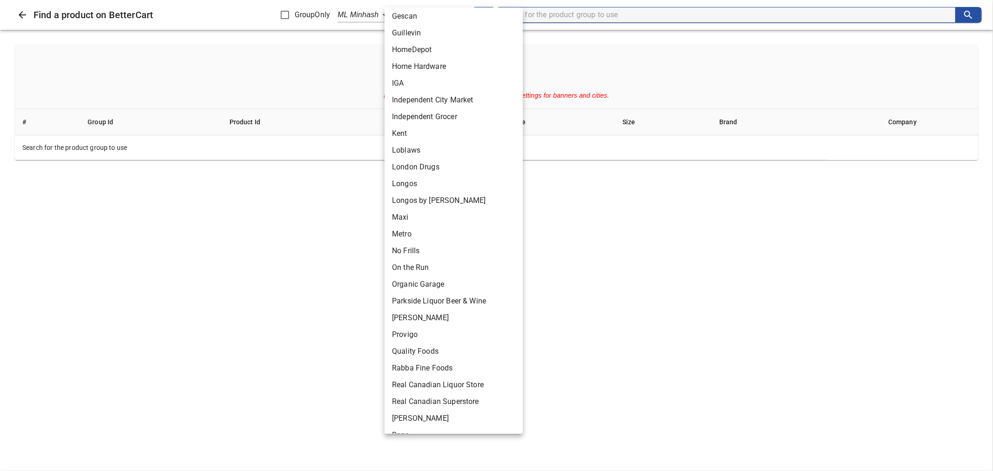
scroll to position [413, 0]
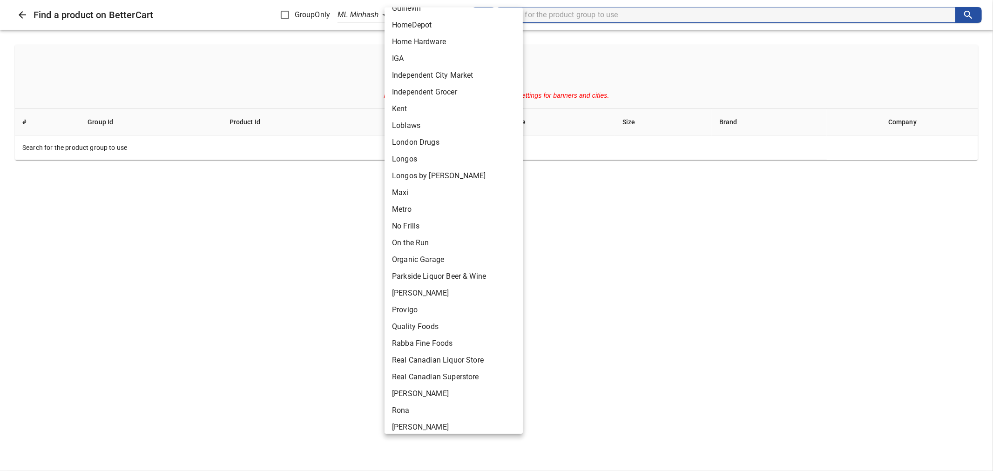
click at [445, 346] on li "Rabba Fine Foods" at bounding box center [458, 343] width 146 height 17
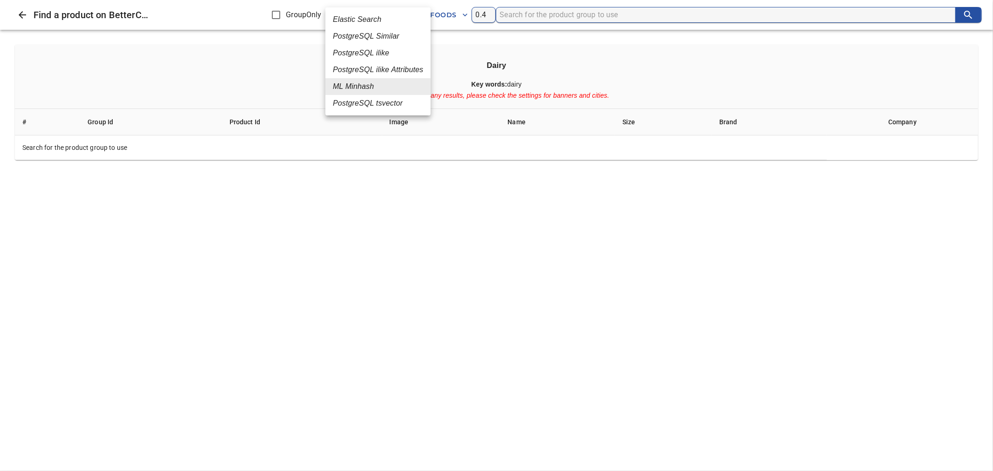
click at [364, 19] on body "tspan{white-space:pre} Products of the project Rabba Notes Config Metrics Not m…" at bounding box center [496, 124] width 993 height 248
click at [368, 50] on em "PostgreSQL ilike" at bounding box center [361, 52] width 56 height 11
type input "4"
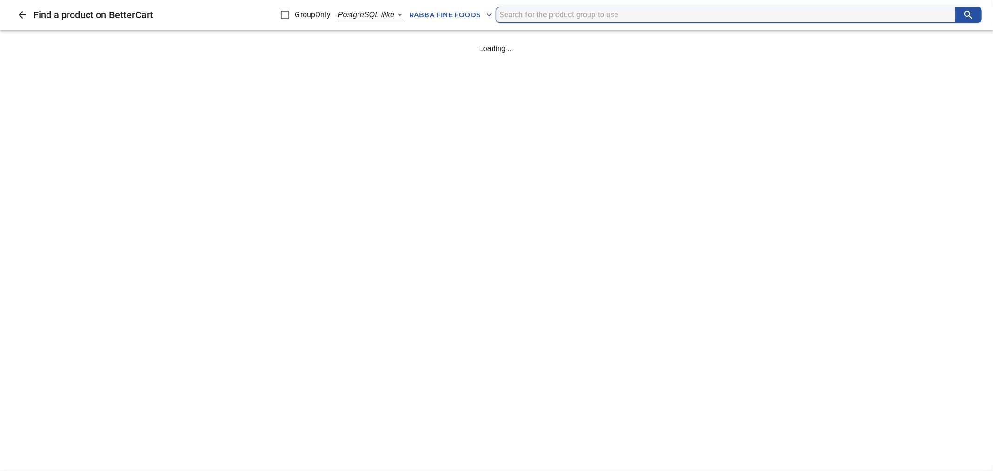
click at [536, 16] on input "search" at bounding box center [728, 14] width 456 height 15
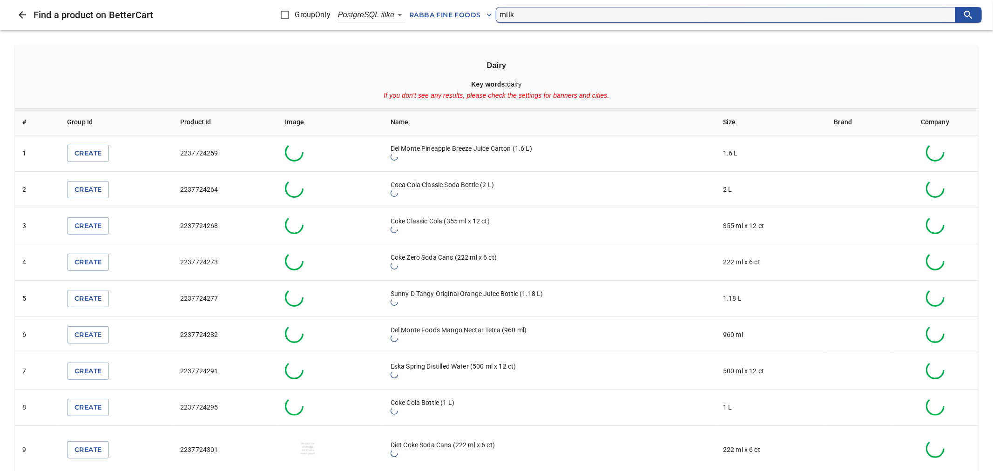
type input "milk"
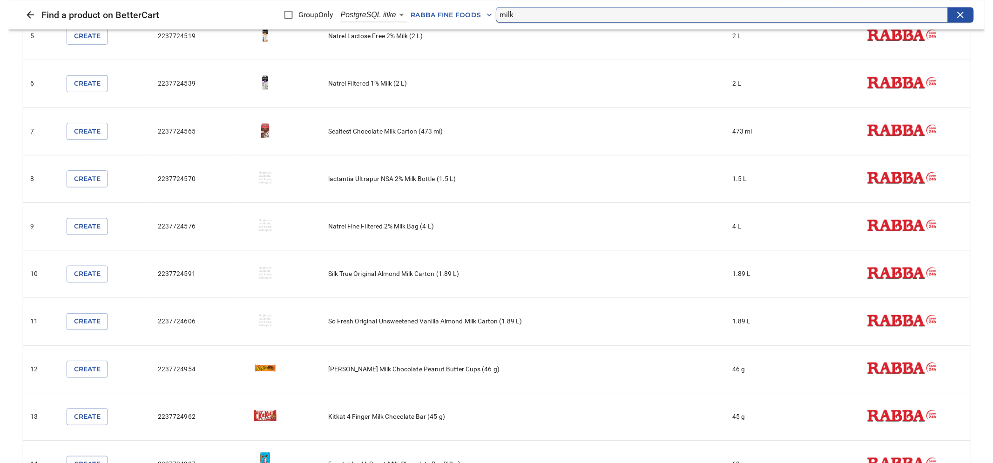
scroll to position [239, 0]
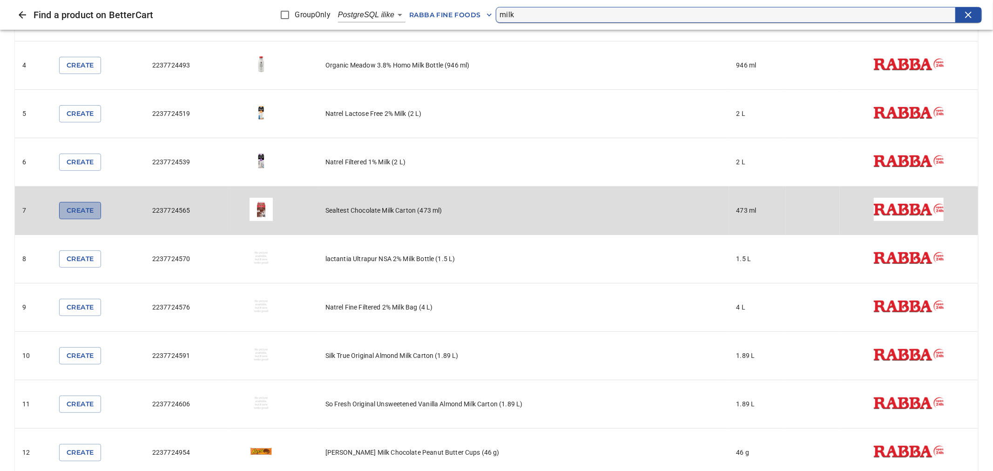
click at [87, 213] on span "Create" at bounding box center [80, 211] width 27 height 12
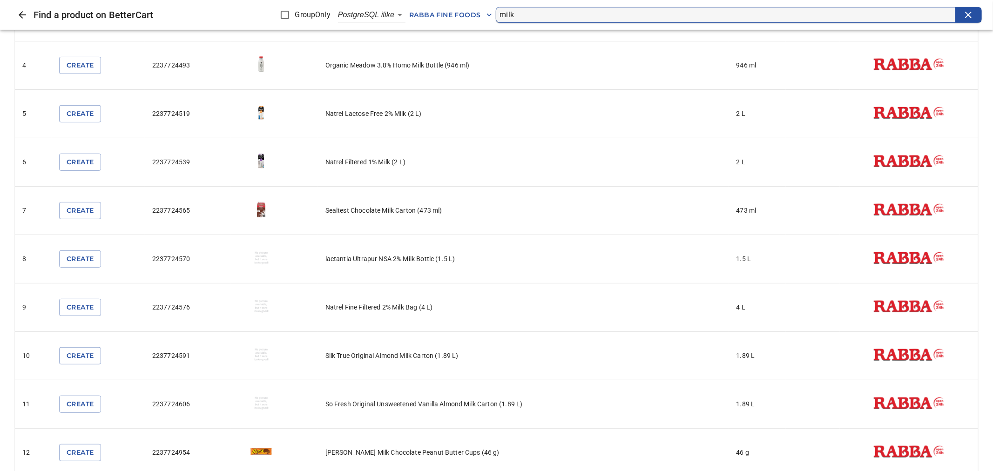
click at [25, 16] on icon "Close" at bounding box center [22, 14] width 11 height 11
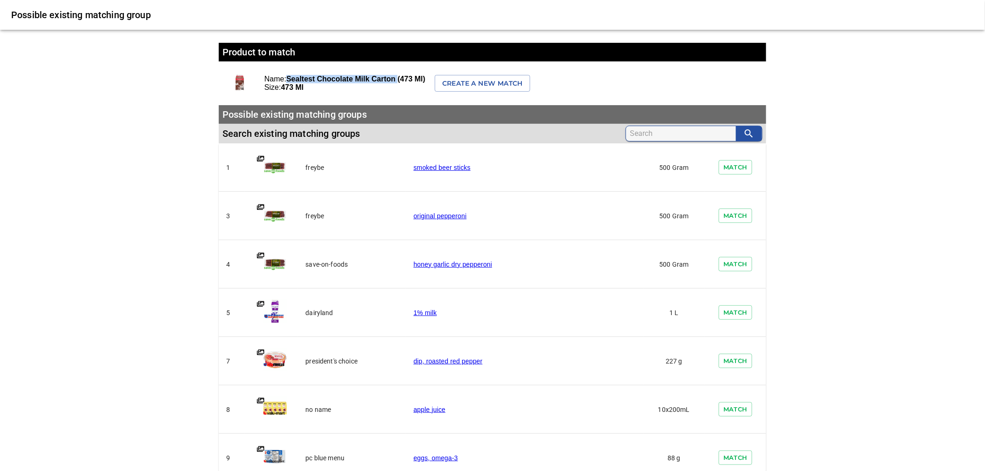
drag, startPoint x: 288, startPoint y: 79, endPoint x: 401, endPoint y: 78, distance: 113.1
click at [401, 78] on b "Sealtest Chocolate Milk Carton (473 ml)" at bounding box center [355, 79] width 139 height 8
copy b "Sealtest Chocolate Milk Carton"
click at [653, 131] on input "search" at bounding box center [683, 133] width 106 height 15
paste input "Sealtest Chocolate Milk Carton"
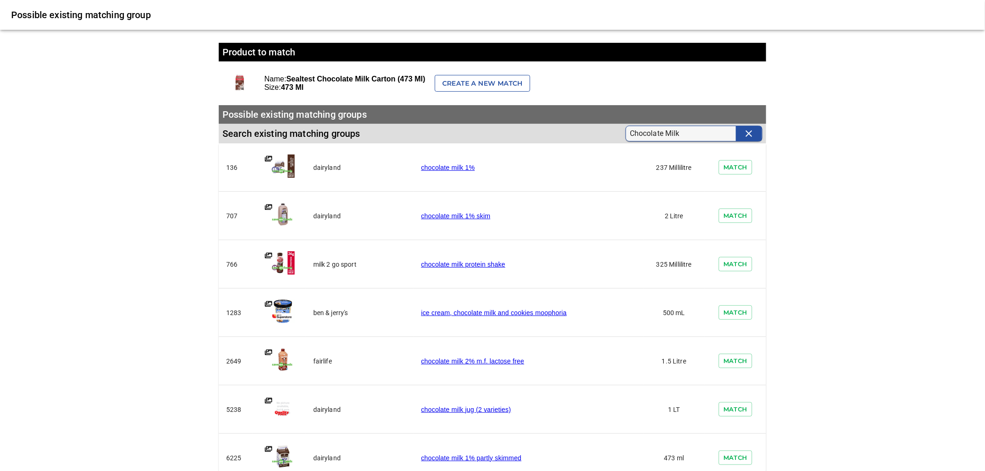
type input "Chocolate Milk"
click at [483, 78] on span "Create a new match" at bounding box center [482, 84] width 81 height 12
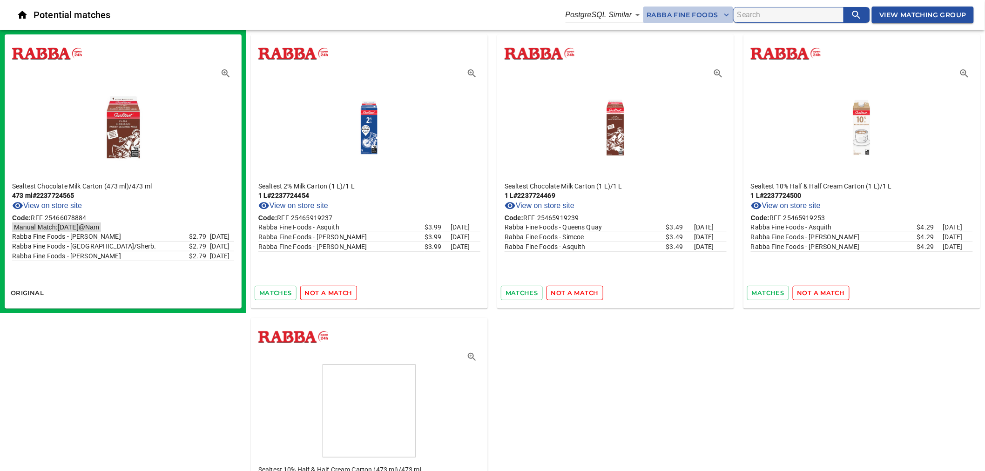
click at [715, 13] on span "Rabba Fine Foods" at bounding box center [688, 15] width 82 height 12
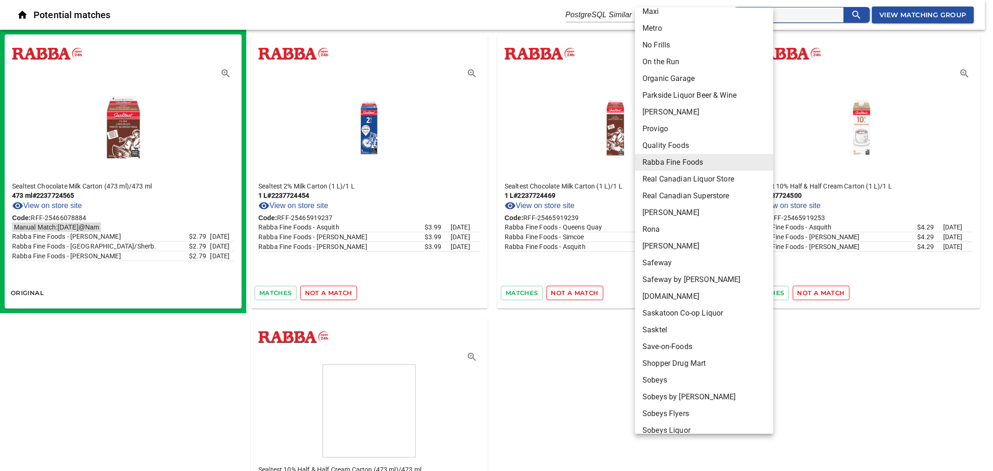
scroll to position [579, 0]
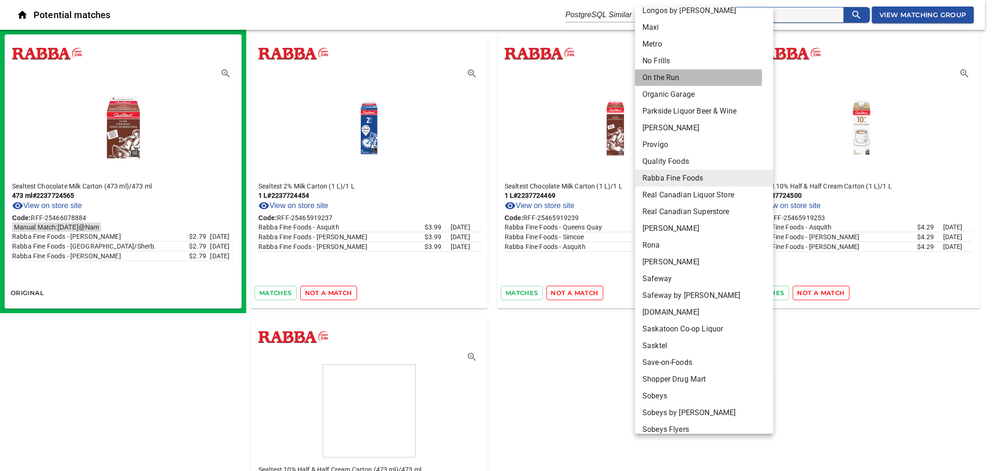
click at [673, 77] on li "On the Run" at bounding box center [708, 77] width 146 height 17
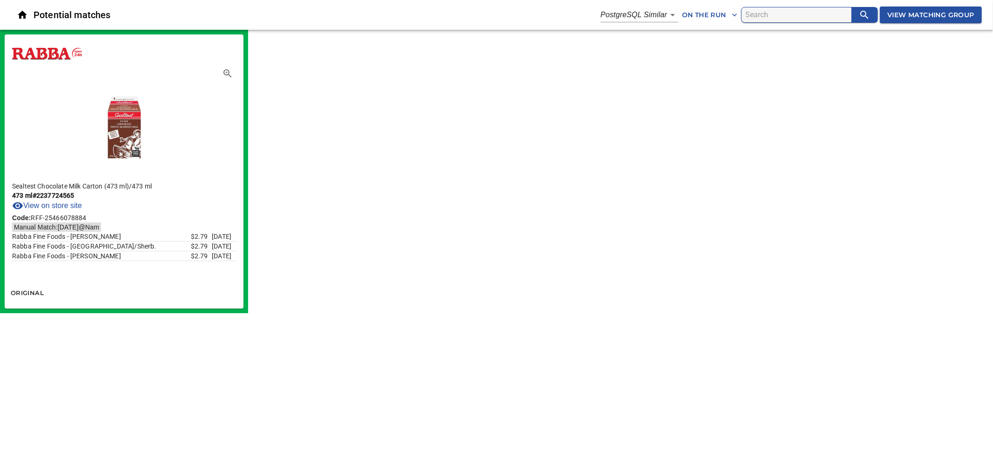
click at [665, 18] on body "tspan{white-space:pre} Potential matches PostgreSQL Similar 2 On the Run View M…" at bounding box center [496, 156] width 993 height 313
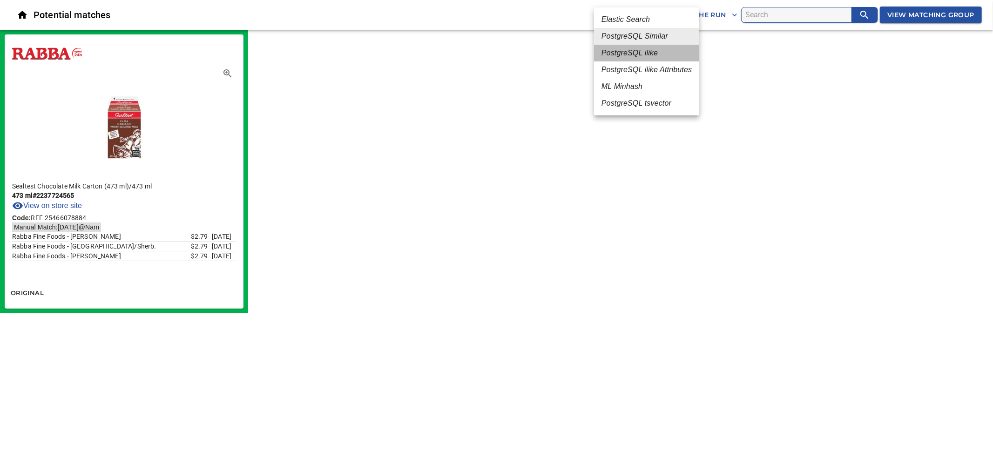
click at [651, 48] on em "PostgreSQL ilike" at bounding box center [630, 52] width 56 height 11
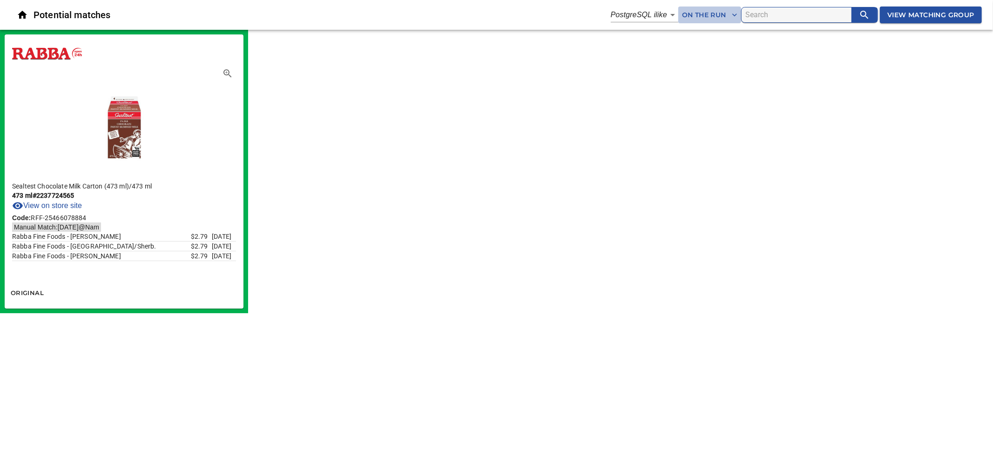
click at [723, 16] on span "On the Run" at bounding box center [709, 15] width 55 height 12
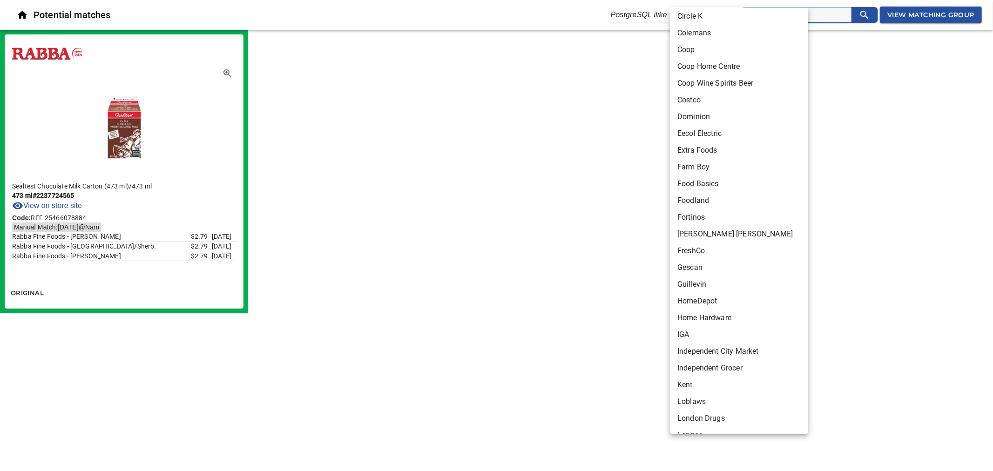
scroll to position [113, 0]
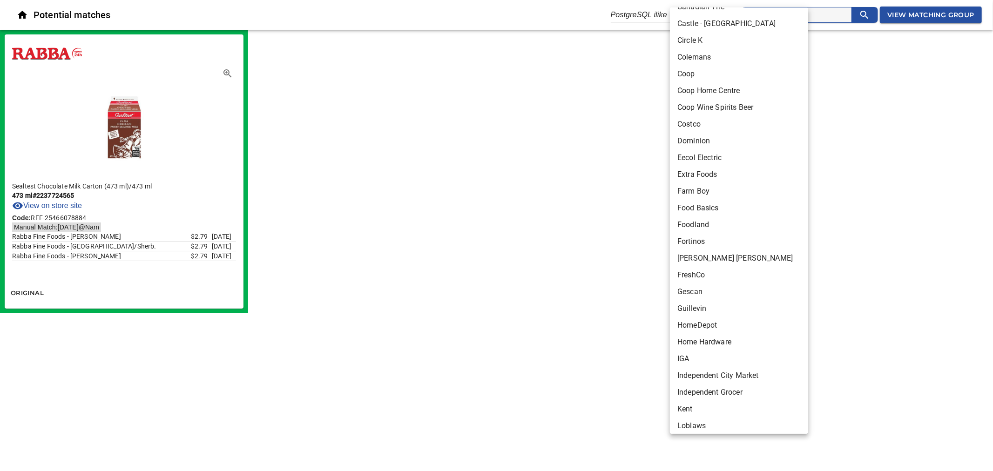
click at [685, 39] on li "Circle K" at bounding box center [743, 40] width 146 height 17
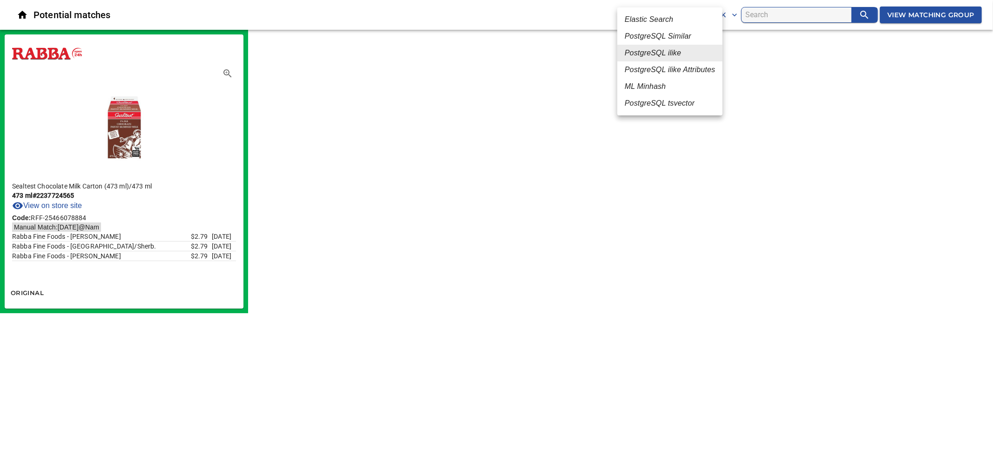
click at [676, 16] on body "tspan{white-space:pre} Potential matches PostgreSQL ilike 4 Circle K View Match…" at bounding box center [496, 156] width 993 height 313
click at [675, 36] on em "PostgreSQL Similar" at bounding box center [658, 36] width 67 height 11
type input "2"
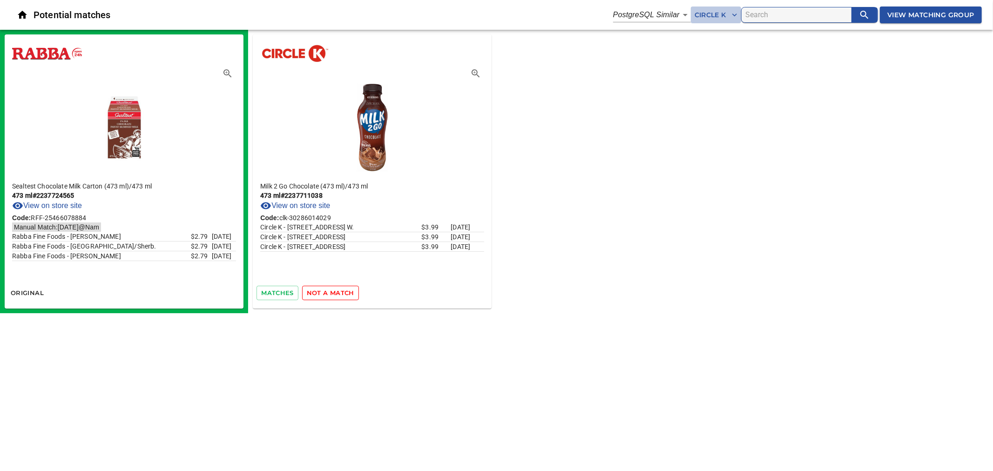
click at [730, 18] on icon "button" at bounding box center [734, 14] width 9 height 9
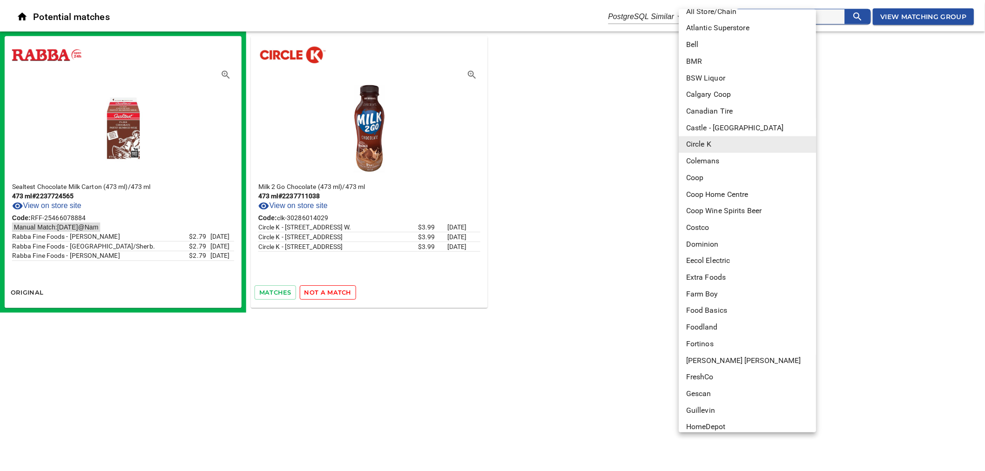
scroll to position [0, 0]
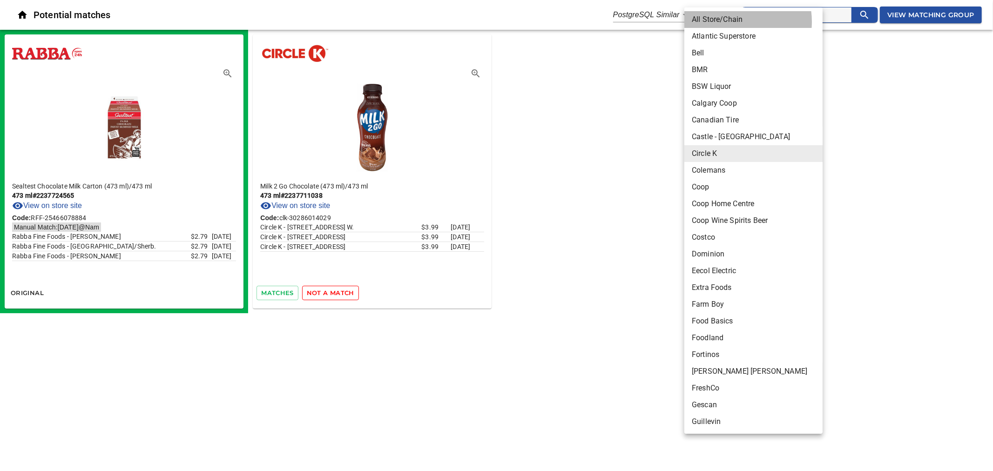
click at [730, 21] on li "All Store/Chain" at bounding box center [757, 19] width 146 height 17
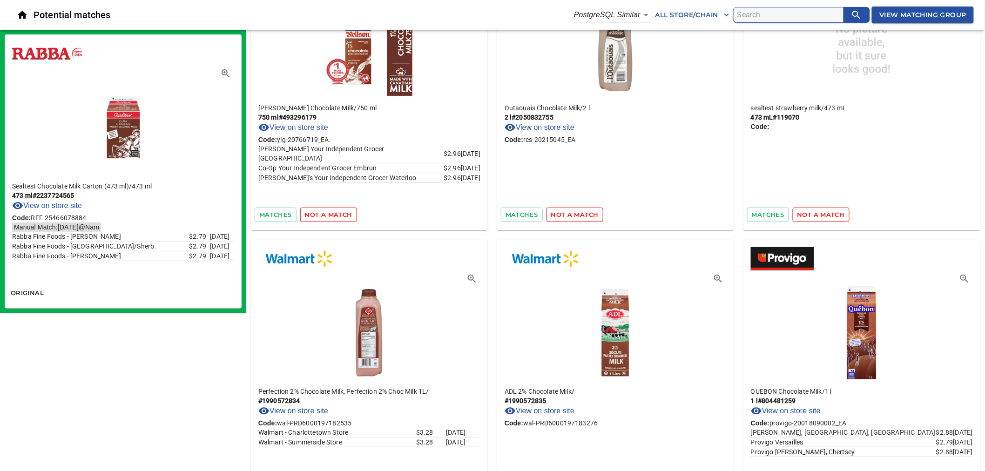
scroll to position [103, 0]
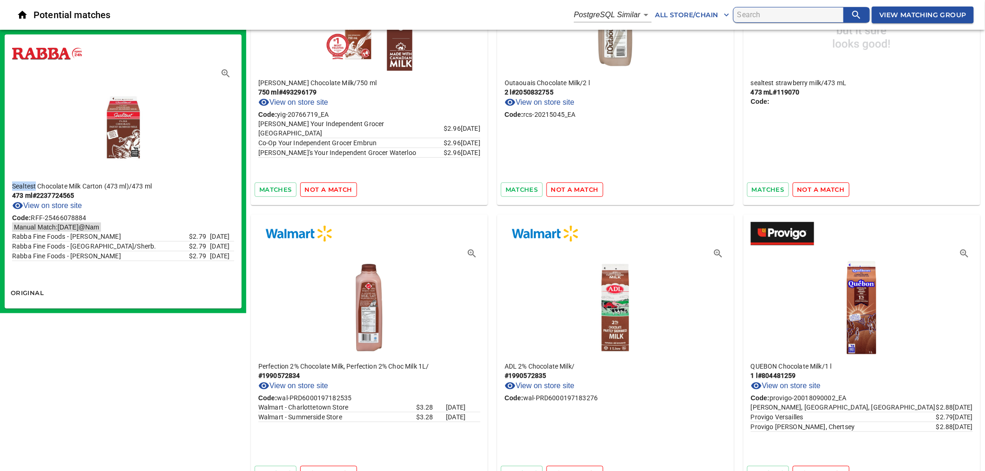
drag, startPoint x: 36, startPoint y: 187, endPoint x: 13, endPoint y: 184, distance: 23.4
click at [13, 184] on p "Sealtest Chocolate Milk Carton (473 ml) / 473 ml" at bounding box center [123, 186] width 222 height 9
copy p "Sealtest"
click at [752, 16] on input "search" at bounding box center [791, 14] width 106 height 15
paste input "Sealtest"
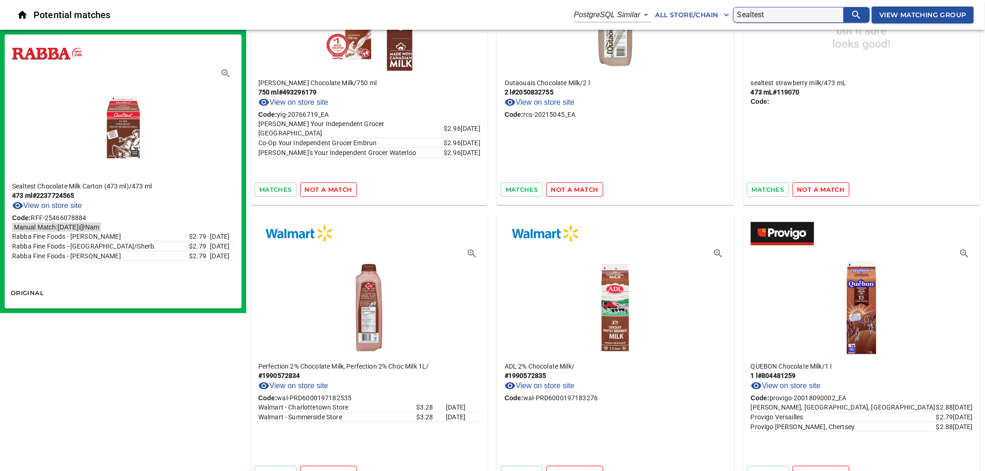
type input "Sealtest"
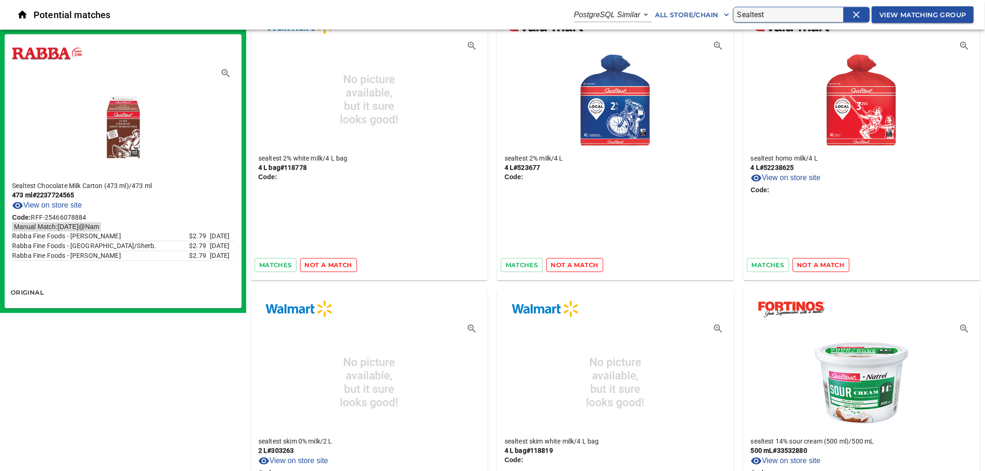
scroll to position [6599, 0]
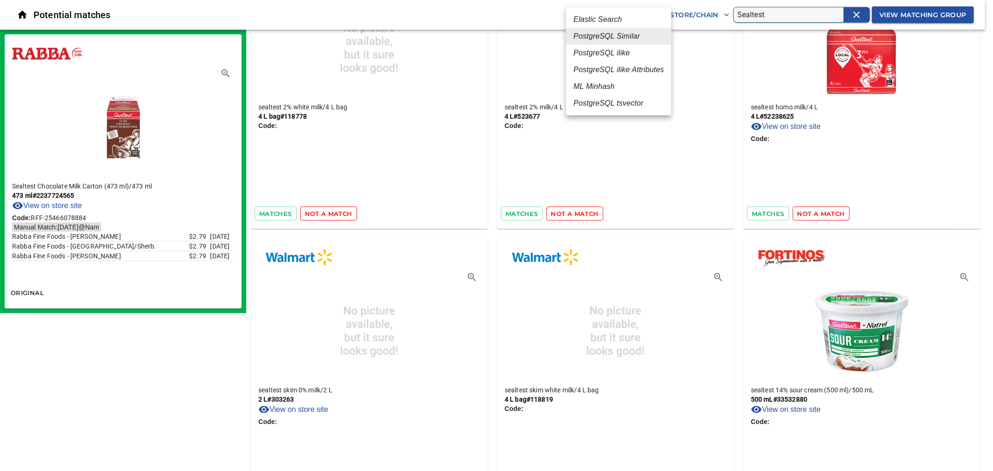
click at [629, 103] on em "PostgreSQL tsvector" at bounding box center [609, 103] width 70 height 11
type input "6"
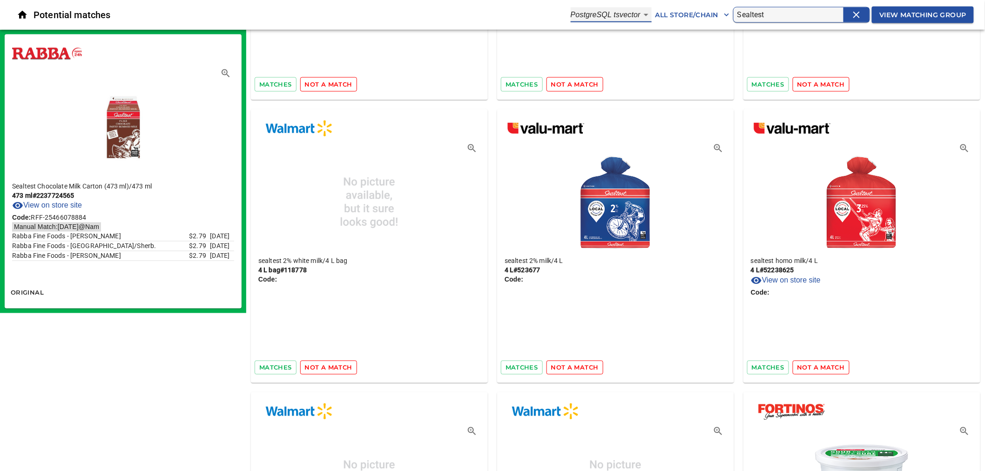
scroll to position [6443, 0]
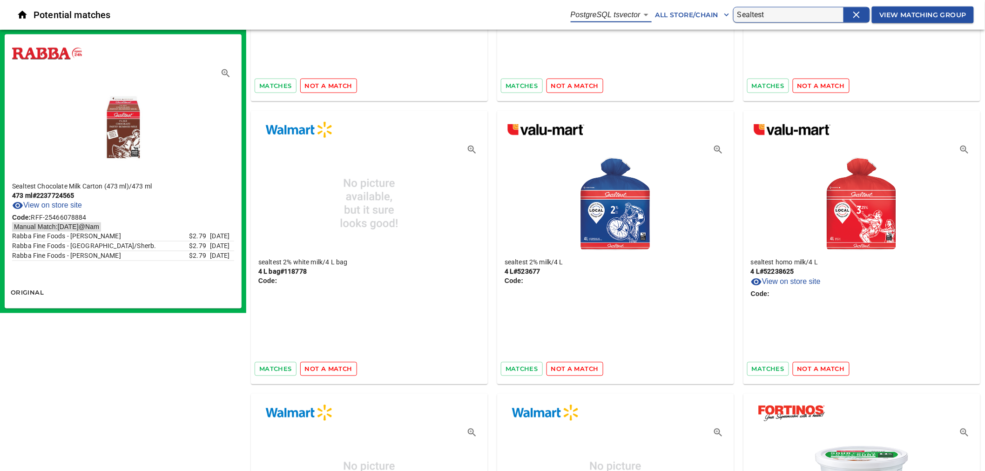
click at [822, 14] on input "Sealtest" at bounding box center [791, 14] width 106 height 15
drag, startPoint x: 103, startPoint y: 185, endPoint x: 13, endPoint y: 180, distance: 90.5
click at [13, 180] on div "Sealtest Chocolate Milk Carton (473 ml) / 473 ml 473 ml # 2237724565 View on st…" at bounding box center [123, 228] width 237 height 108
copy p "Sealtest Chocolate Milk Carton"
drag, startPoint x: 779, startPoint y: 17, endPoint x: 731, endPoint y: 18, distance: 47.0
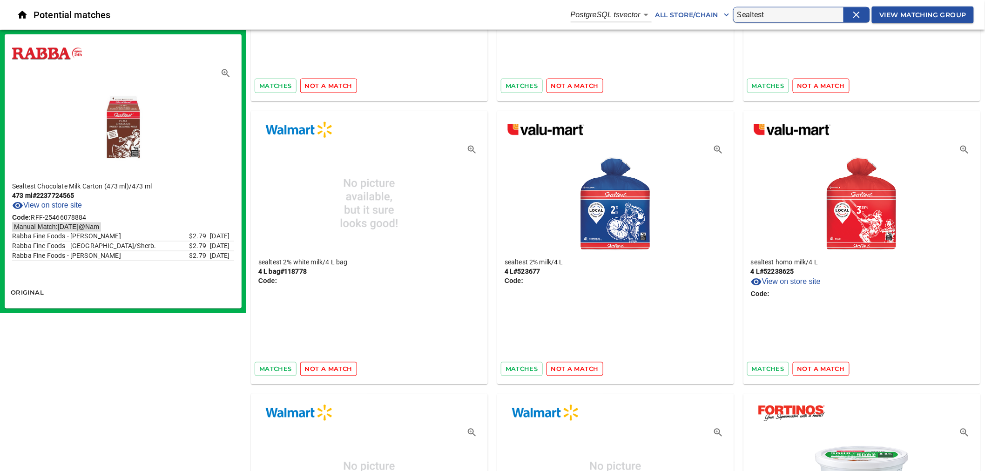
click at [733, 18] on form "Sealtest" at bounding box center [801, 15] width 137 height 16
paste input "Chocolate Milk Carton"
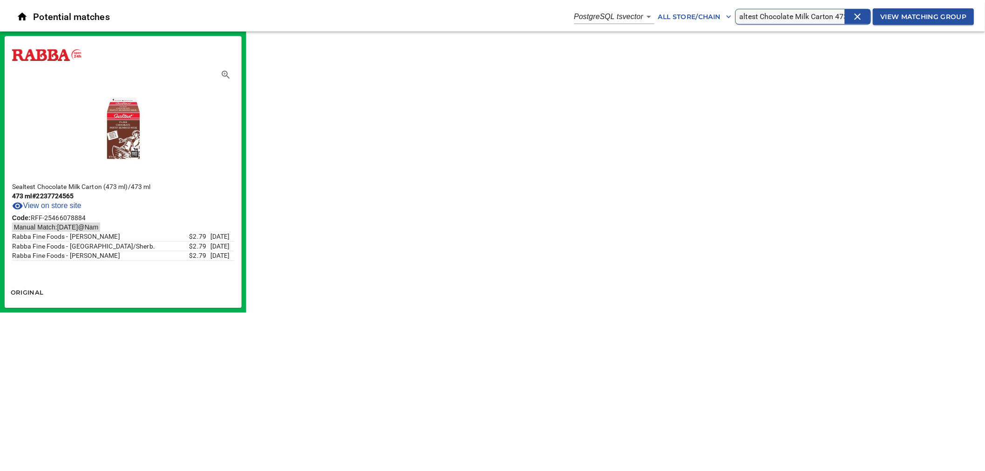
scroll to position [0, 0]
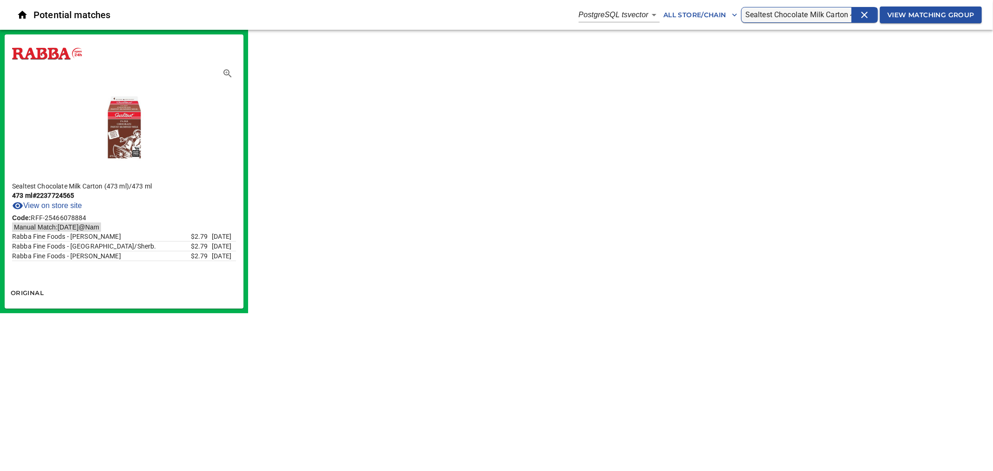
drag, startPoint x: 760, startPoint y: 14, endPoint x: 731, endPoint y: 16, distance: 28.4
click at [731, 16] on div "Potential matches PostgreSQL tsvector 6 All Store/Chain Sealtest Chocolate Milk…" at bounding box center [496, 15] width 993 height 30
drag, startPoint x: 790, startPoint y: 13, endPoint x: 814, endPoint y: 15, distance: 24.3
click at [814, 15] on input "Chocolate Milk Carton 473" at bounding box center [798, 14] width 106 height 15
type input "Chocolate Milk 473"
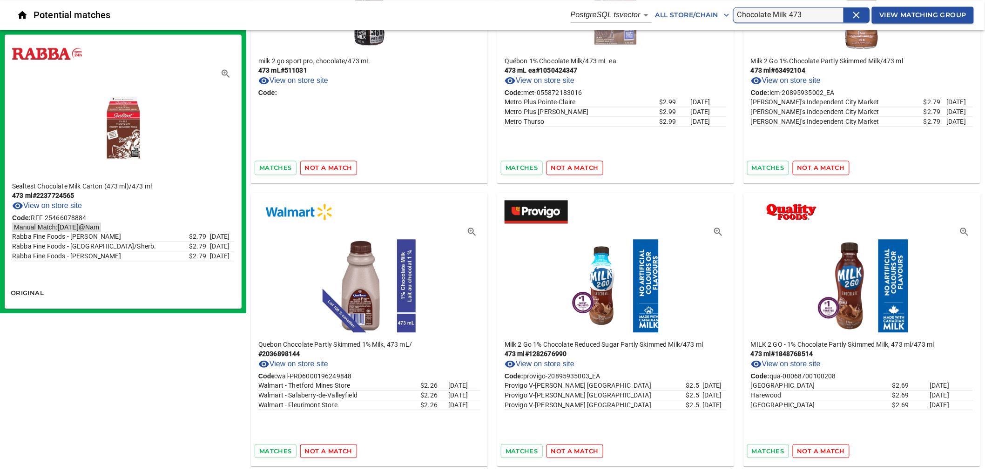
scroll to position [5099, 0]
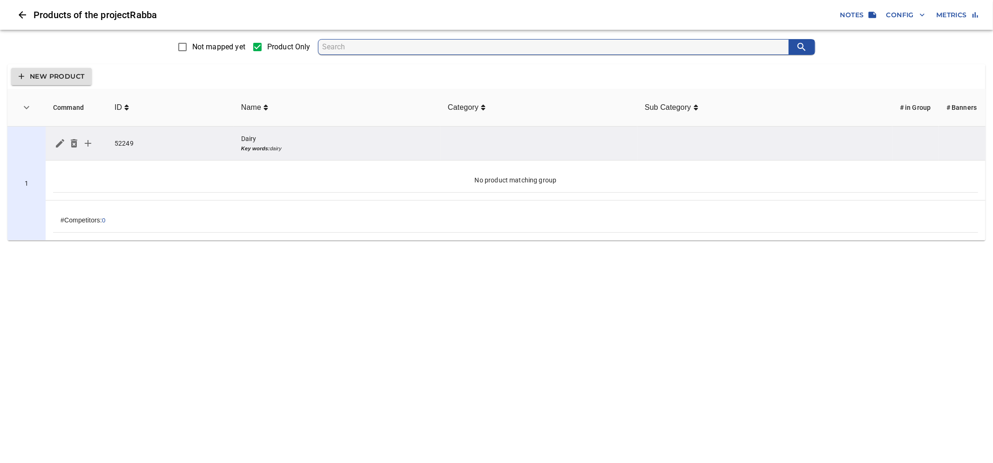
click at [345, 47] on input "search" at bounding box center [555, 47] width 467 height 15
type input "Whole milk 4L"
click at [87, 143] on icon "simple table" at bounding box center [87, 143] width 11 height 11
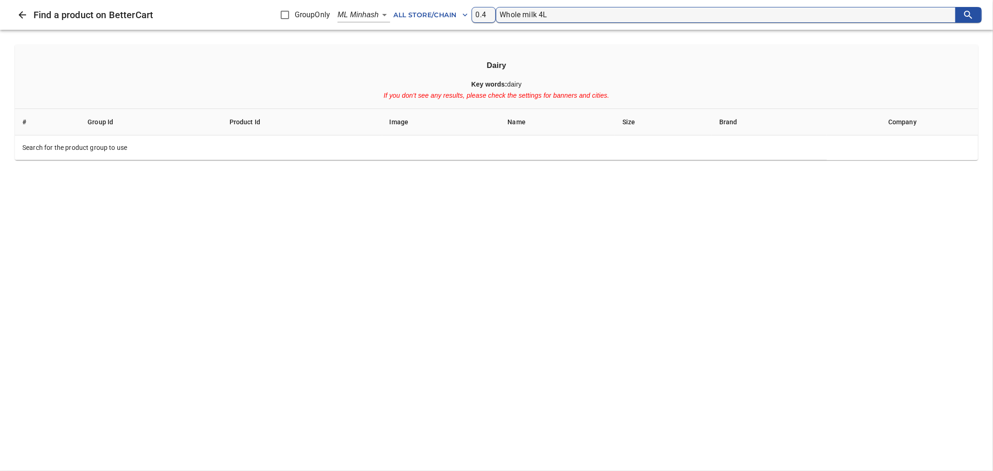
type input "Whole milk 4L"
click at [379, 15] on body "tspan{white-space:pre} Products of the project Rabba Notes Config Metrics Not m…" at bounding box center [496, 124] width 993 height 248
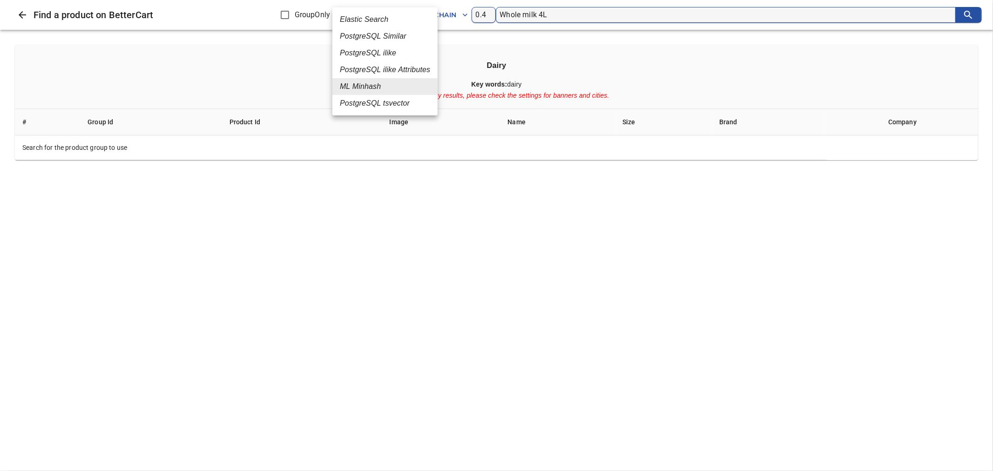
click at [379, 36] on em "PostgreSQL Similar" at bounding box center [373, 36] width 67 height 11
type input "2"
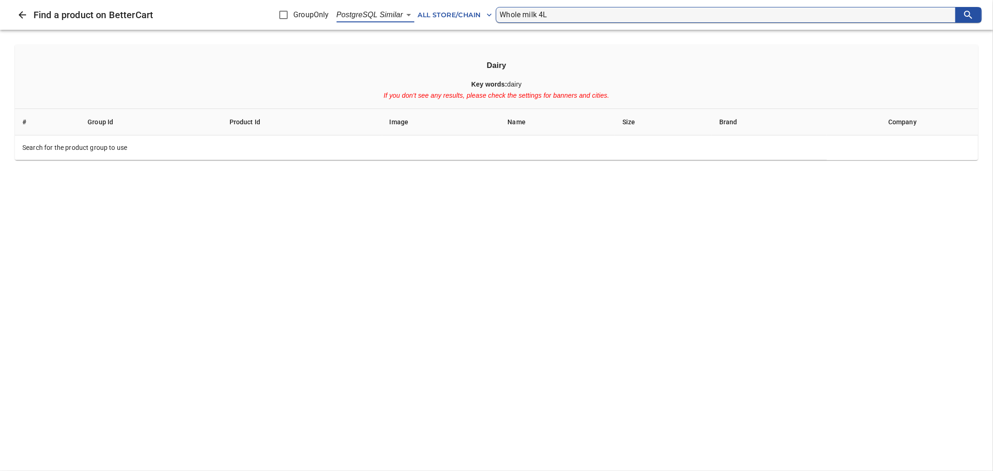
click at [464, 19] on span "All Store/Chain" at bounding box center [455, 15] width 74 height 12
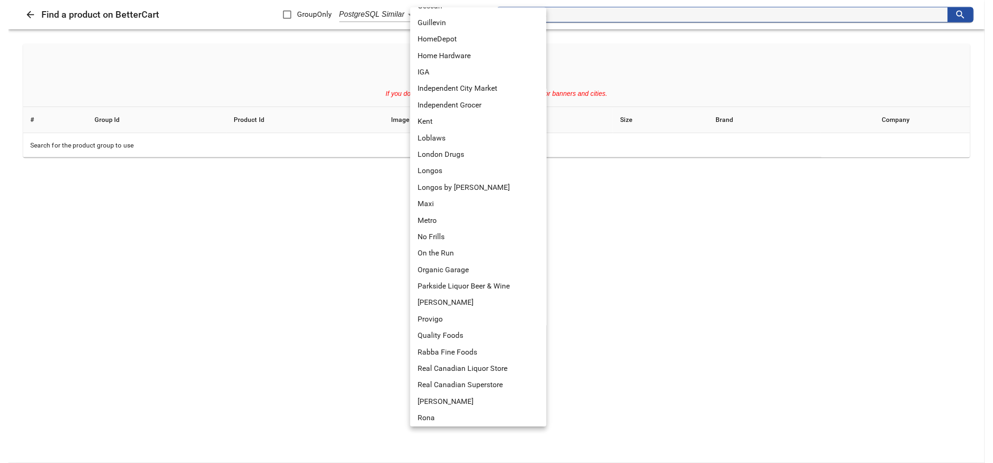
scroll to position [517, 0]
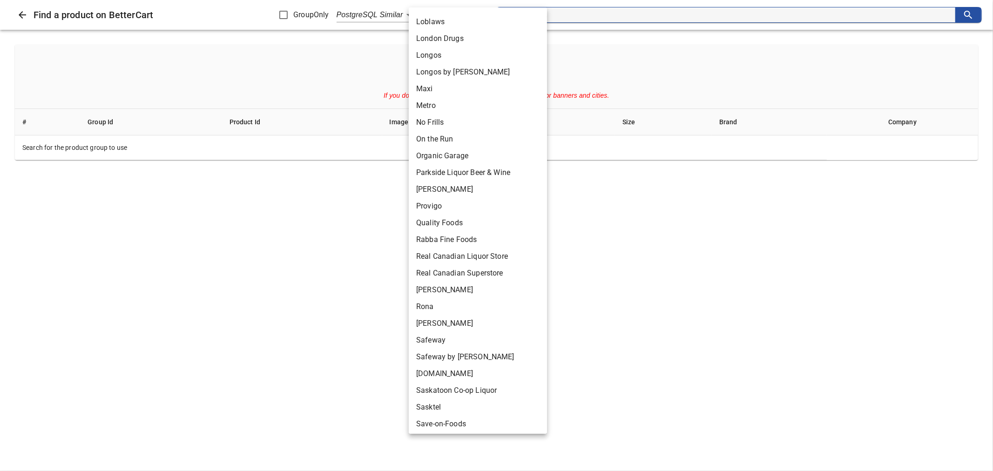
click at [456, 241] on li "Rabba Fine Foods" at bounding box center [482, 239] width 146 height 17
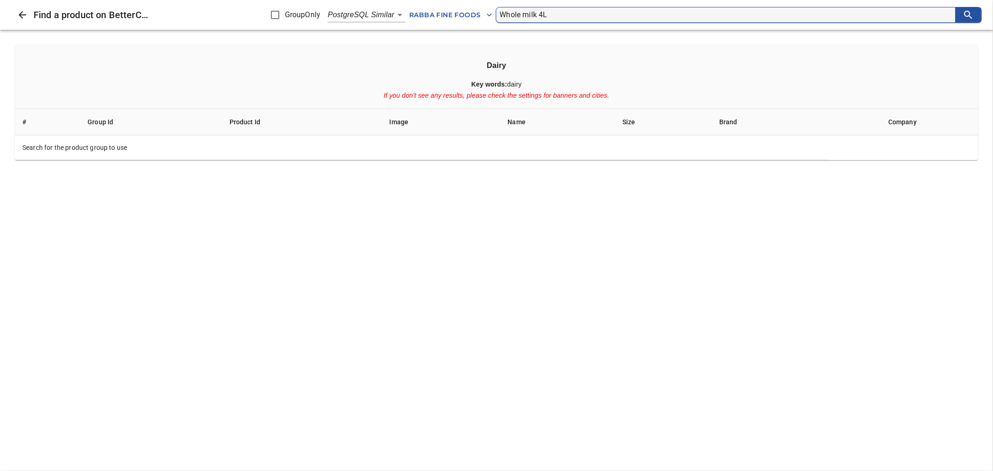
click at [969, 17] on icon "search" at bounding box center [968, 14] width 11 height 11
drag, startPoint x: 505, startPoint y: 14, endPoint x: 499, endPoint y: 14, distance: 6.1
click at [499, 14] on form "Whole milk 4L" at bounding box center [739, 15] width 487 height 16
type input "whole milk 4L"
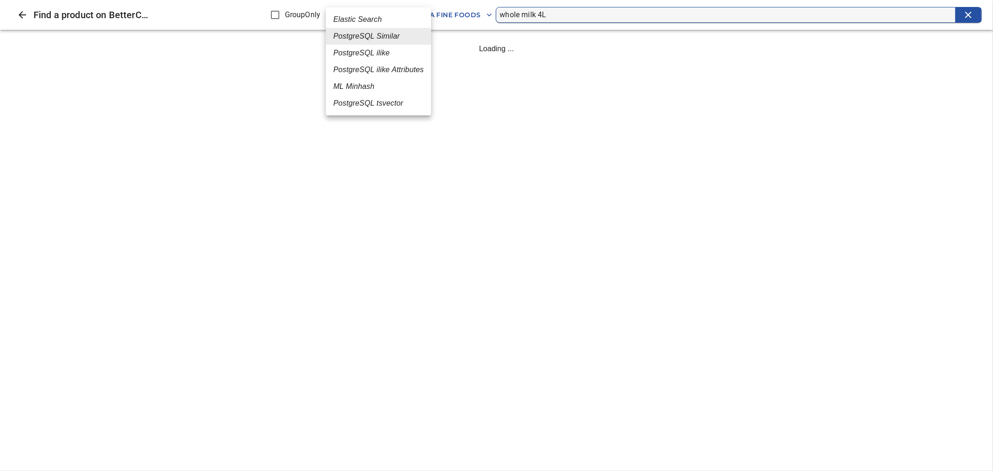
click at [392, 15] on body "tspan{white-space:pre} Products of the project Rabba Notes Config Metrics Not m…" at bounding box center [496, 124] width 993 height 248
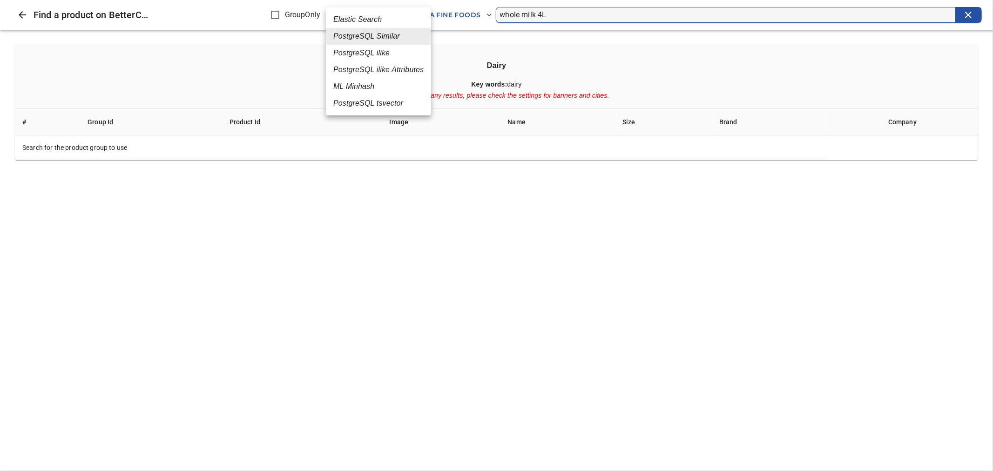
click at [378, 102] on em "PostgreSQL tsvector" at bounding box center [368, 103] width 70 height 11
click at [394, 14] on body "tspan{white-space:pre} Products of the project Rabba Notes Config Metrics Not m…" at bounding box center [496, 124] width 993 height 248
click at [380, 52] on em "PostgreSQL ilike" at bounding box center [358, 52] width 56 height 11
type input "4"
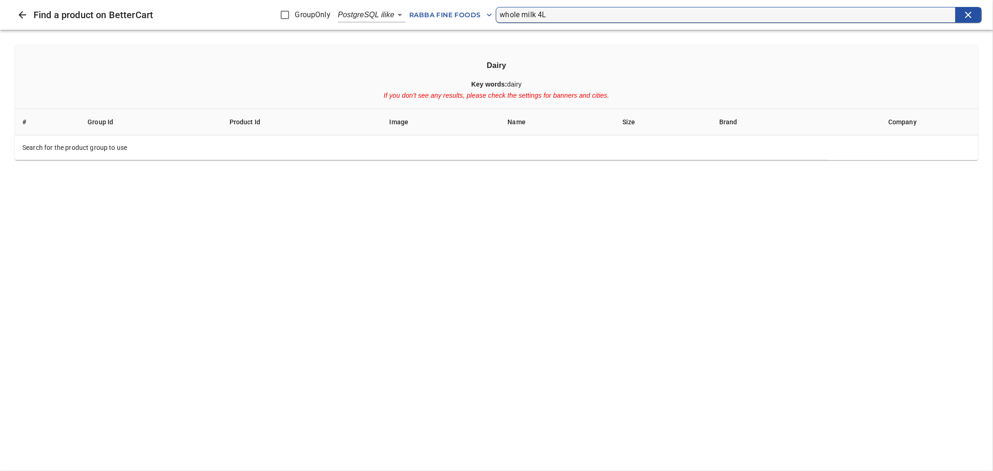
drag, startPoint x: 534, startPoint y: 14, endPoint x: 581, endPoint y: 16, distance: 47.1
click at [581, 16] on input "whole milk 4L" at bounding box center [728, 14] width 456 height 15
drag, startPoint x: 521, startPoint y: 13, endPoint x: 495, endPoint y: 13, distance: 26.5
click at [495, 13] on div "Find a product on BetterCart GroupOnly PostgreSQL ilike 4 Rabba Fine Foods whol…" at bounding box center [496, 15] width 993 height 30
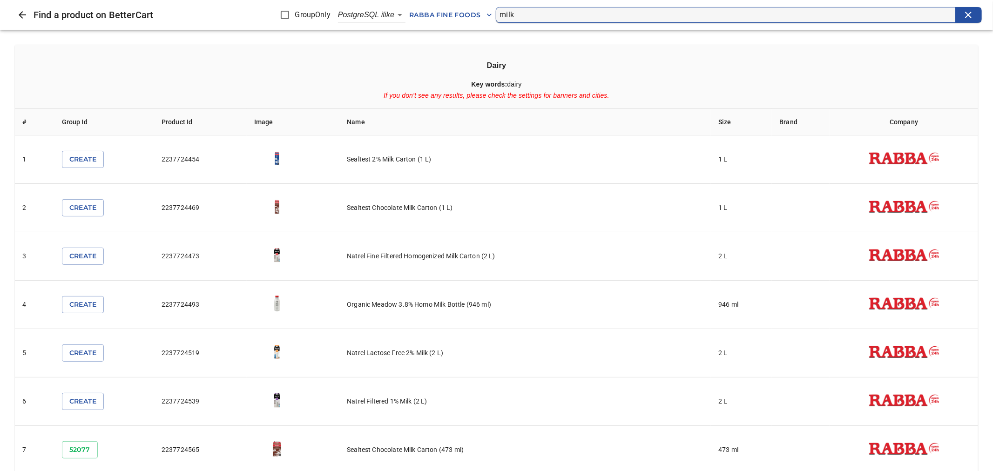
click at [562, 20] on input "milk" at bounding box center [728, 14] width 456 height 15
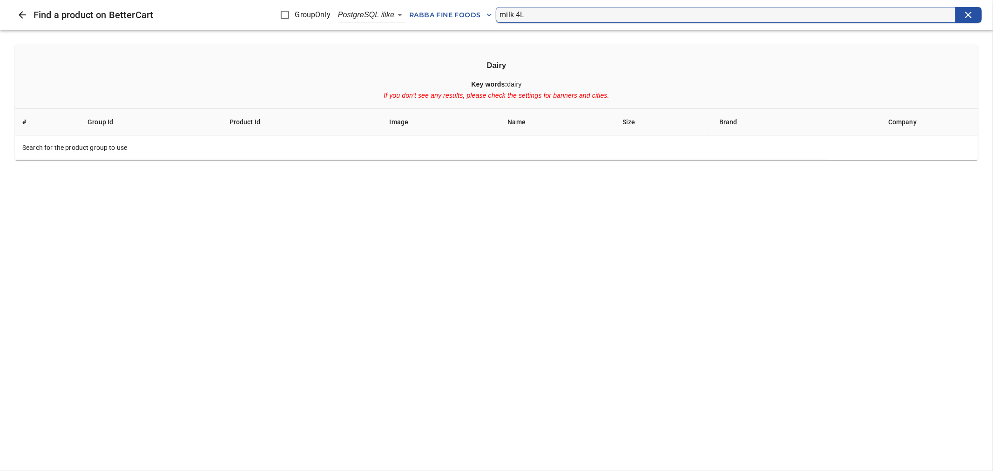
drag, startPoint x: 514, startPoint y: 12, endPoint x: 558, endPoint y: 19, distance: 44.3
click at [558, 19] on input "milk 4L" at bounding box center [728, 14] width 456 height 15
type input "milk whole"
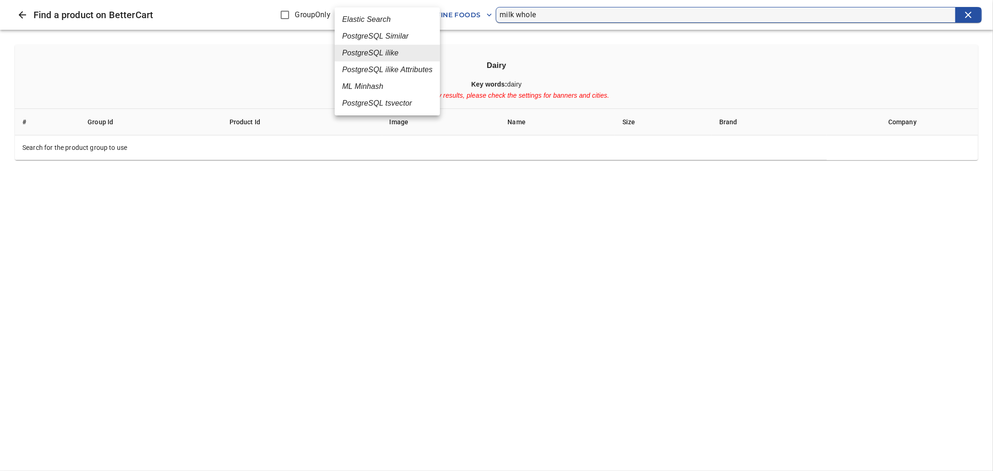
click at [393, 14] on body "tspan{white-space:pre} Products of the project Rabba Notes Config Metrics Not m…" at bounding box center [496, 124] width 993 height 248
click at [384, 33] on em "PostgreSQL Similar" at bounding box center [375, 36] width 67 height 11
type input "2"
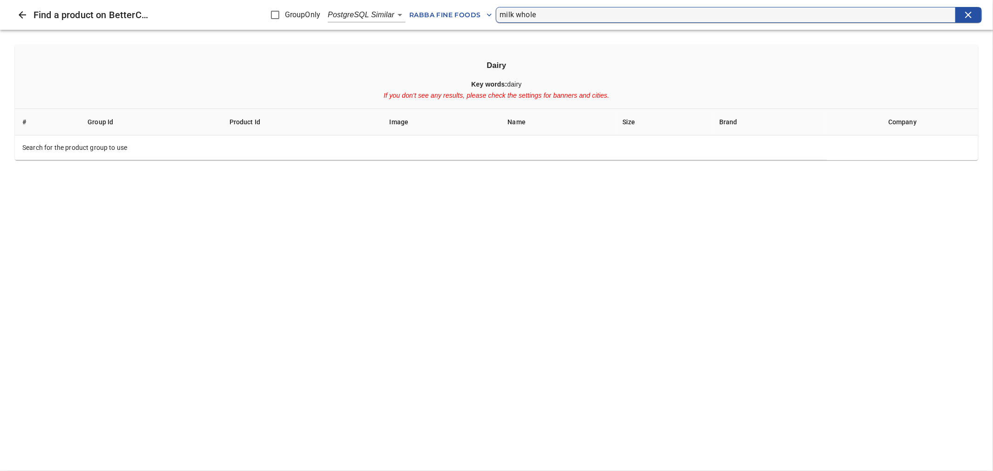
drag, startPoint x: 544, startPoint y: 13, endPoint x: 482, endPoint y: 12, distance: 61.5
click at [482, 12] on div "Find a product on BetterCart GroupOnly PostgreSQL Similar 2 Rabba Fine Foods mi…" at bounding box center [496, 15] width 993 height 30
type input "ư"
type input "whole milk"
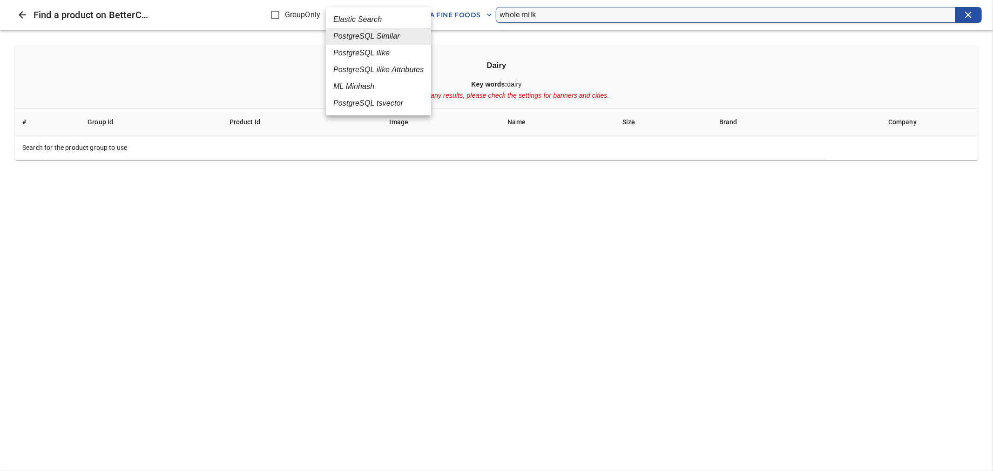
click at [395, 18] on body "tspan{white-space:pre} Products of the project Rabba Notes Config Metrics Not m…" at bounding box center [496, 124] width 993 height 248
click at [376, 50] on em "PostgreSQL ilike" at bounding box center [361, 52] width 56 height 11
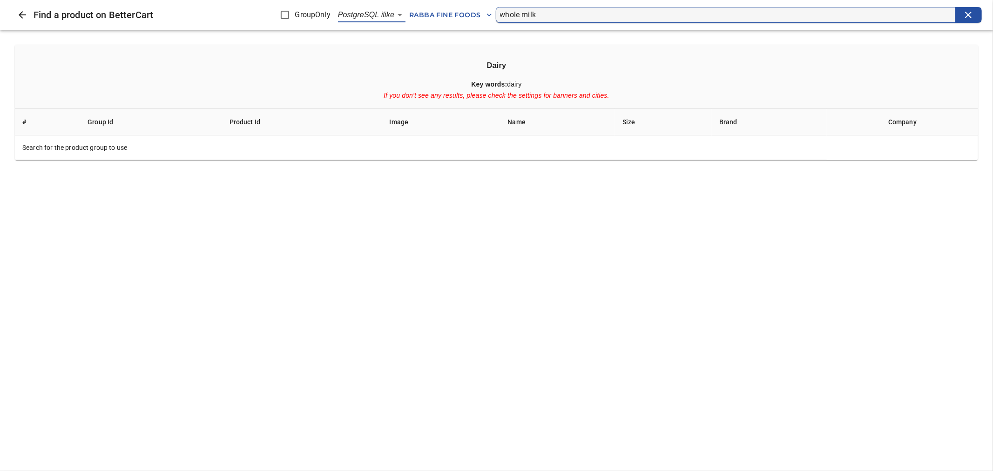
click at [393, 16] on body "tspan{white-space:pre} Products of the project Rabba Notes Config Metrics Not m…" at bounding box center [496, 124] width 993 height 248
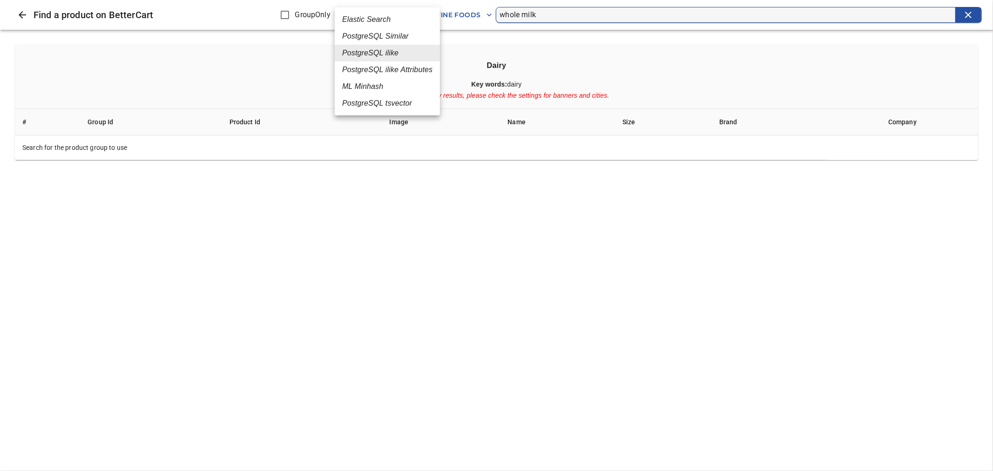
click at [375, 101] on em "PostgreSQL tsvector" at bounding box center [377, 103] width 70 height 11
click at [386, 16] on body "tspan{white-space:pre} Products of the project Rabba Notes Config Metrics Not m…" at bounding box center [496, 124] width 993 height 248
click at [367, 21] on em "Elastic Search" at bounding box center [354, 19] width 48 height 11
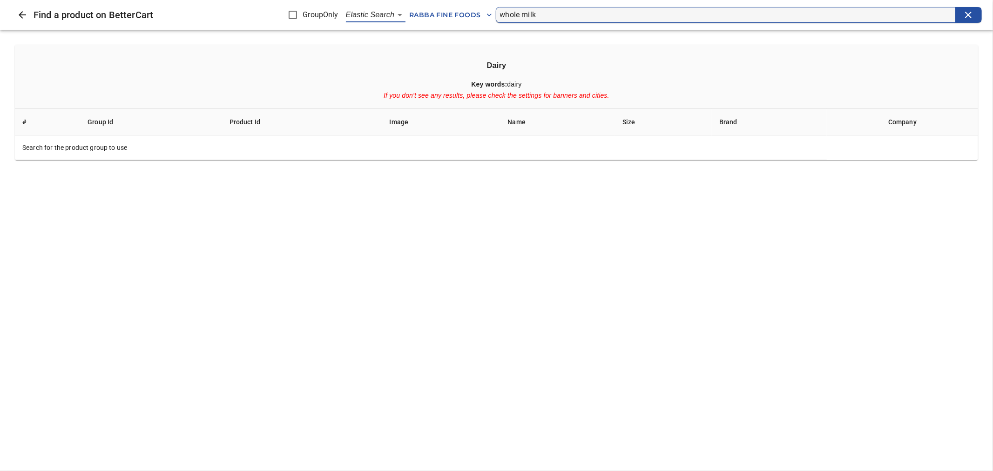
click at [394, 14] on body "tspan{white-space:pre} Products of the project Rabba Notes Config Metrics Not m…" at bounding box center [496, 124] width 993 height 248
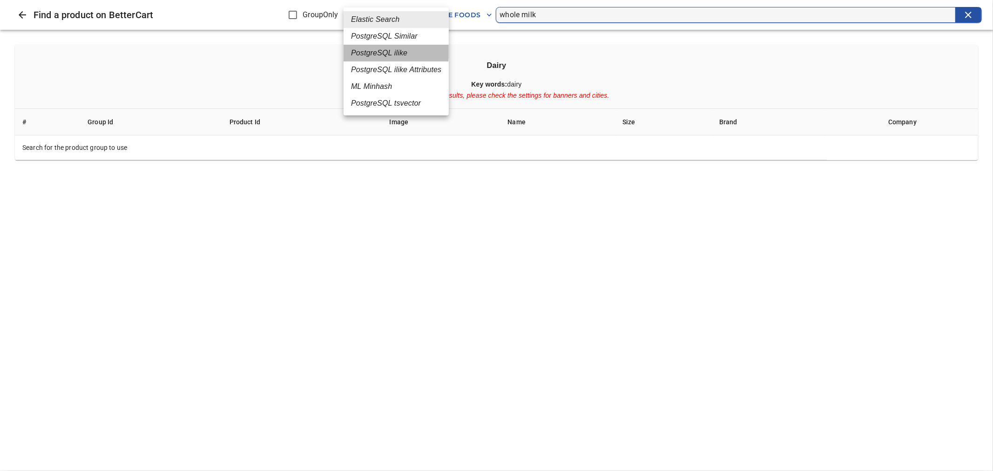
click at [392, 52] on em "PostgreSQL ilike" at bounding box center [379, 52] width 56 height 11
click at [390, 13] on body "tspan{white-space:pre} Products of the project Rabba Notes Config Metrics Not m…" at bounding box center [496, 124] width 993 height 248
click at [393, 40] on em "PostgreSQL Similar" at bounding box center [375, 36] width 67 height 11
type input "2"
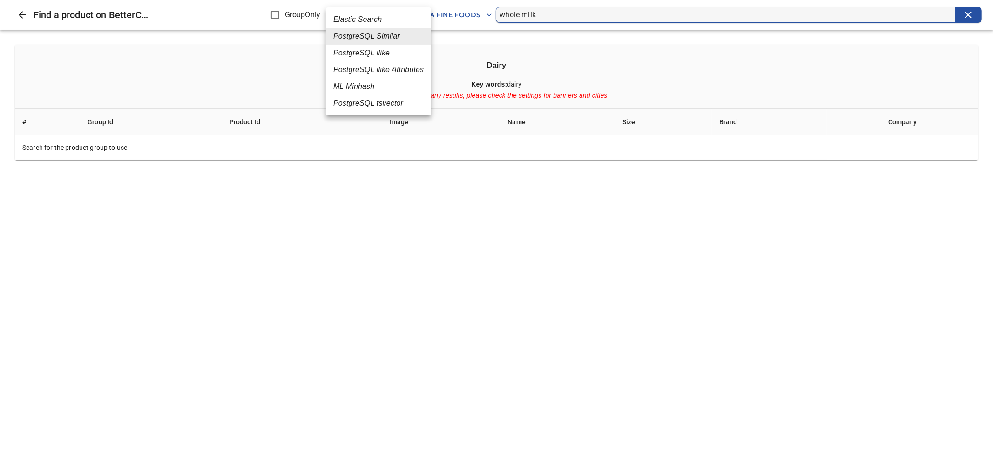
click at [399, 14] on body "tspan{white-space:pre} Products of the project Rabba Notes Config Metrics Not m…" at bounding box center [496, 124] width 993 height 248
click at [560, 11] on div at bounding box center [496, 235] width 993 height 471
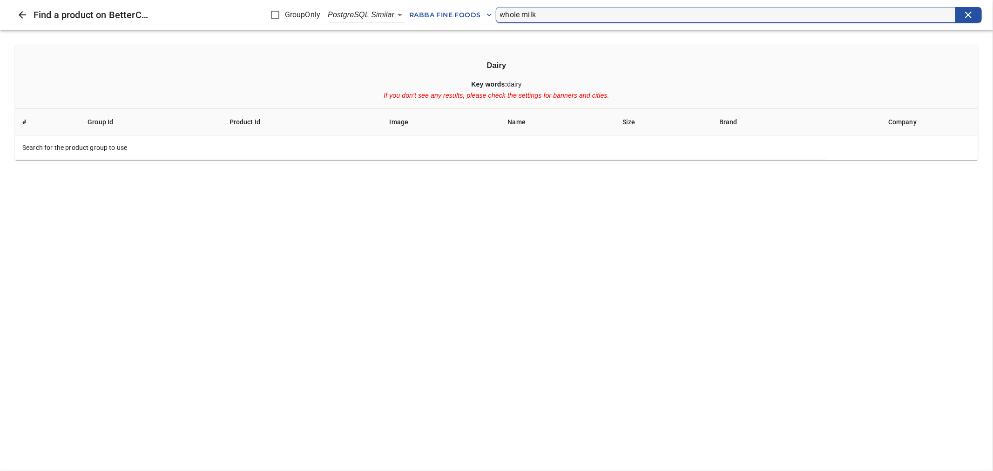
drag, startPoint x: 550, startPoint y: 14, endPoint x: 500, endPoint y: 17, distance: 50.4
click at [500, 17] on input "whole milk" at bounding box center [728, 14] width 456 height 15
paste input "Fresh cheese"
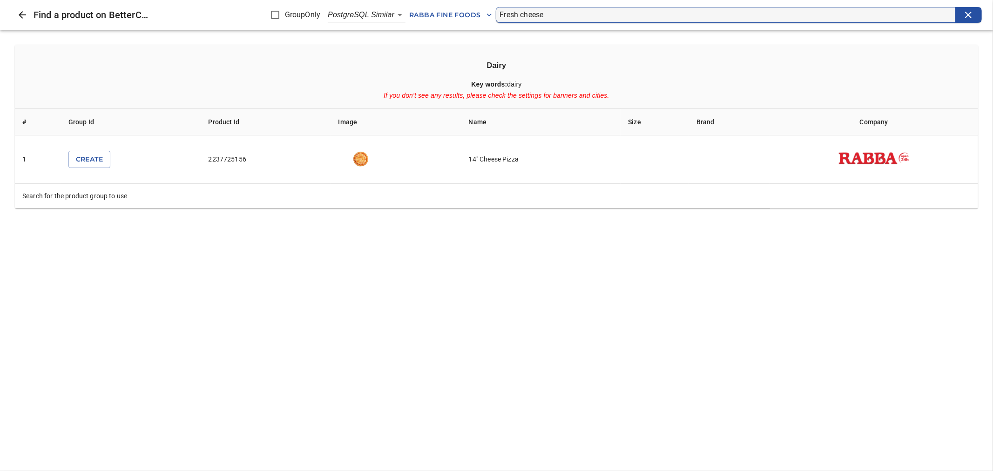
drag, startPoint x: 556, startPoint y: 13, endPoint x: 486, endPoint y: 10, distance: 70.8
click at [486, 10] on div "Find a product on BetterCart GroupOnly PostgreSQL Similar 2 Rabba Fine Foods Fr…" at bounding box center [496, 15] width 993 height 30
paste input "Rit Sport Milk Choc Cornflak"
type input "Rit Sport Milk Choc Cornflake"
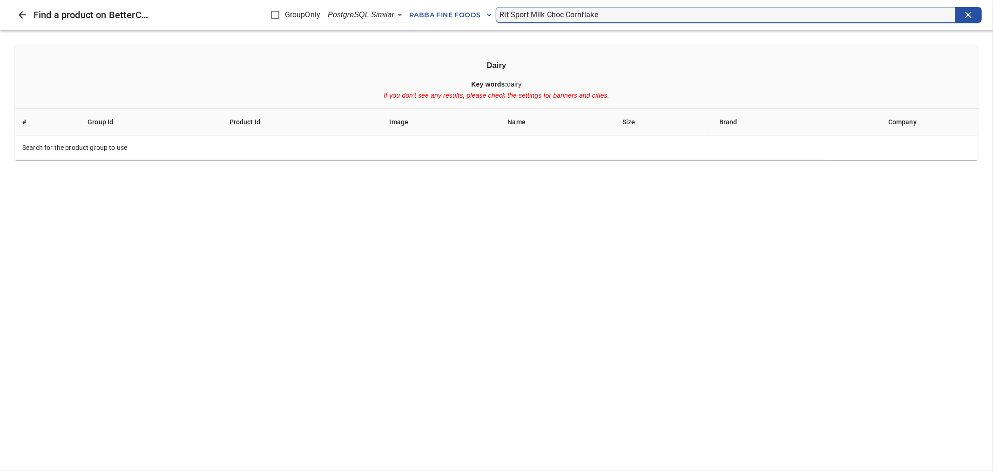
click at [391, 15] on body "tspan{white-space:pre} Products of the project Rabba Notes Config Metrics Not m…" at bounding box center [496, 124] width 993 height 248
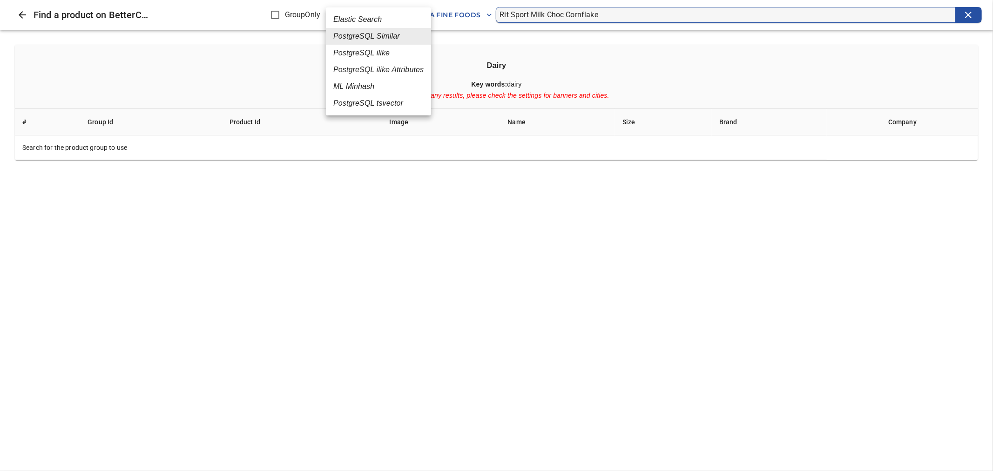
click at [391, 106] on em "PostgreSQL tsvector" at bounding box center [368, 103] width 70 height 11
type input "6"
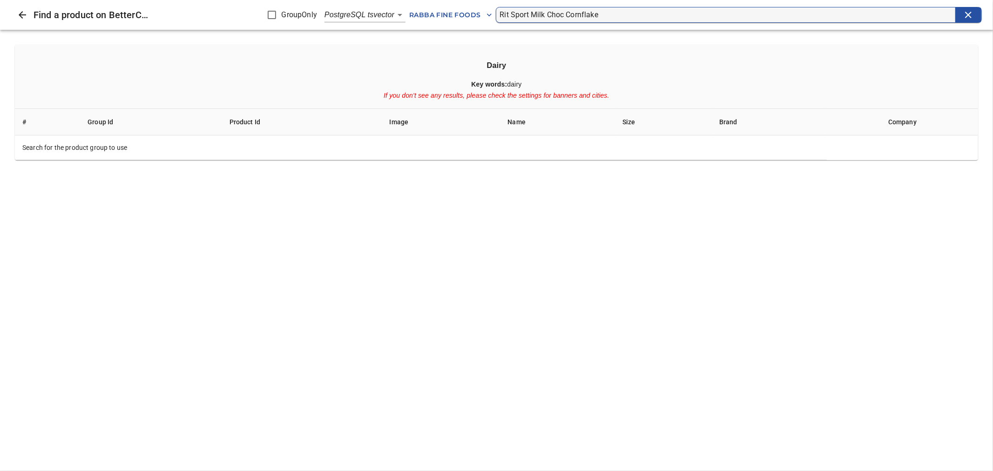
drag, startPoint x: 528, startPoint y: 14, endPoint x: 499, endPoint y: 14, distance: 29.3
click at [499, 14] on form "Rit Sport Milk Choc Cornflake" at bounding box center [739, 15] width 487 height 16
drag, startPoint x: 564, startPoint y: 12, endPoint x: 651, endPoint y: 13, distance: 86.6
click at [651, 13] on input "Rit Sport Milk Choc Cornflake" at bounding box center [728, 14] width 456 height 15
drag, startPoint x: 510, startPoint y: 13, endPoint x: 500, endPoint y: 13, distance: 10.7
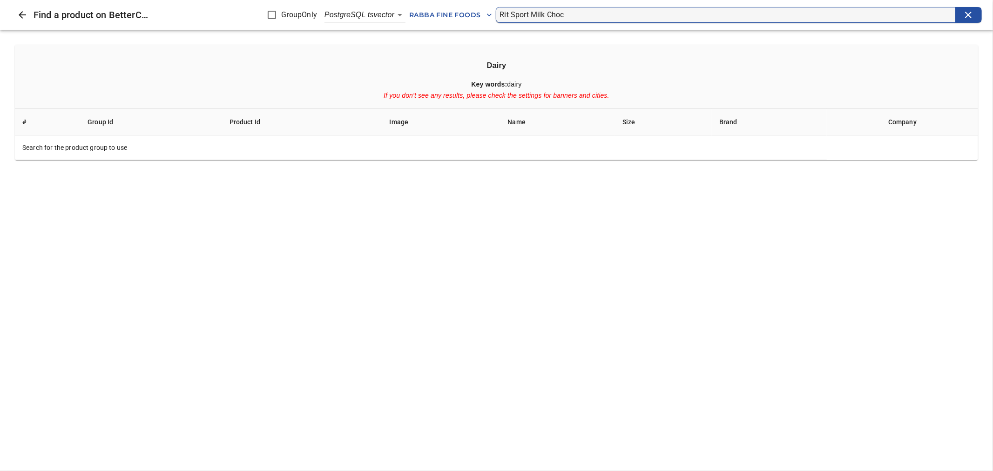
click at [500, 13] on input "Rit Sport Milk Choc" at bounding box center [728, 14] width 456 height 15
drag, startPoint x: 581, startPoint y: 7, endPoint x: 496, endPoint y: 14, distance: 85.0
click at [496, 14] on form "Sport Milk Choc" at bounding box center [739, 15] width 487 height 16
paste input "onora Net Zero Tortillas"
type input "Sonora Net Zero Tortillas"
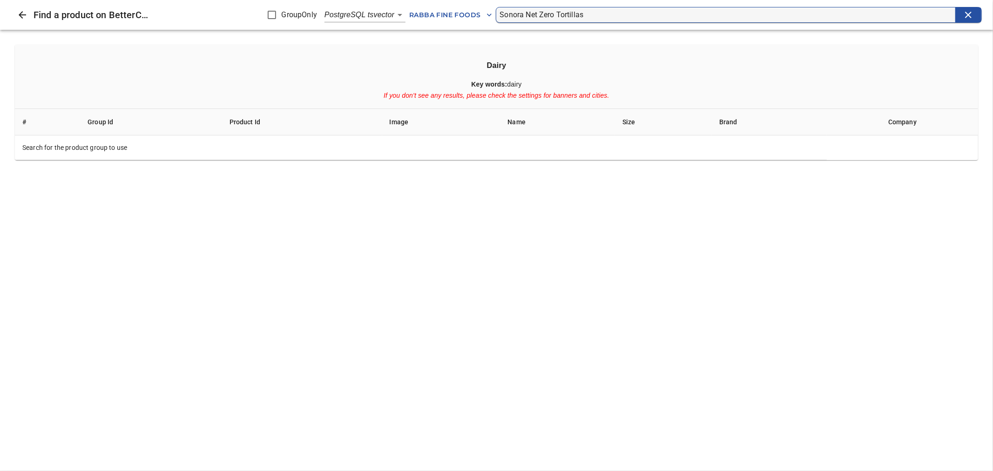
click at [393, 20] on body "tspan{white-space:pre} Products of the project Rabba Notes Config Metrics Not m…" at bounding box center [496, 124] width 993 height 248
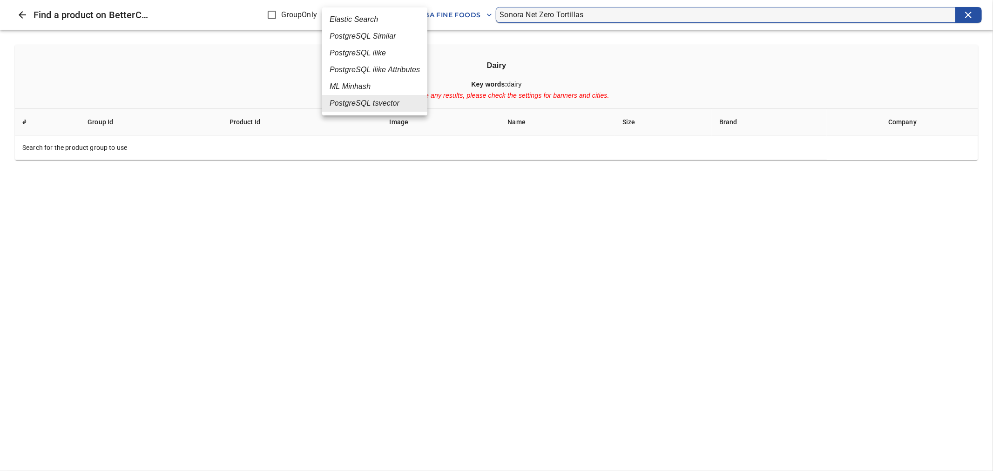
click at [383, 41] on em "PostgreSQL Similar" at bounding box center [363, 36] width 67 height 11
type input "2"
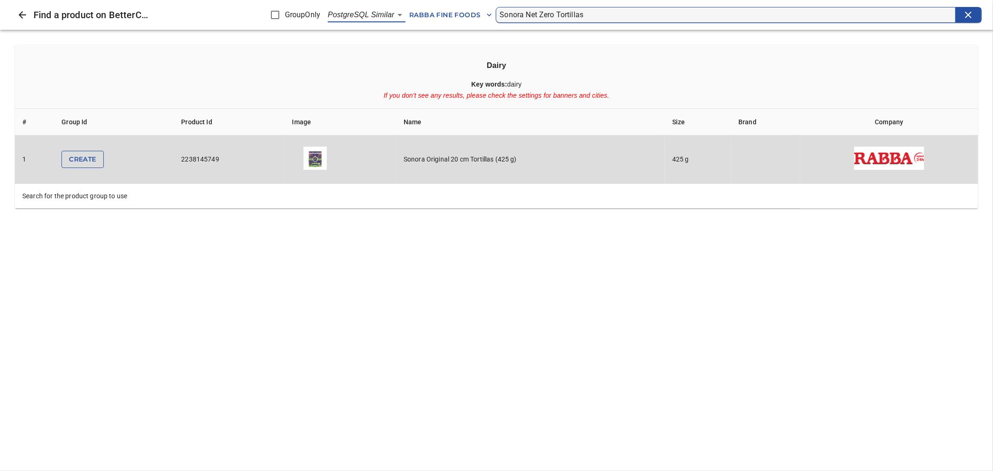
click at [77, 162] on span "Create" at bounding box center [82, 160] width 27 height 12
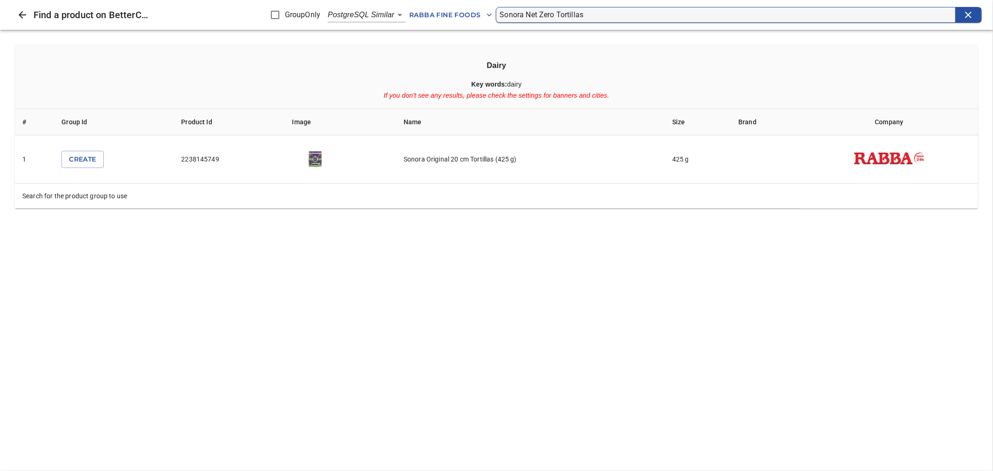
click at [276, 13] on input "GroupOnly" at bounding box center [275, 15] width 20 height 20
checkbox input "true"
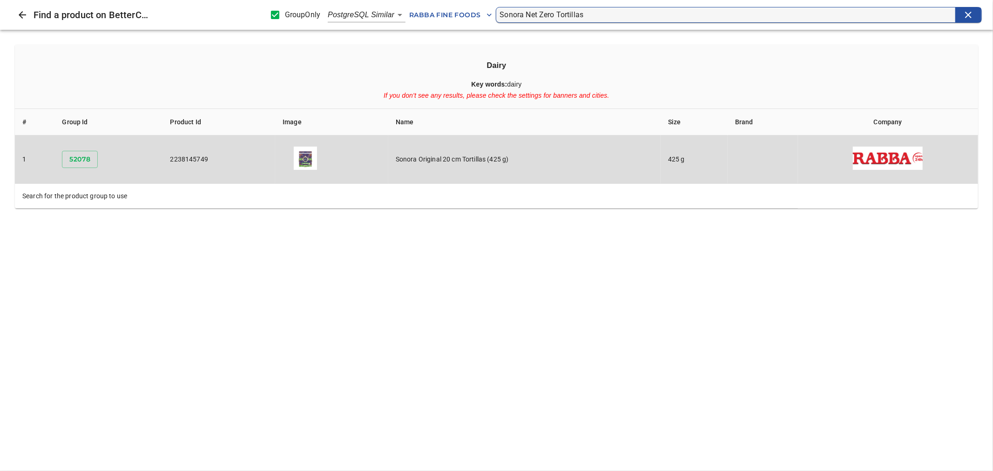
click at [94, 155] on button "52078" at bounding box center [80, 159] width 36 height 17
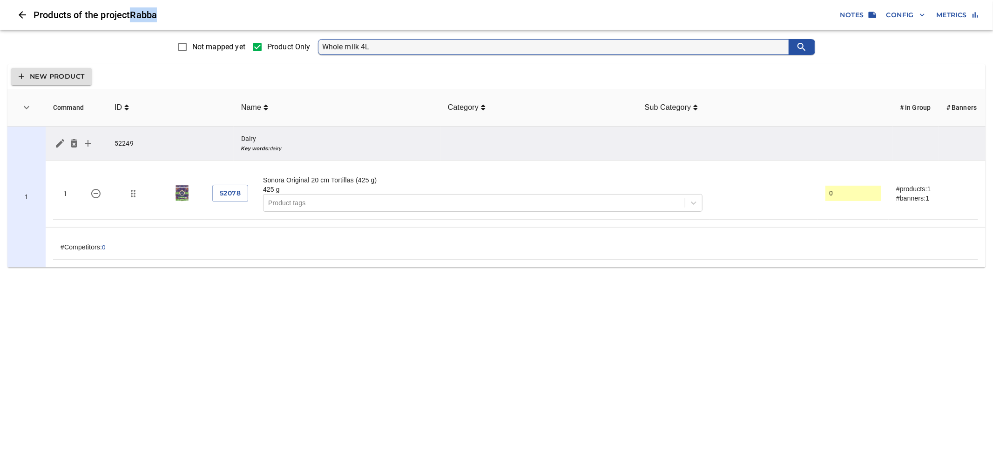
drag, startPoint x: 163, startPoint y: 13, endPoint x: 132, endPoint y: 14, distance: 31.2
click at [132, 14] on h6 "Products of the project Rabba" at bounding box center [435, 14] width 803 height 15
copy h6 "Rabba"
drag, startPoint x: 239, startPoint y: 137, endPoint x: 284, endPoint y: 137, distance: 45.2
click at [284, 137] on td "Dairy Key words: dairy" at bounding box center [337, 144] width 207 height 34
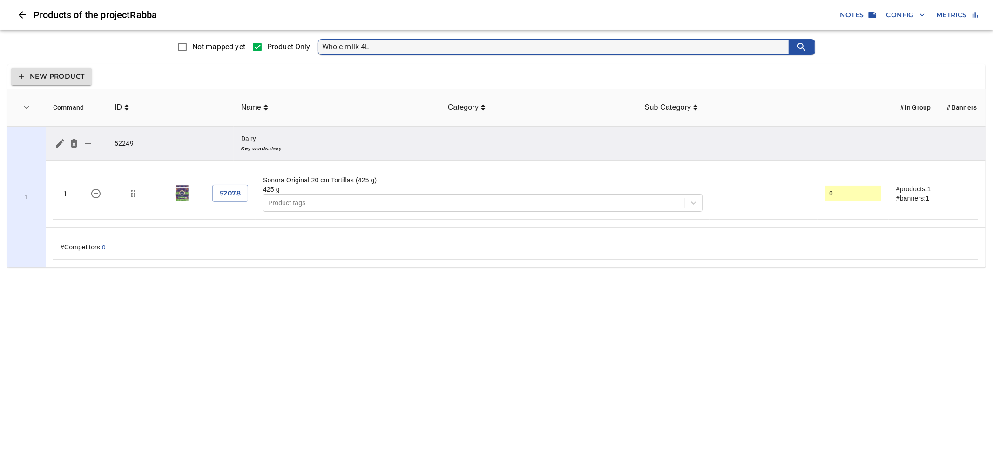
click at [357, 150] on td "Dairy Key words: dairy" at bounding box center [337, 144] width 207 height 34
click at [234, 190] on span "52078" at bounding box center [230, 194] width 21 height 12
click at [86, 140] on icon "simple table" at bounding box center [87, 143] width 11 height 11
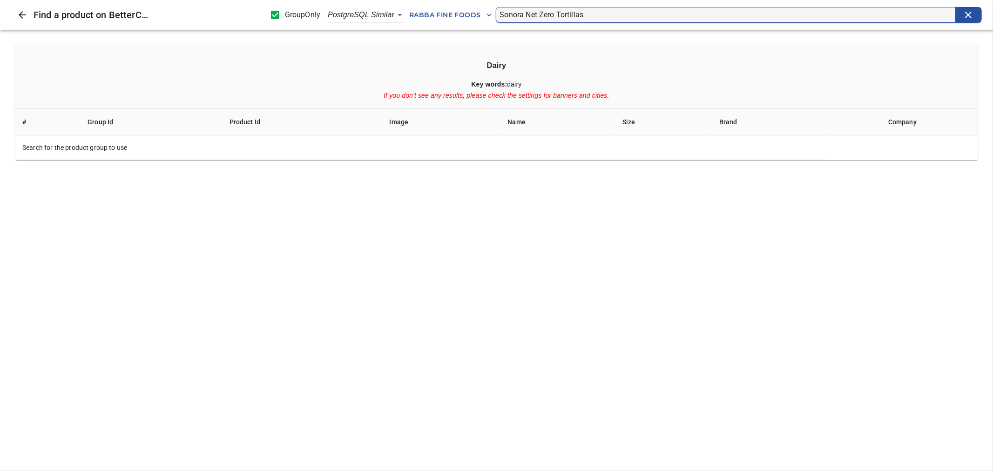
paste input "search"
type input "Tortillas"
click at [394, 15] on body "tspan{white-space:pre} Products of the project Rabba Notes Config Metrics Not m…" at bounding box center [496, 137] width 993 height 275
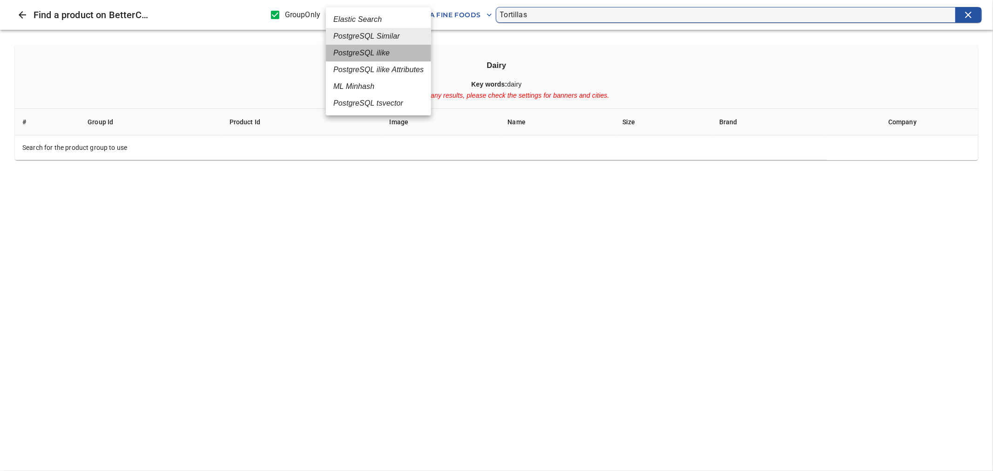
click at [382, 50] on em "PostgreSQL ilike" at bounding box center [361, 52] width 56 height 11
type input "4"
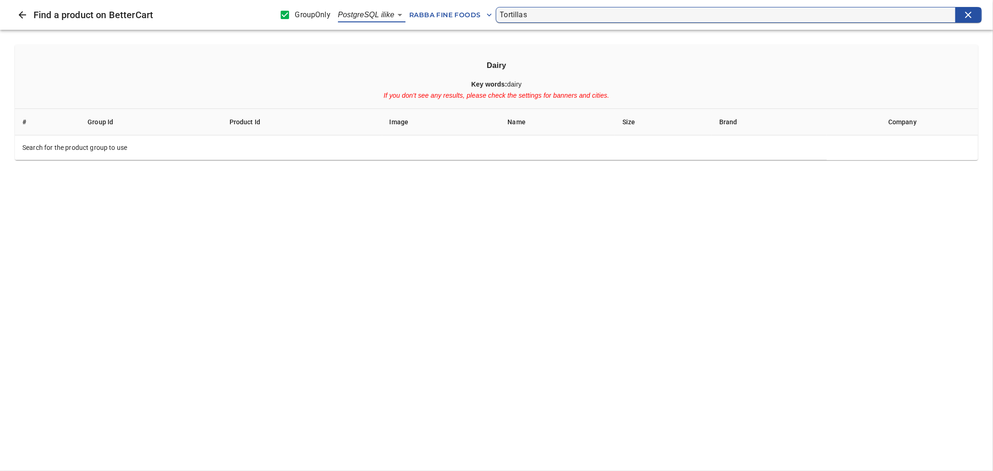
click at [397, 14] on body "tspan{white-space:pre} Products of the project Rabba Notes Config Metrics Not m…" at bounding box center [496, 137] width 993 height 275
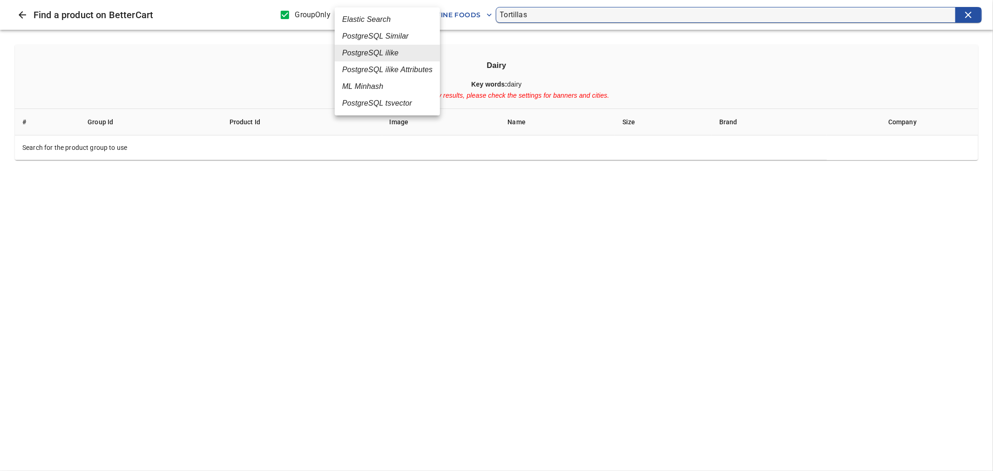
click at [282, 10] on div at bounding box center [496, 235] width 993 height 471
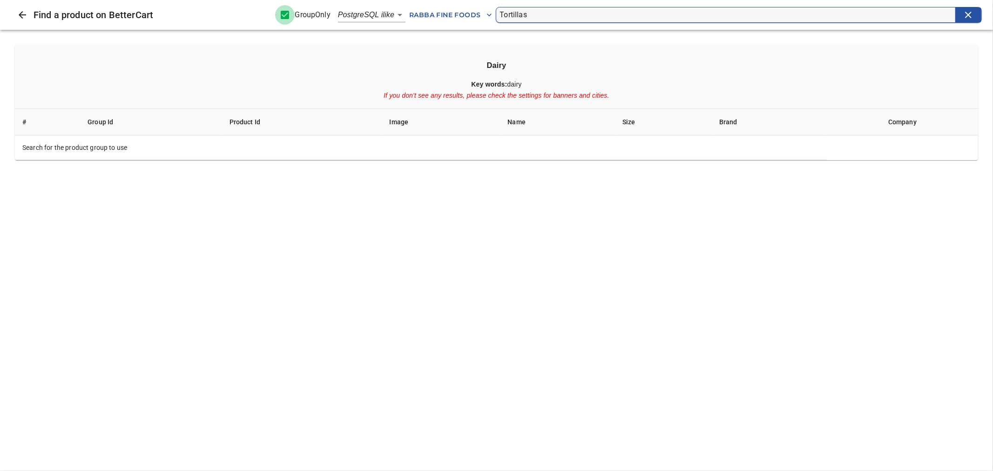
click at [283, 16] on input "GroupOnly" at bounding box center [285, 15] width 20 height 20
checkbox input "false"
click at [397, 19] on body "tspan{white-space:pre} Products of the project Rabba Notes Config Metrics Not m…" at bounding box center [496, 137] width 993 height 275
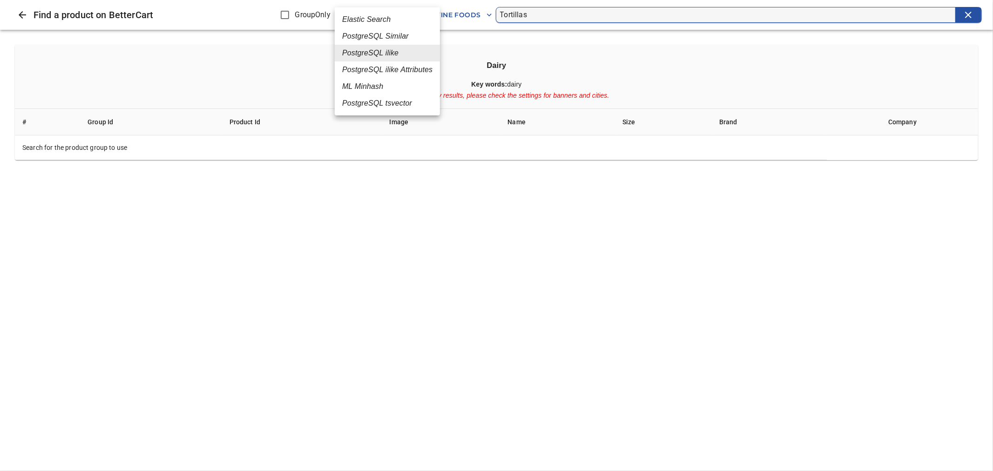
click at [384, 20] on em "Elastic Search" at bounding box center [366, 19] width 48 height 11
click at [394, 17] on body "tspan{white-space:pre} Products of the project Rabba Notes Config Metrics Not m…" at bounding box center [496, 137] width 993 height 275
click at [392, 36] on em "PostgreSQL Similar" at bounding box center [384, 36] width 67 height 11
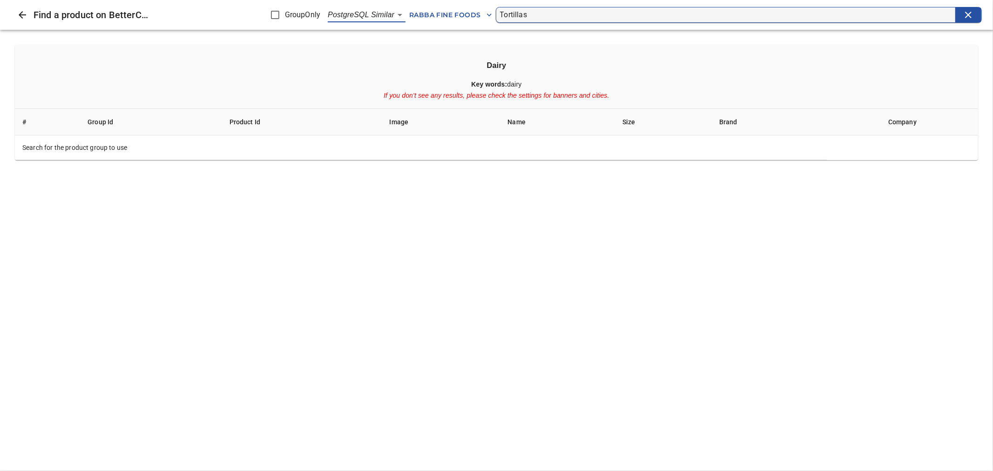
click at [394, 17] on body "tspan{white-space:pre} Products of the project Rabba Notes Config Metrics Not m…" at bounding box center [496, 137] width 993 height 275
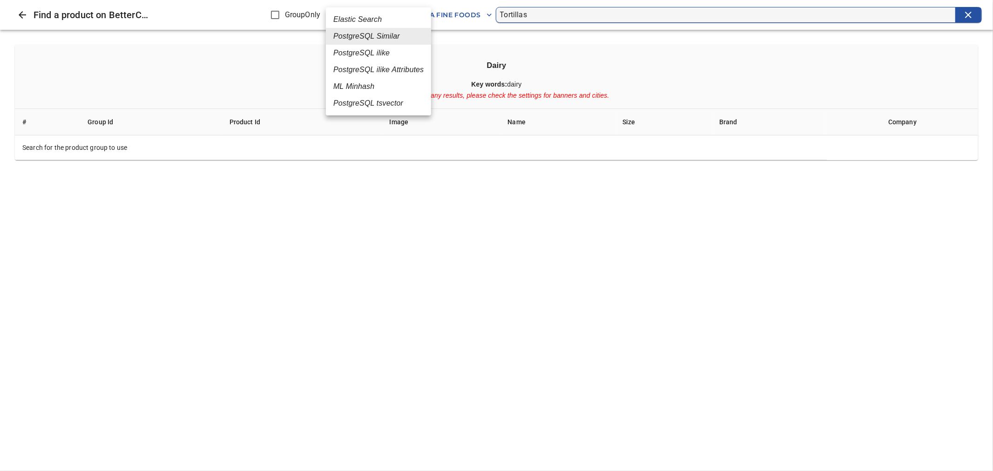
click at [390, 52] on li "PostgreSQL ilike" at bounding box center [378, 53] width 105 height 17
click at [397, 14] on body "tspan{white-space:pre} Products of the project Rabba Notes Config Metrics Not m…" at bounding box center [496, 137] width 993 height 275
click at [389, 103] on em "PostgreSQL tsvector" at bounding box center [377, 103] width 70 height 11
type input "6"
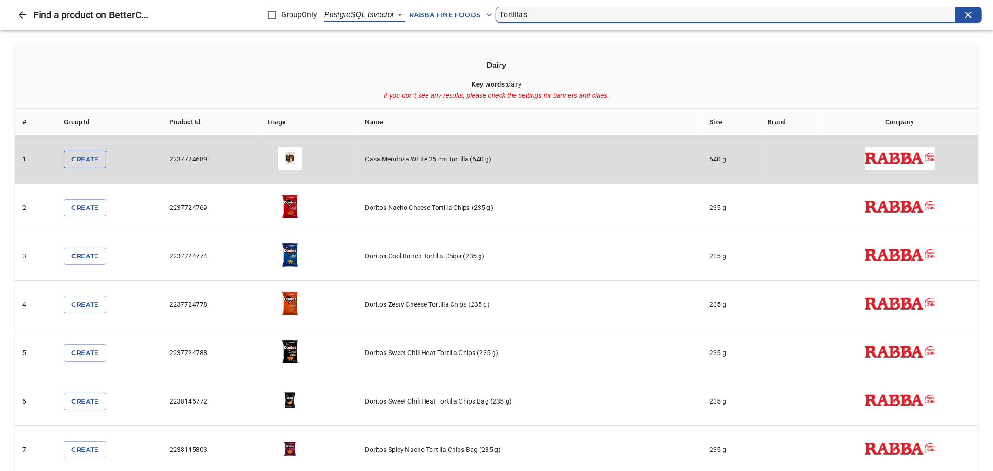
click at [97, 157] on span "Create" at bounding box center [84, 160] width 27 height 12
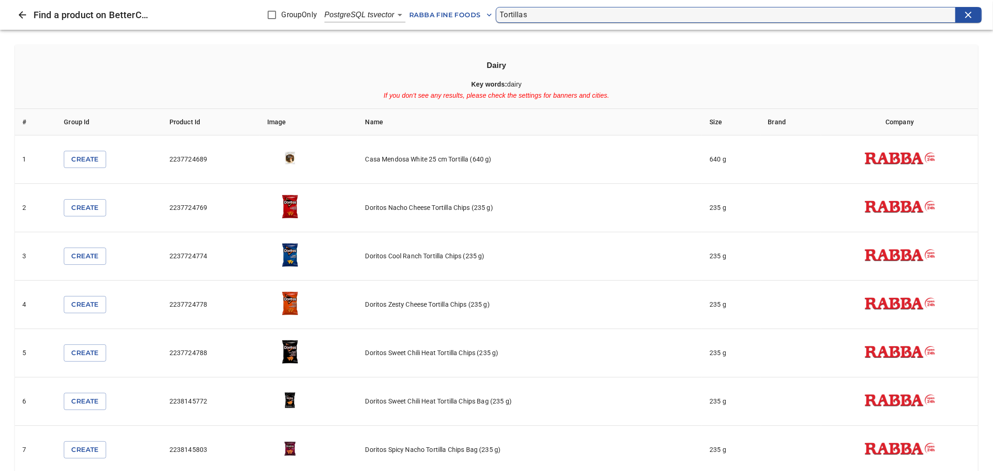
click at [269, 16] on input "GroupOnly" at bounding box center [272, 15] width 20 height 20
checkbox input "true"
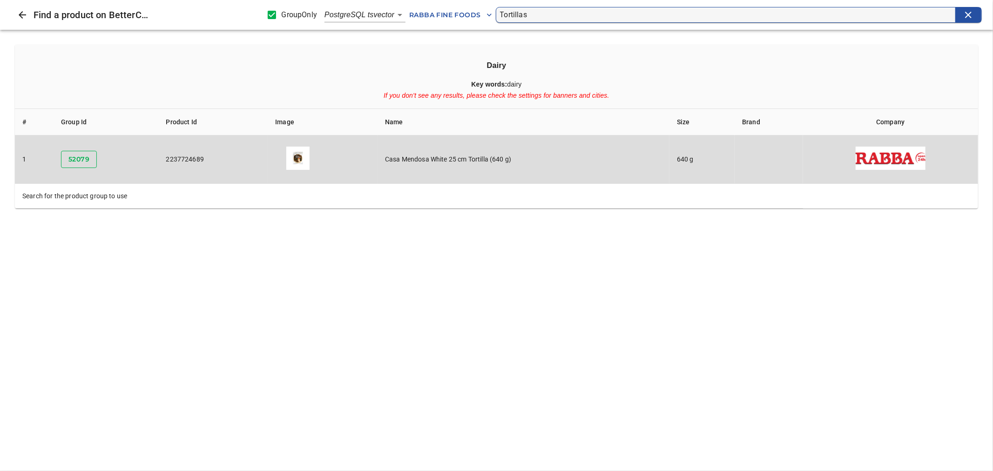
click at [84, 163] on span "52079" at bounding box center [78, 160] width 21 height 12
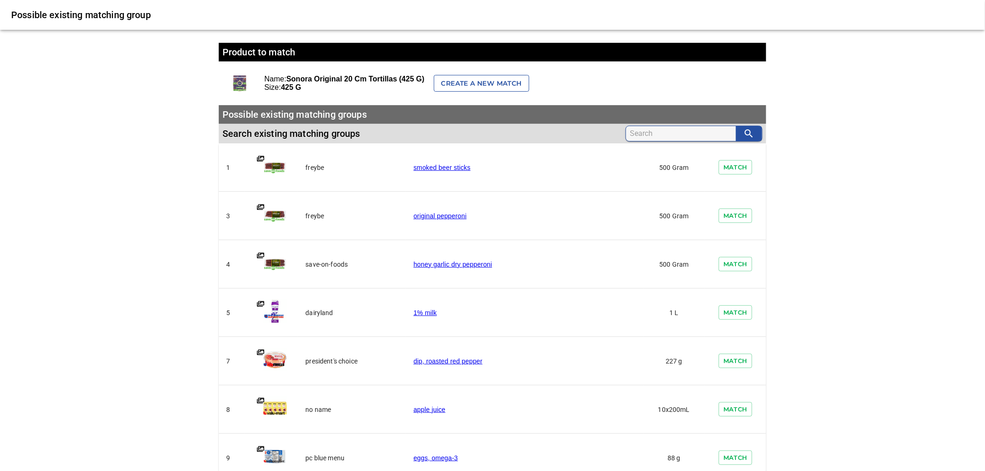
click at [494, 81] on span "Create a new match" at bounding box center [481, 84] width 81 height 12
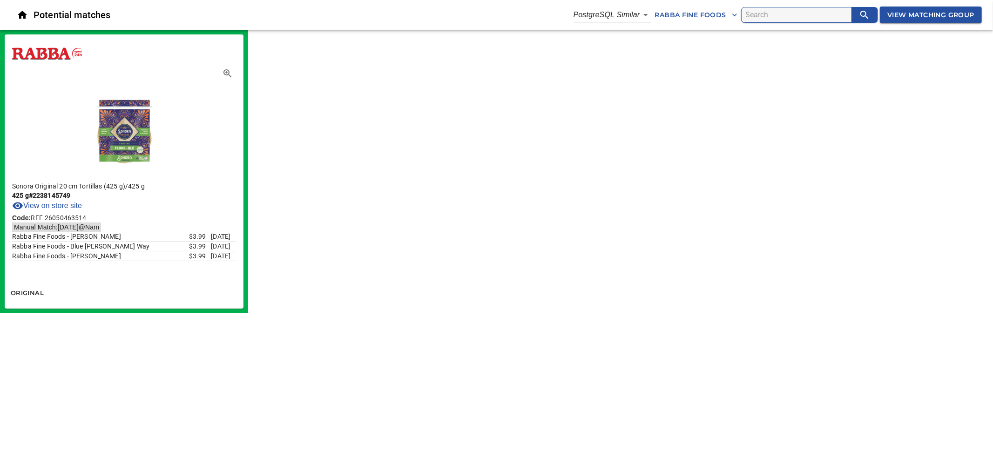
click at [730, 15] on icon "button" at bounding box center [734, 14] width 9 height 9
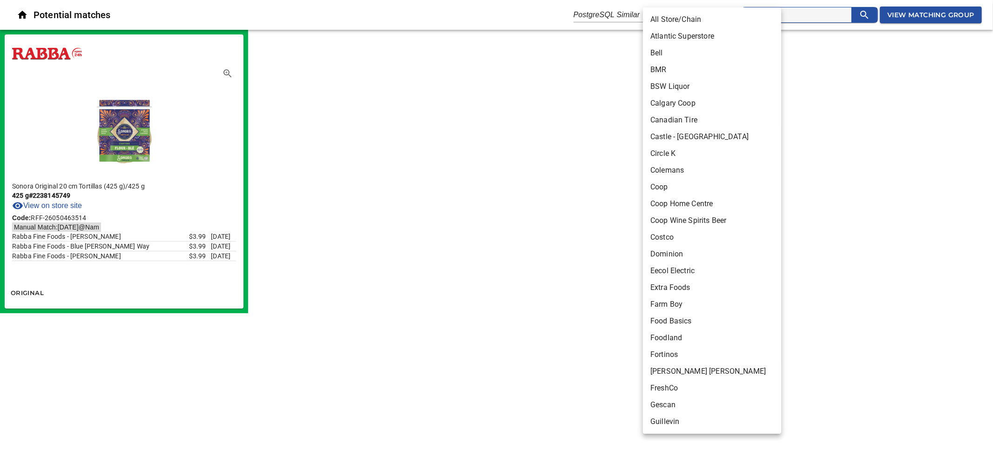
click at [686, 20] on li "All Store/Chain" at bounding box center [716, 19] width 146 height 17
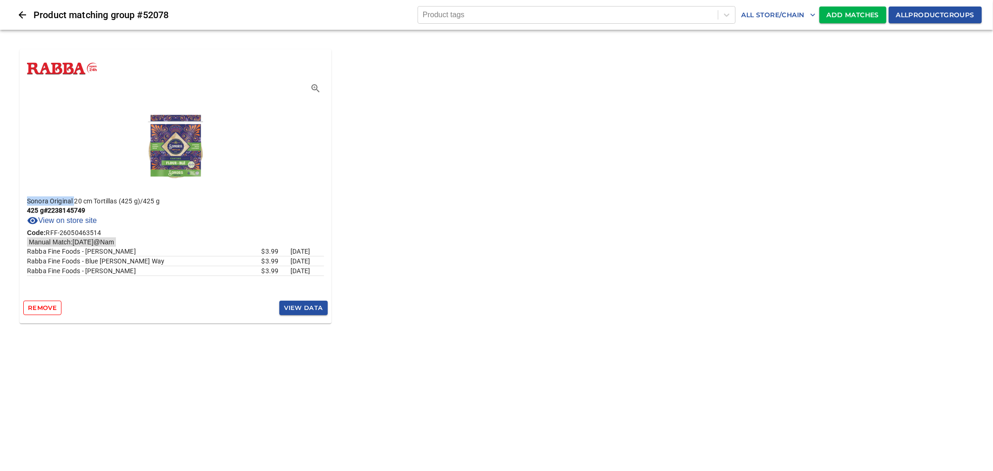
drag, startPoint x: 28, startPoint y: 199, endPoint x: 74, endPoint y: 197, distance: 46.6
click at [74, 197] on p "Sonora Original 20 cm Tortillas (425 g) / 425 g" at bounding box center [175, 200] width 297 height 9
click at [103, 201] on p "Sonora Original 20 cm Tortillas (425 g) / 425 g" at bounding box center [175, 200] width 297 height 9
click at [102, 201] on p "Sonora Original 20 cm Tortillas (425 g) / 425 g" at bounding box center [175, 200] width 297 height 9
copy p "Tortillas"
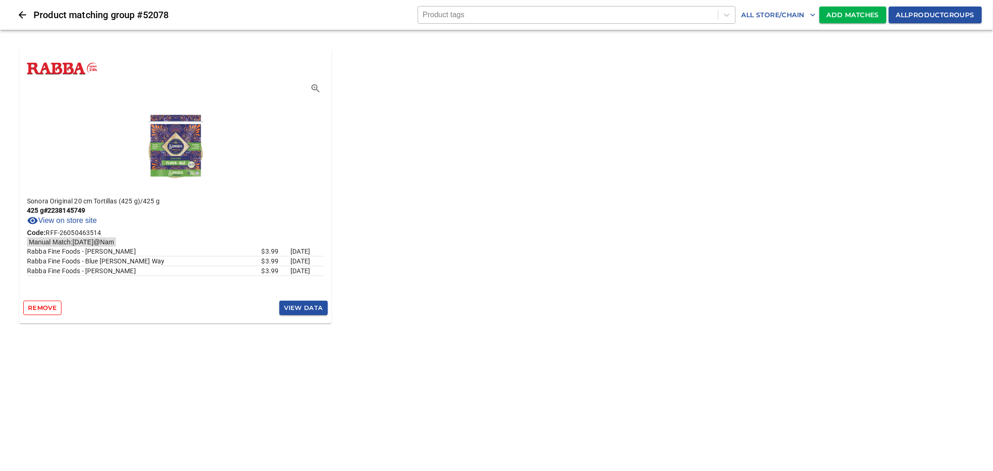
click at [464, 13] on div at bounding box center [568, 15] width 291 height 10
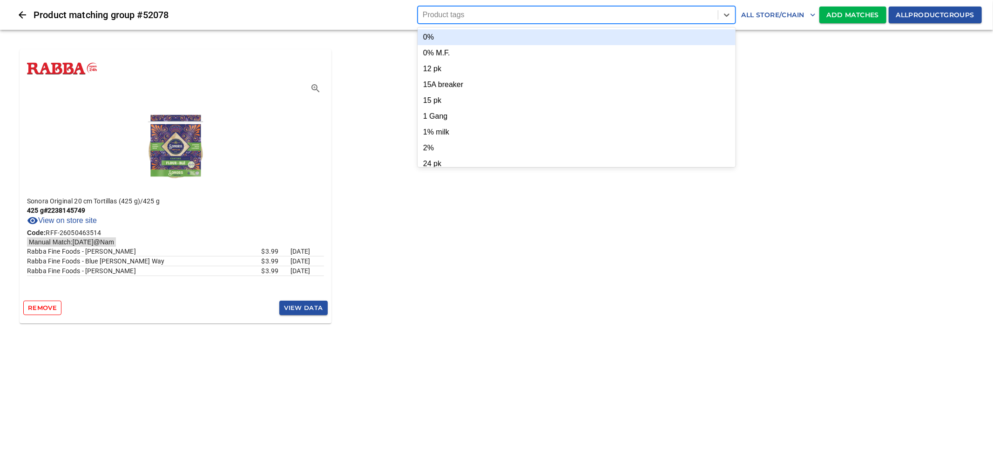
paste input "Tortillas"
type input "Tortillas"
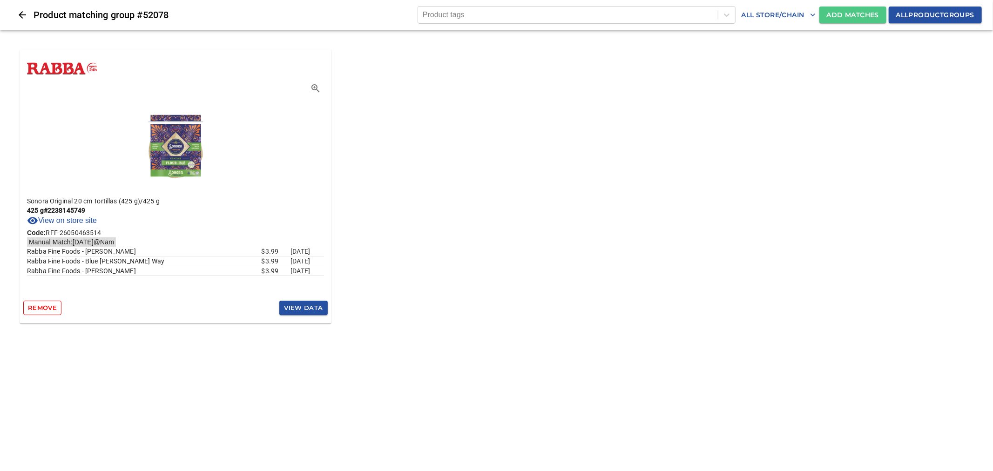
click at [830, 17] on span "Add Matches" at bounding box center [853, 15] width 52 height 12
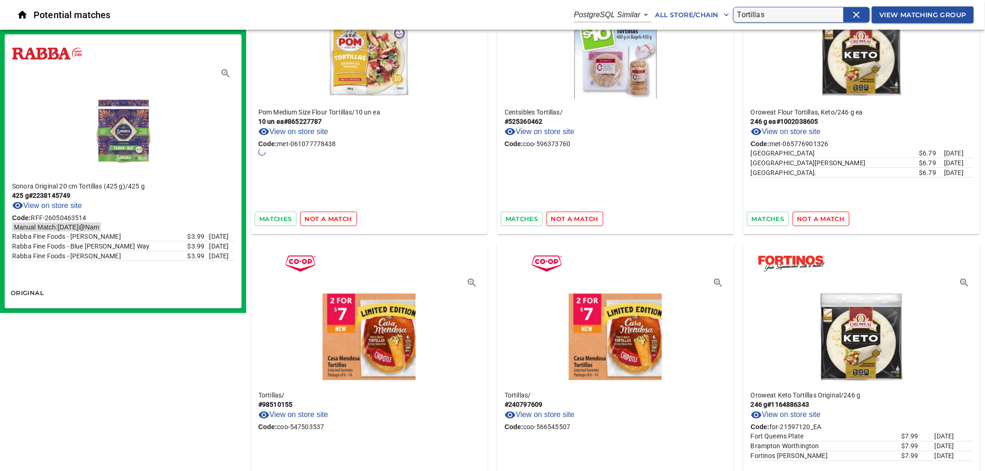
scroll to position [362, 0]
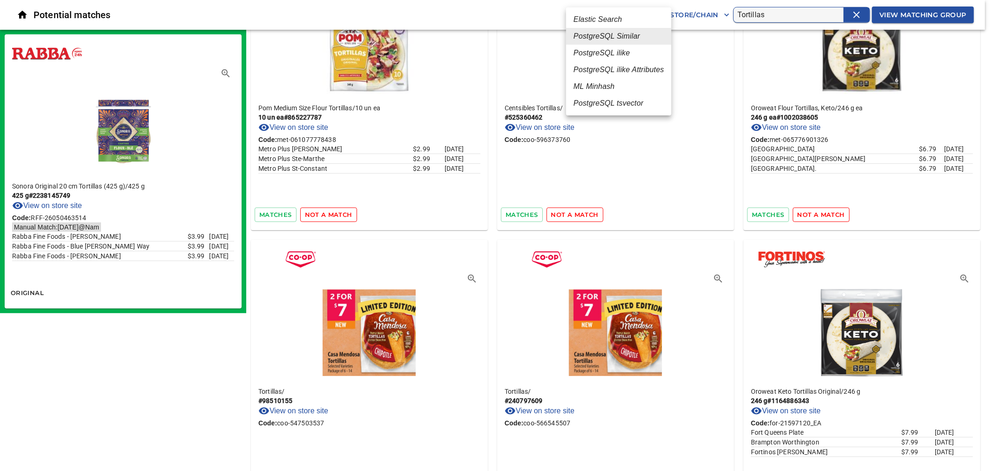
click at [494, 176] on div at bounding box center [496, 235] width 993 height 471
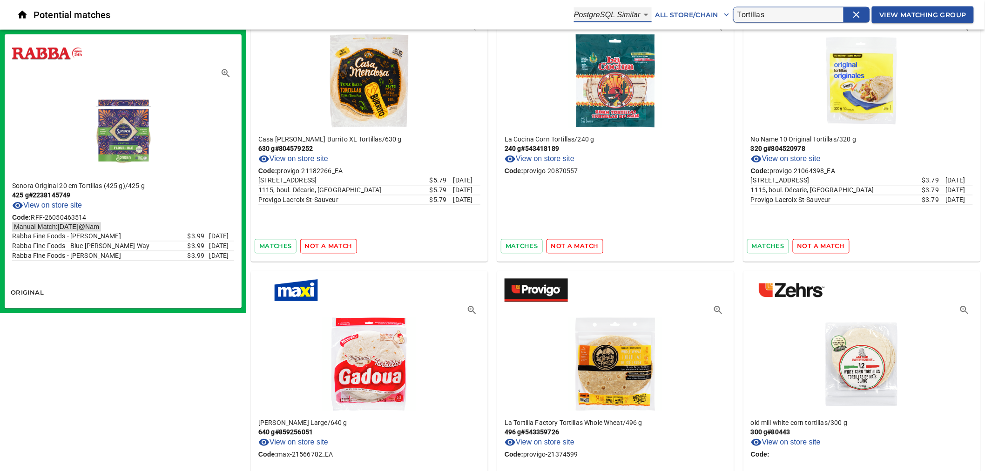
scroll to position [5099, 0]
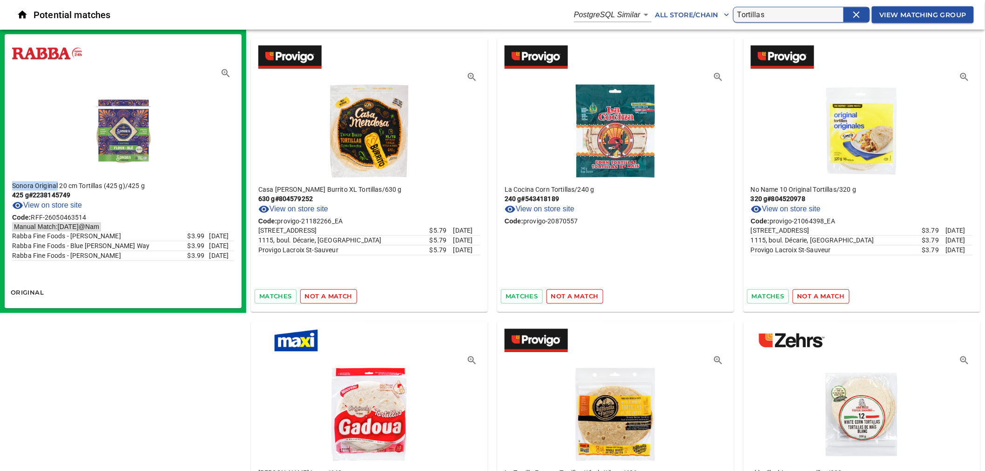
drag, startPoint x: 58, startPoint y: 186, endPoint x: 13, endPoint y: 188, distance: 45.2
click at [13, 188] on p "Sonora Original 20 cm Tortillas (425 g) / 425 g" at bounding box center [123, 186] width 222 height 9
copy p "Sonora Original"
drag, startPoint x: 769, startPoint y: 13, endPoint x: 745, endPoint y: 14, distance: 24.3
click at [745, 14] on input "Tortillas" at bounding box center [791, 14] width 106 height 15
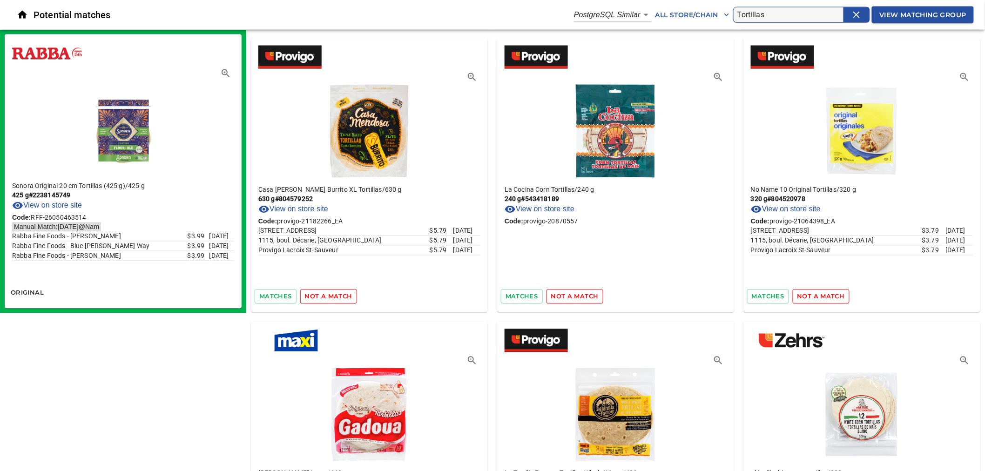
click at [738, 12] on input "Tortillas" at bounding box center [791, 14] width 106 height 15
paste input "Sonora Original"
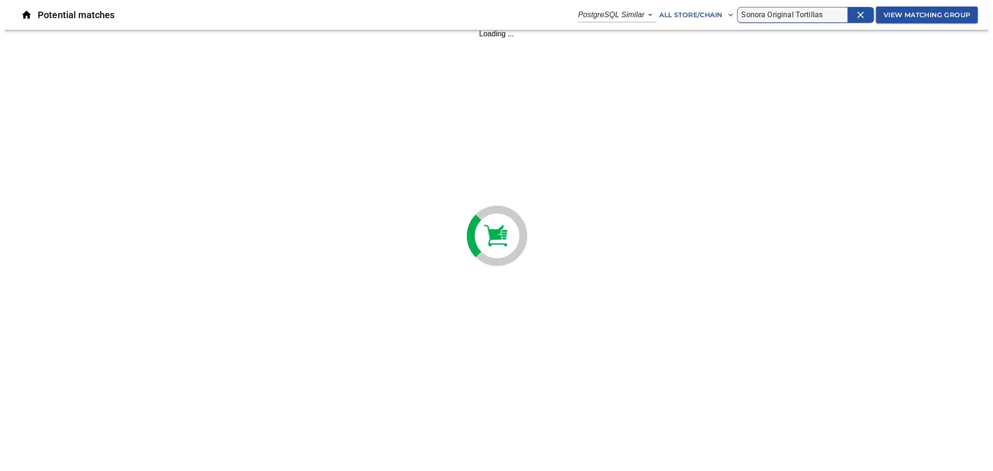
scroll to position [0, 0]
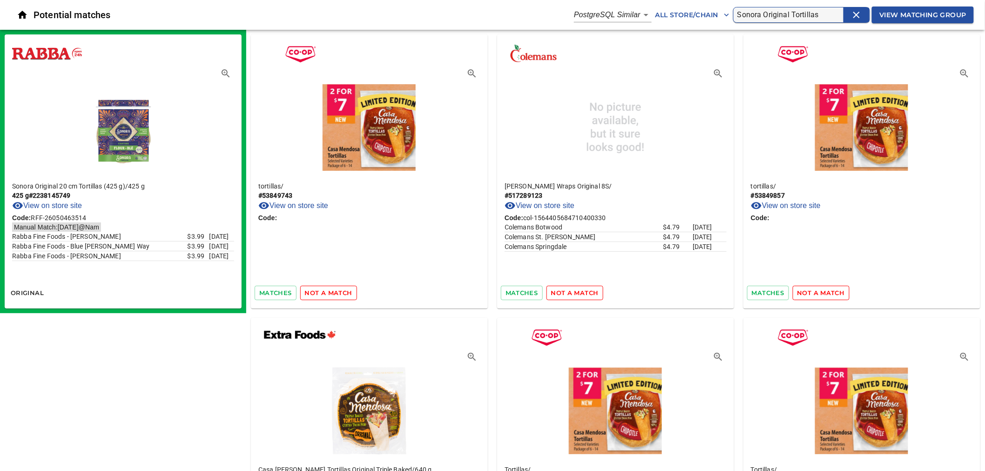
click at [756, 14] on input "Sonora Original Tortillas" at bounding box center [791, 14] width 106 height 15
type input "Sonora Tortillas"
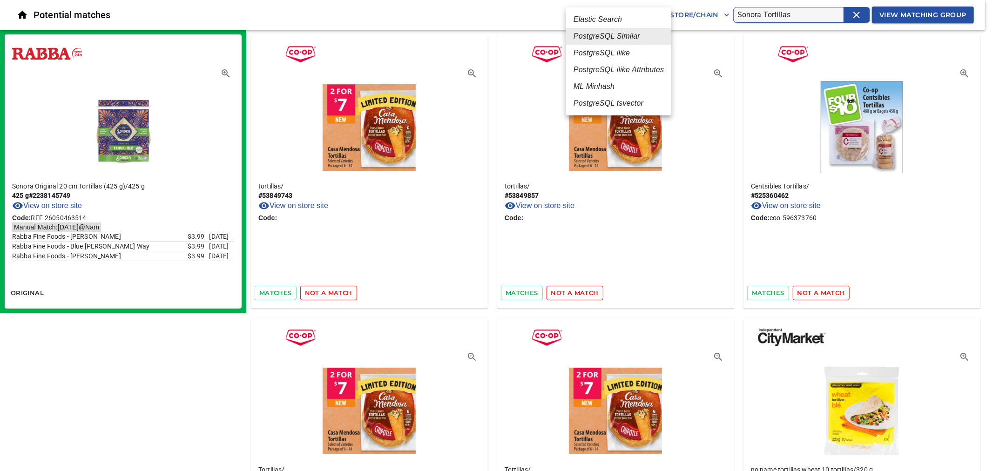
click at [613, 100] on em "PostgreSQL tsvector" at bounding box center [609, 103] width 70 height 11
type input "6"
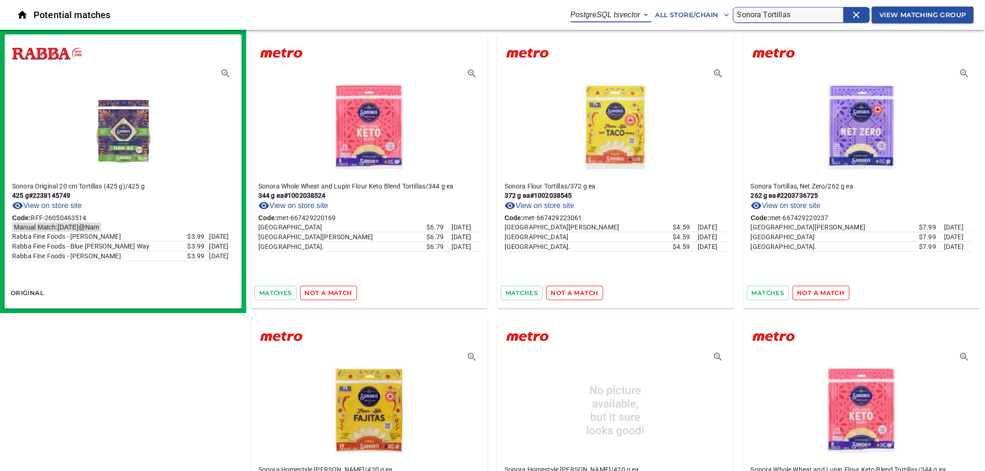
click at [226, 73] on icon "button" at bounding box center [225, 73] width 11 height 11
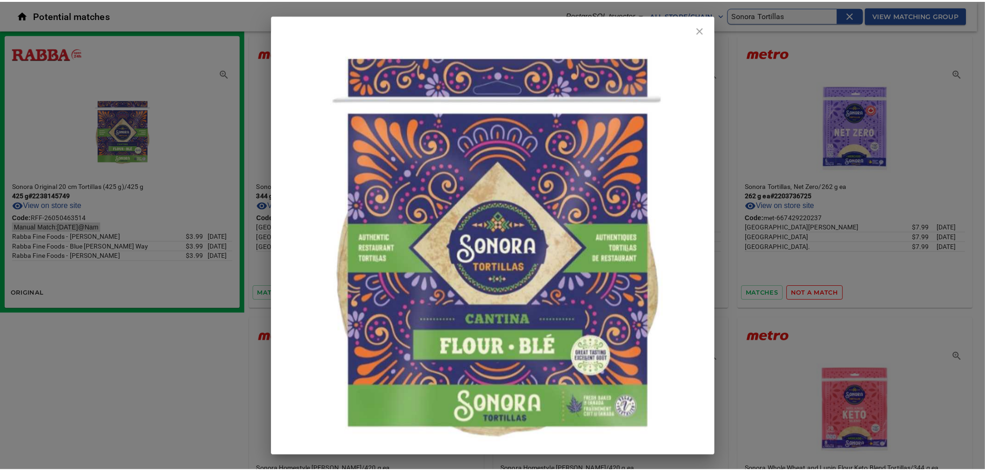
scroll to position [103, 0]
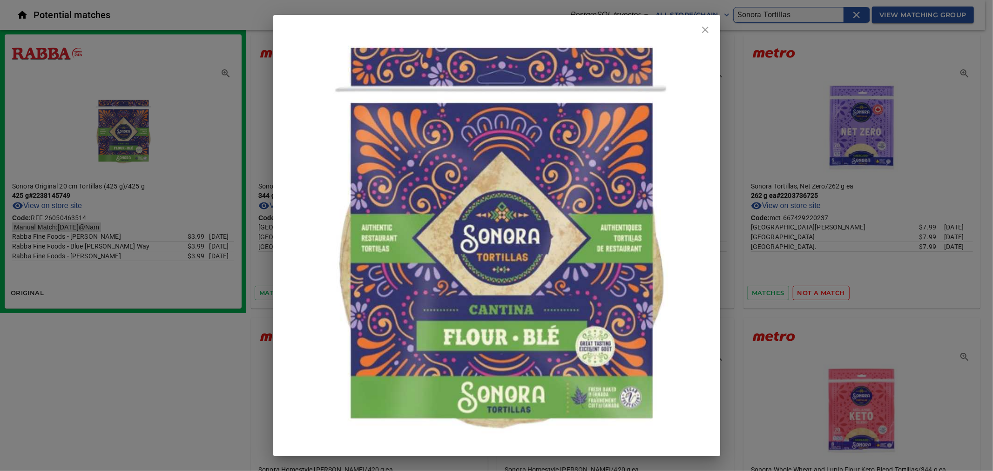
click at [743, 309] on div at bounding box center [496, 235] width 993 height 471
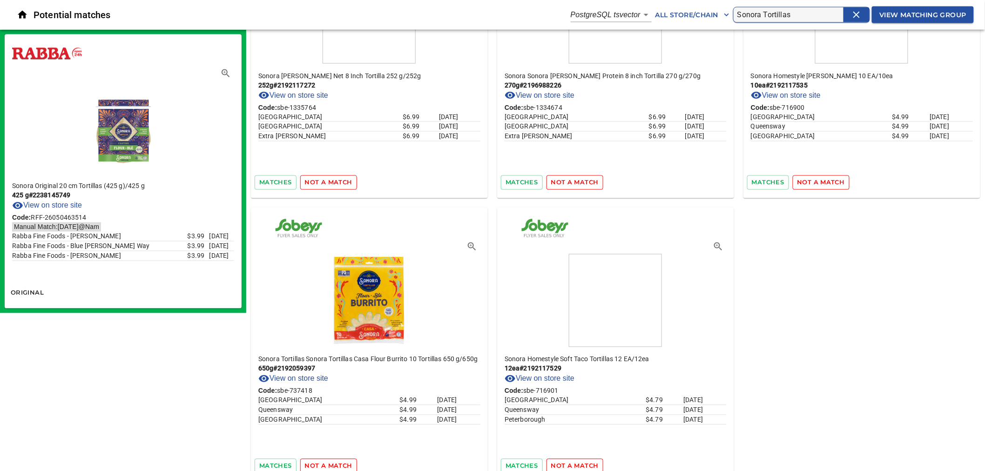
scroll to position [2108, 0]
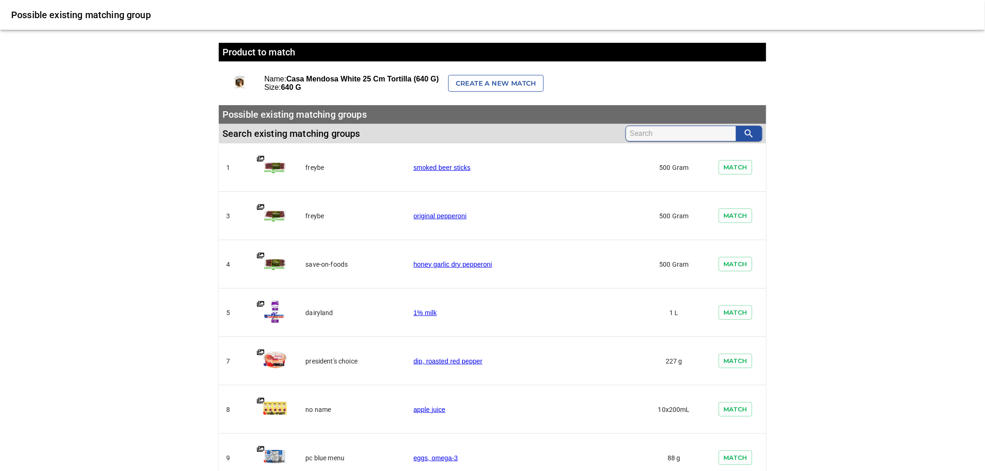
click at [496, 89] on button "Create a new match" at bounding box center [495, 83] width 95 height 17
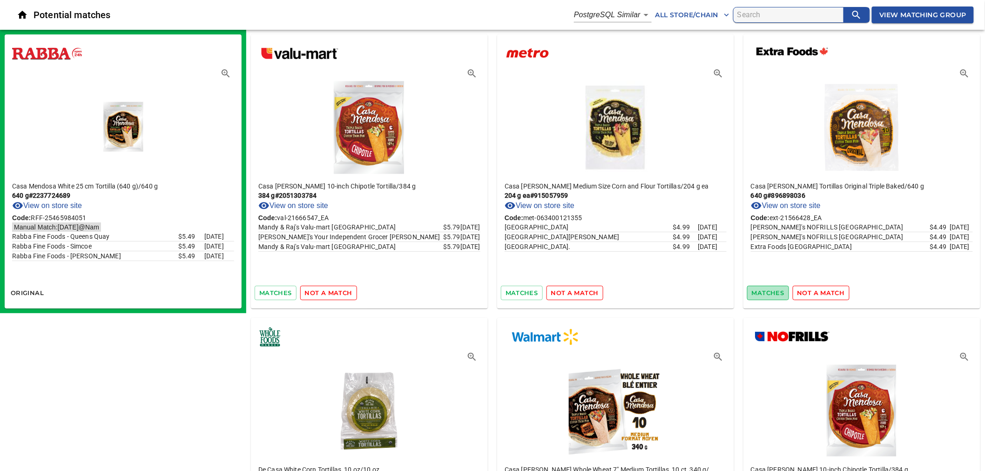
click at [762, 290] on span "matches" at bounding box center [768, 293] width 33 height 11
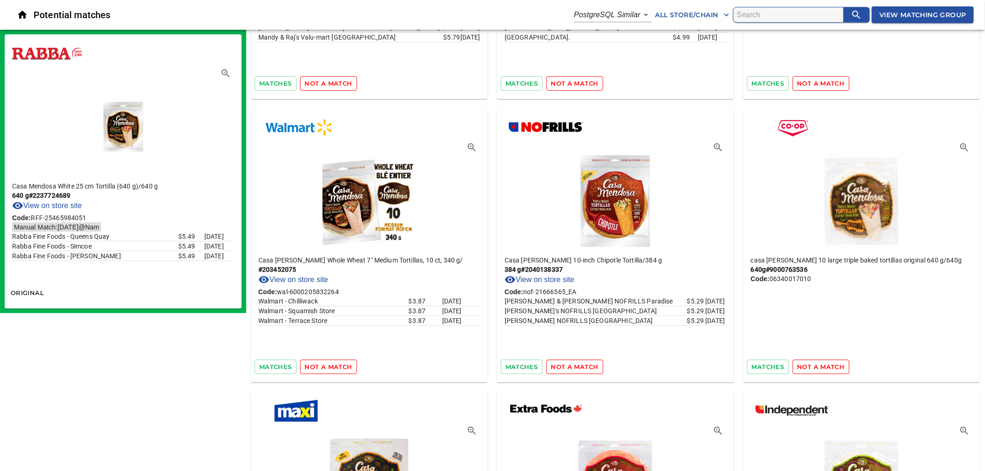
scroll to position [258, 0]
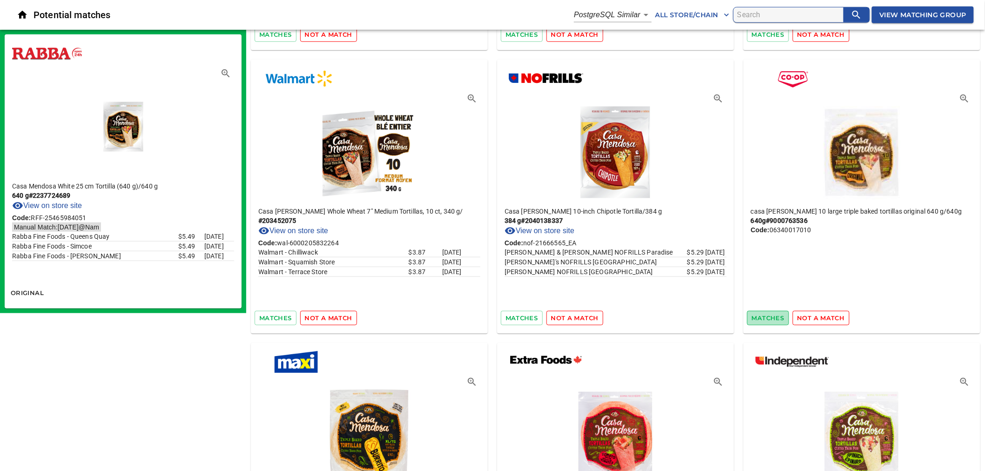
click at [757, 316] on span "matches" at bounding box center [768, 318] width 33 height 11
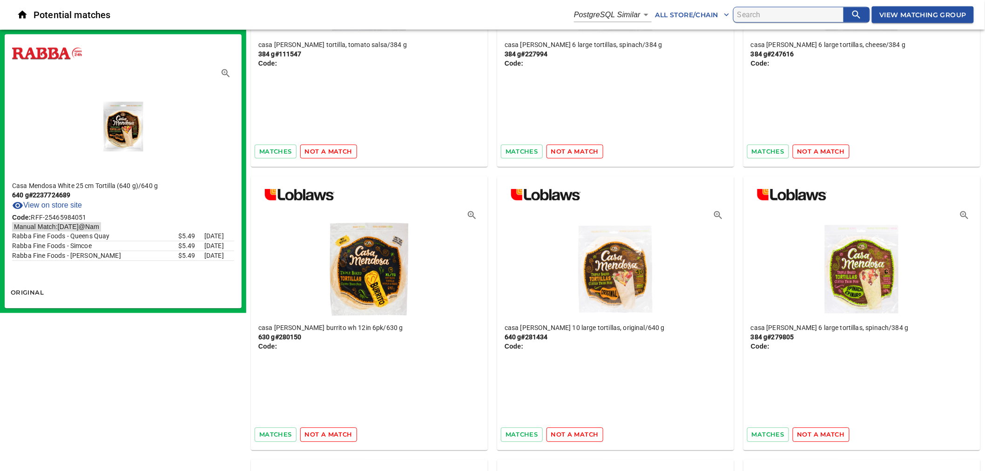
scroll to position [724, 0]
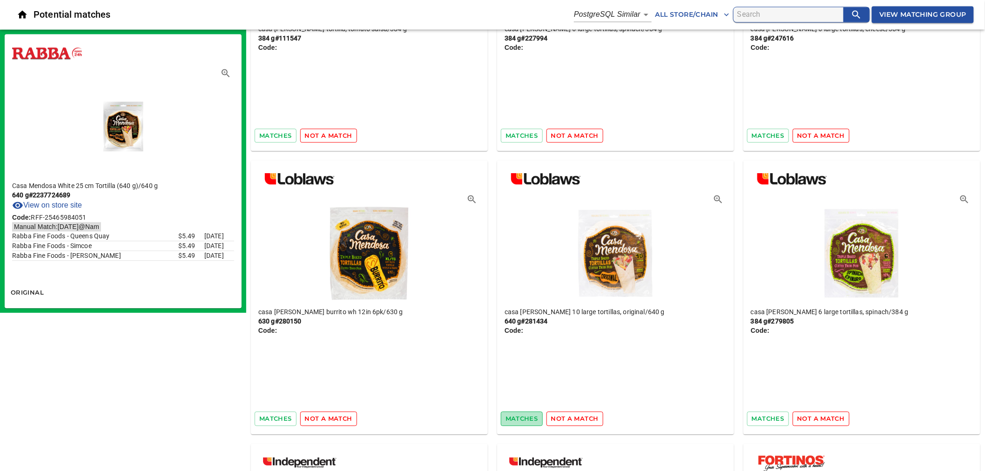
click at [518, 419] on span "matches" at bounding box center [522, 419] width 33 height 11
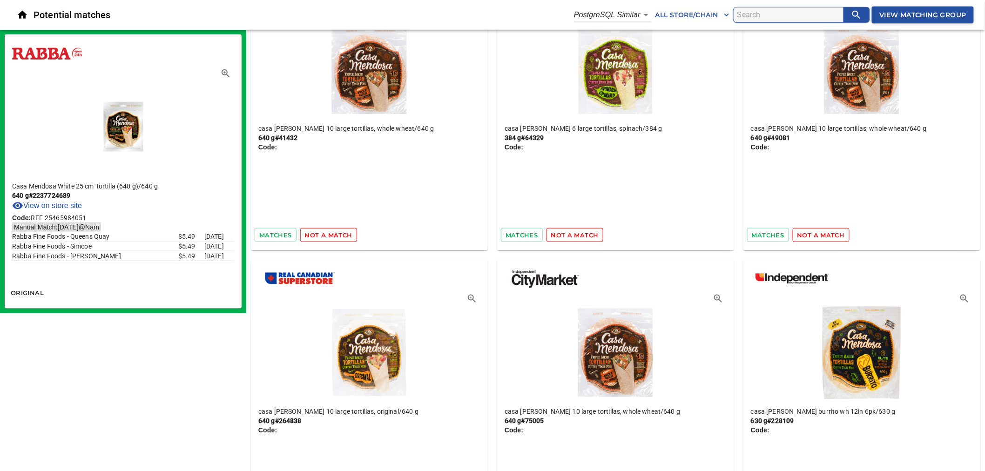
scroll to position [1810, 0]
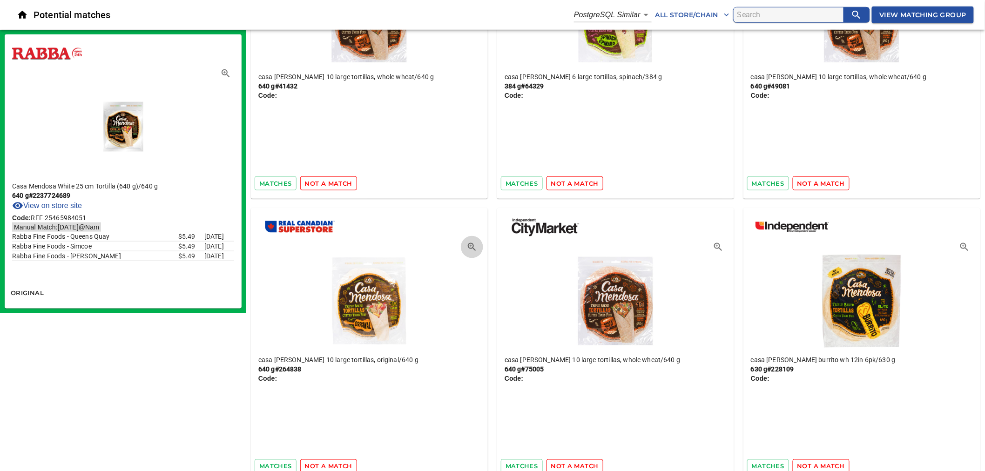
click at [470, 246] on icon "button" at bounding box center [472, 247] width 11 height 11
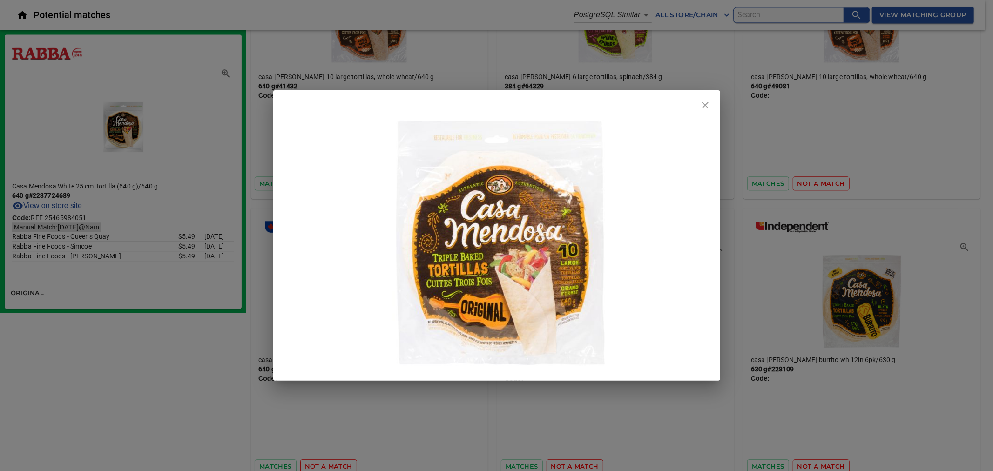
click at [703, 106] on icon "close" at bounding box center [705, 105] width 11 height 11
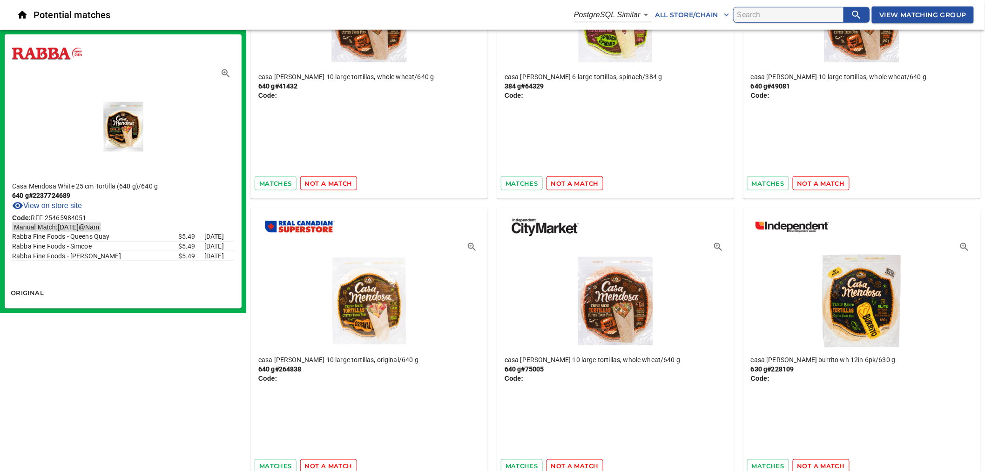
click at [226, 71] on icon "button" at bounding box center [226, 73] width 8 height 8
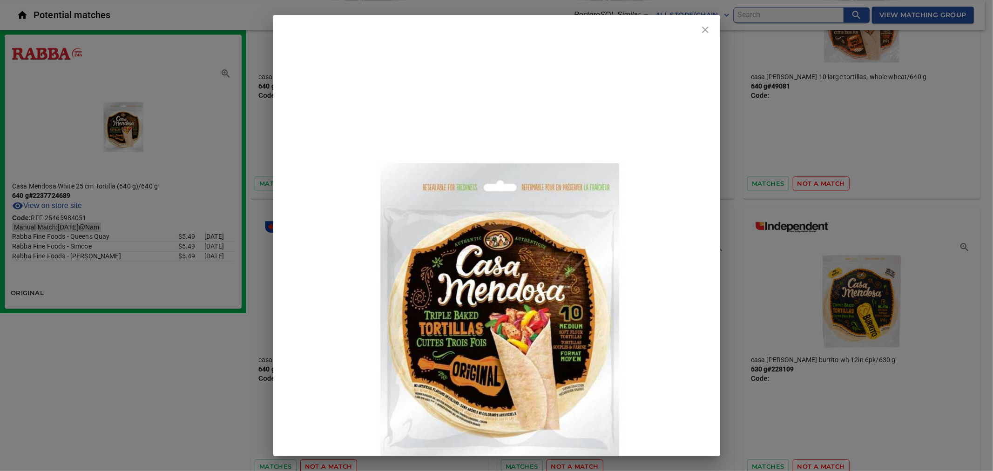
click at [704, 31] on icon "close" at bounding box center [705, 30] width 7 height 7
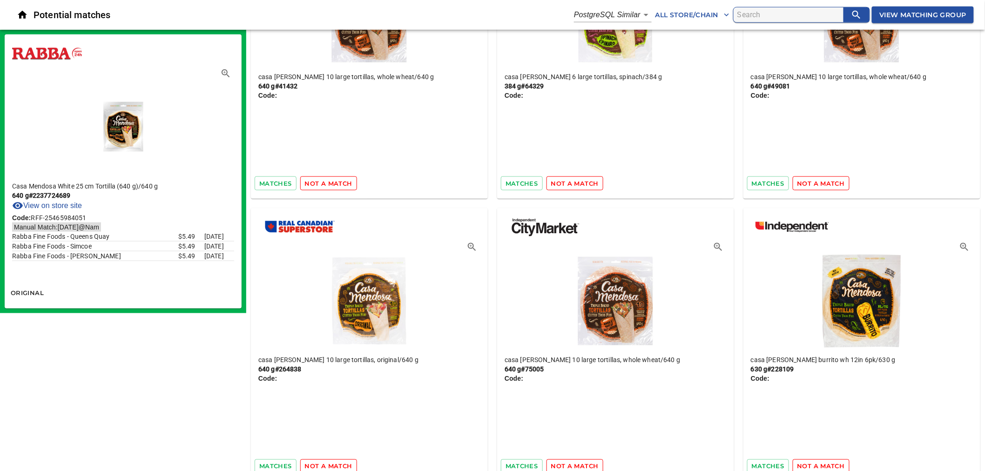
click at [471, 246] on icon "button" at bounding box center [472, 247] width 11 height 11
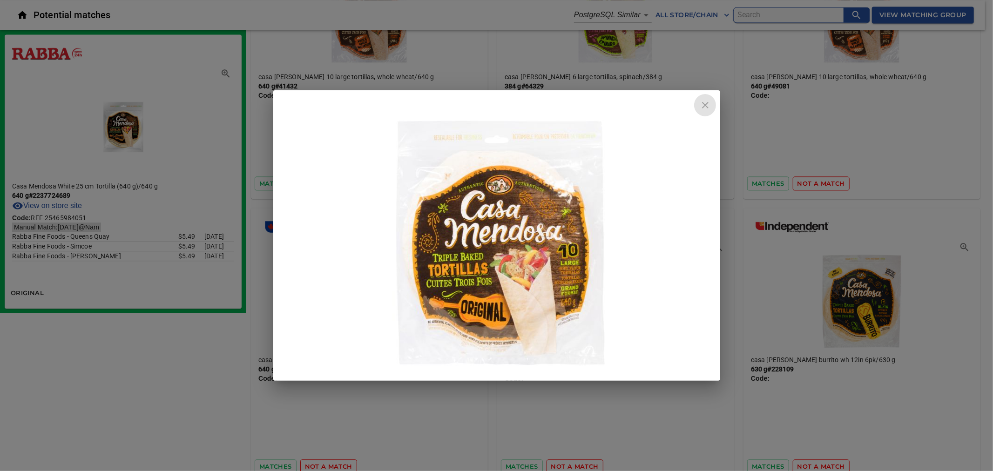
click at [708, 103] on icon "close" at bounding box center [705, 105] width 7 height 7
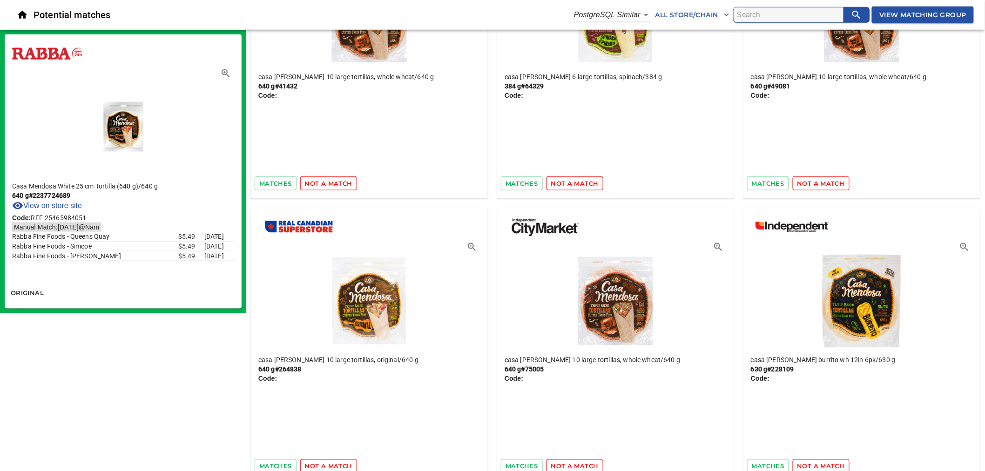
click at [224, 70] on icon "button" at bounding box center [226, 73] width 8 height 8
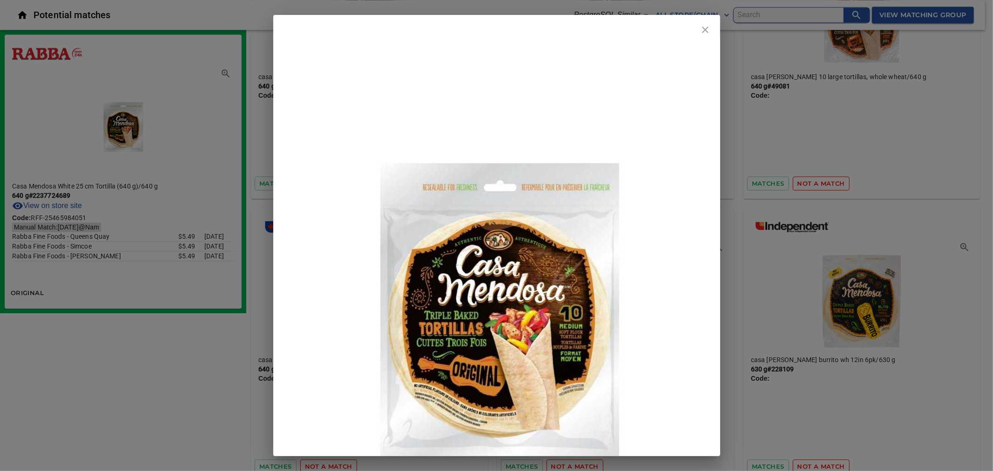
click at [704, 31] on icon "close" at bounding box center [705, 30] width 7 height 7
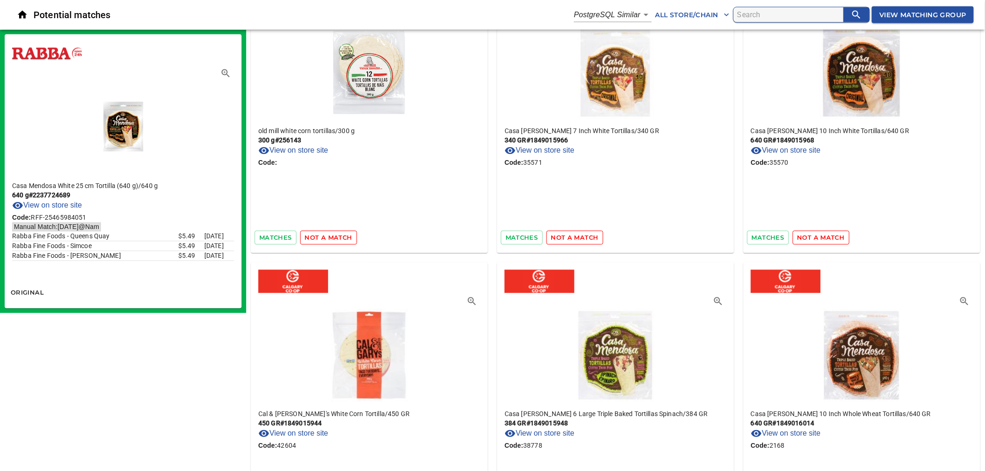
scroll to position [6678, 0]
